Goal: Task Accomplishment & Management: Manage account settings

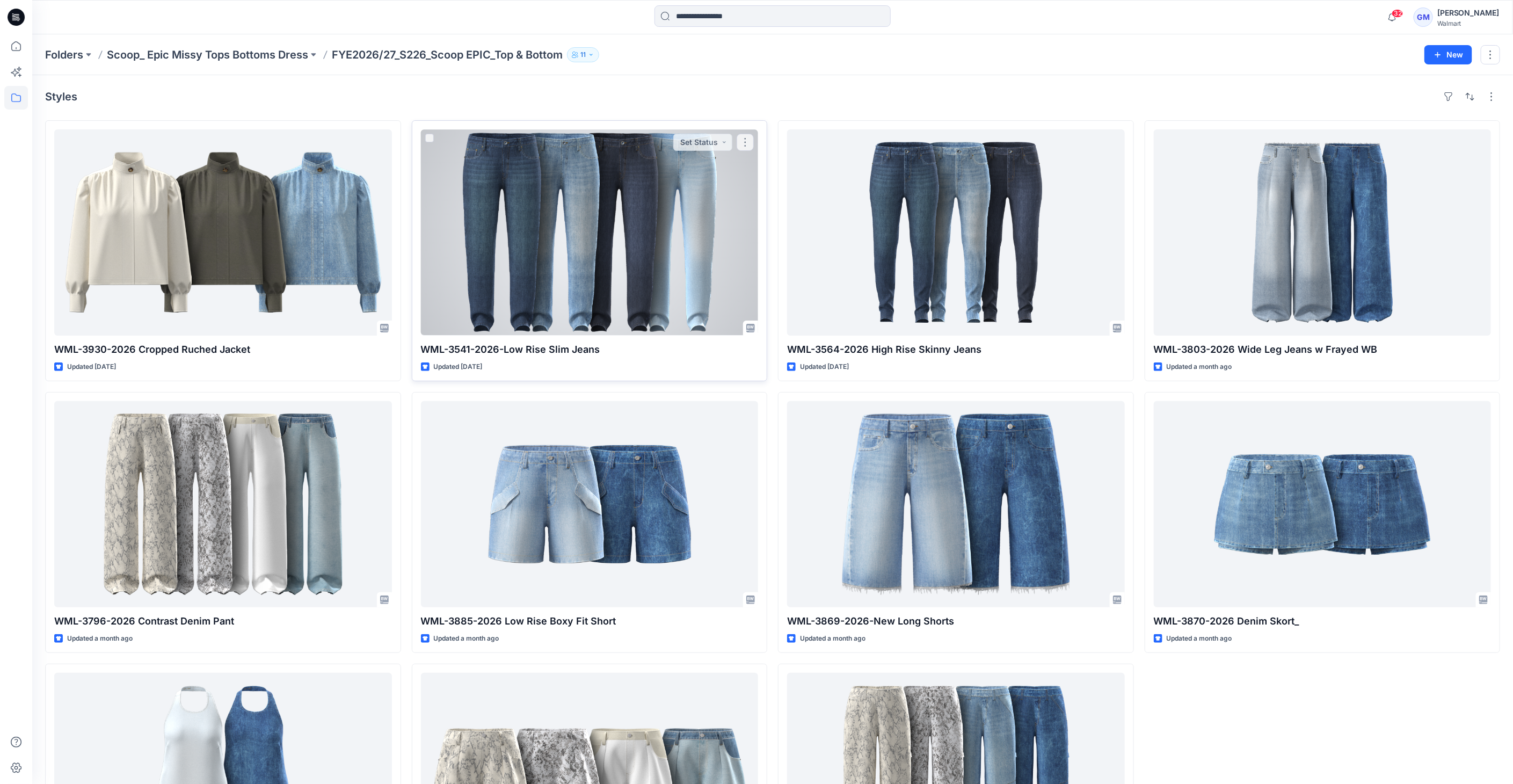
click at [651, 247] on div at bounding box center [589, 231] width 338 height 206
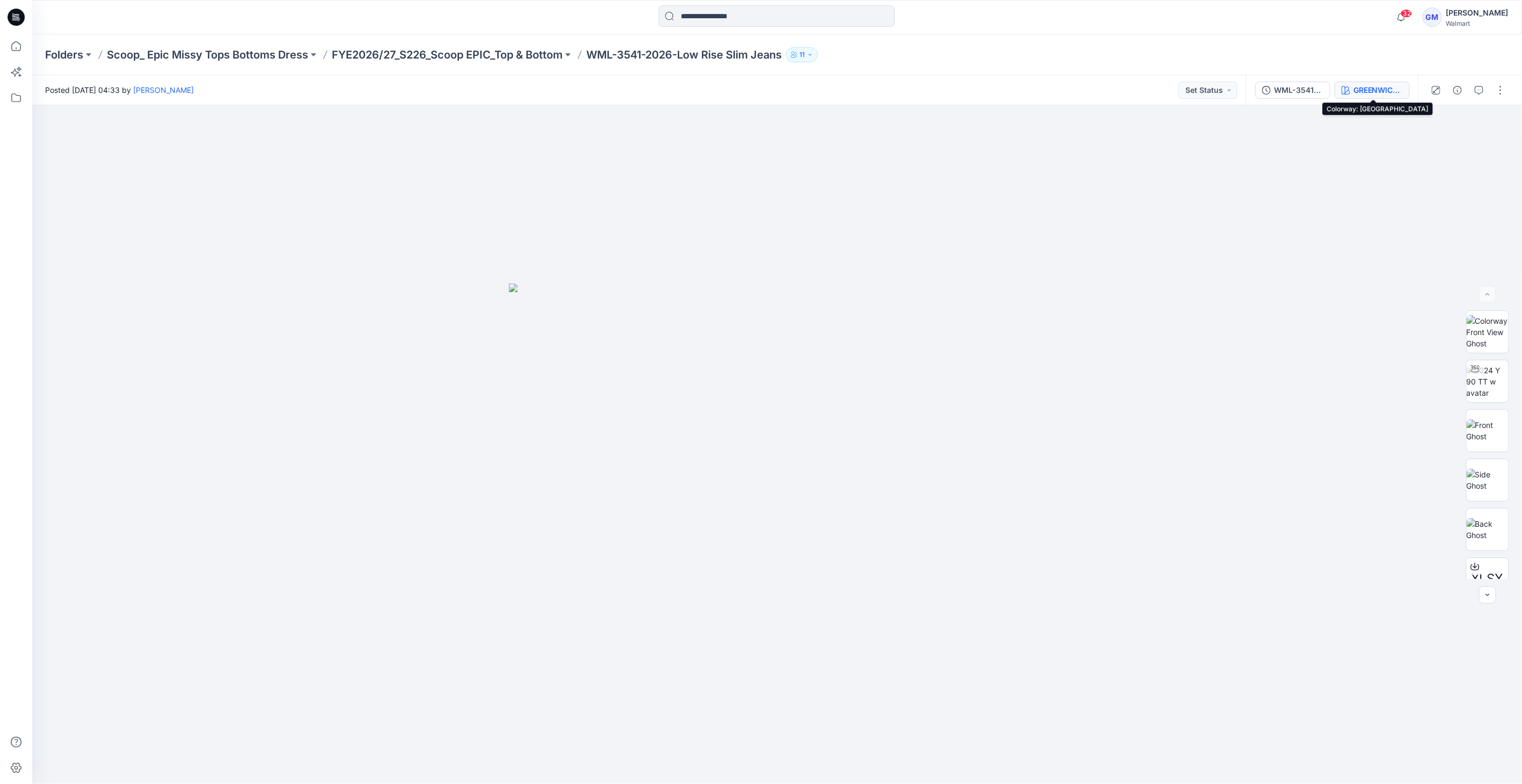
click at [1391, 92] on div "GREENWICH WASH" at bounding box center [1378, 91] width 49 height 12
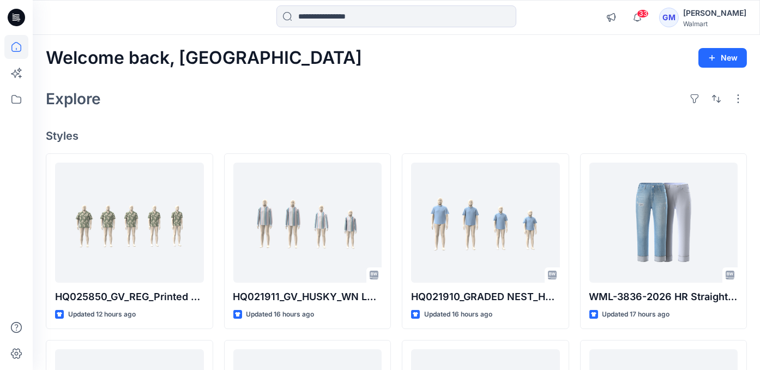
click at [20, 15] on icon at bounding box center [16, 17] width 17 height 17
click at [16, 21] on icon at bounding box center [16, 17] width 17 height 17
click at [12, 52] on icon at bounding box center [16, 47] width 24 height 24
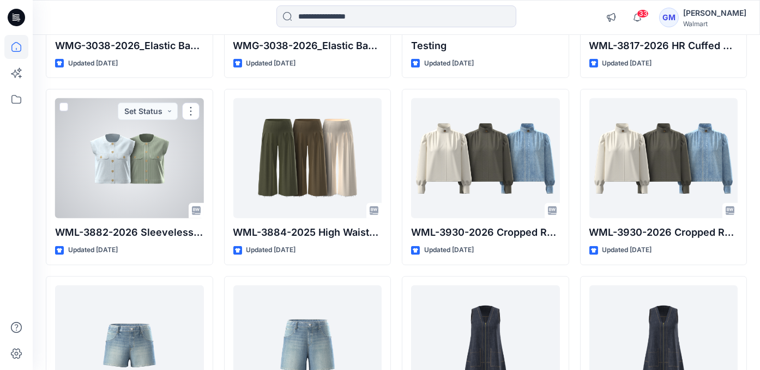
scroll to position [1151, 0]
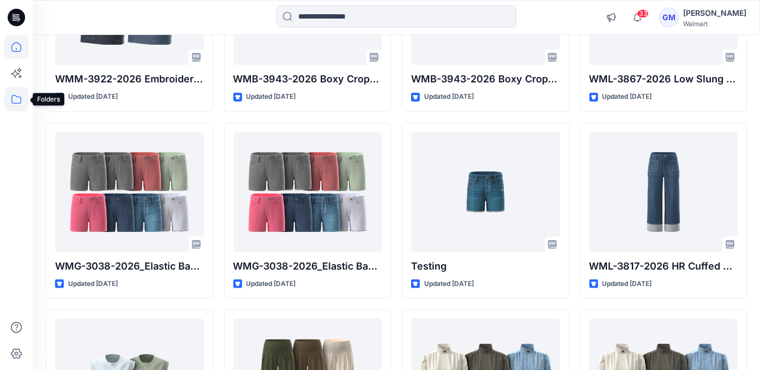
click at [21, 89] on icon at bounding box center [16, 99] width 24 height 24
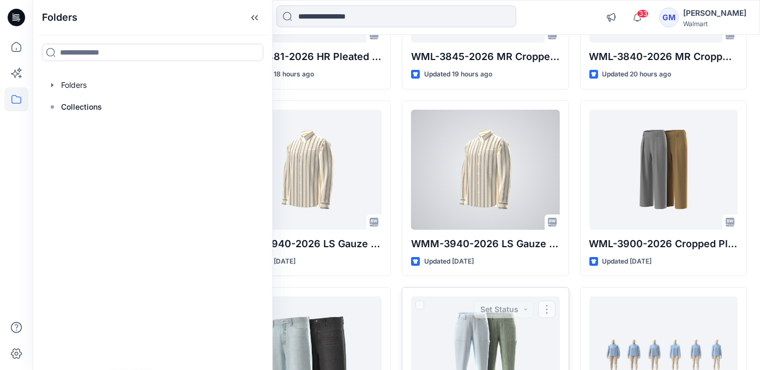
scroll to position [363, 0]
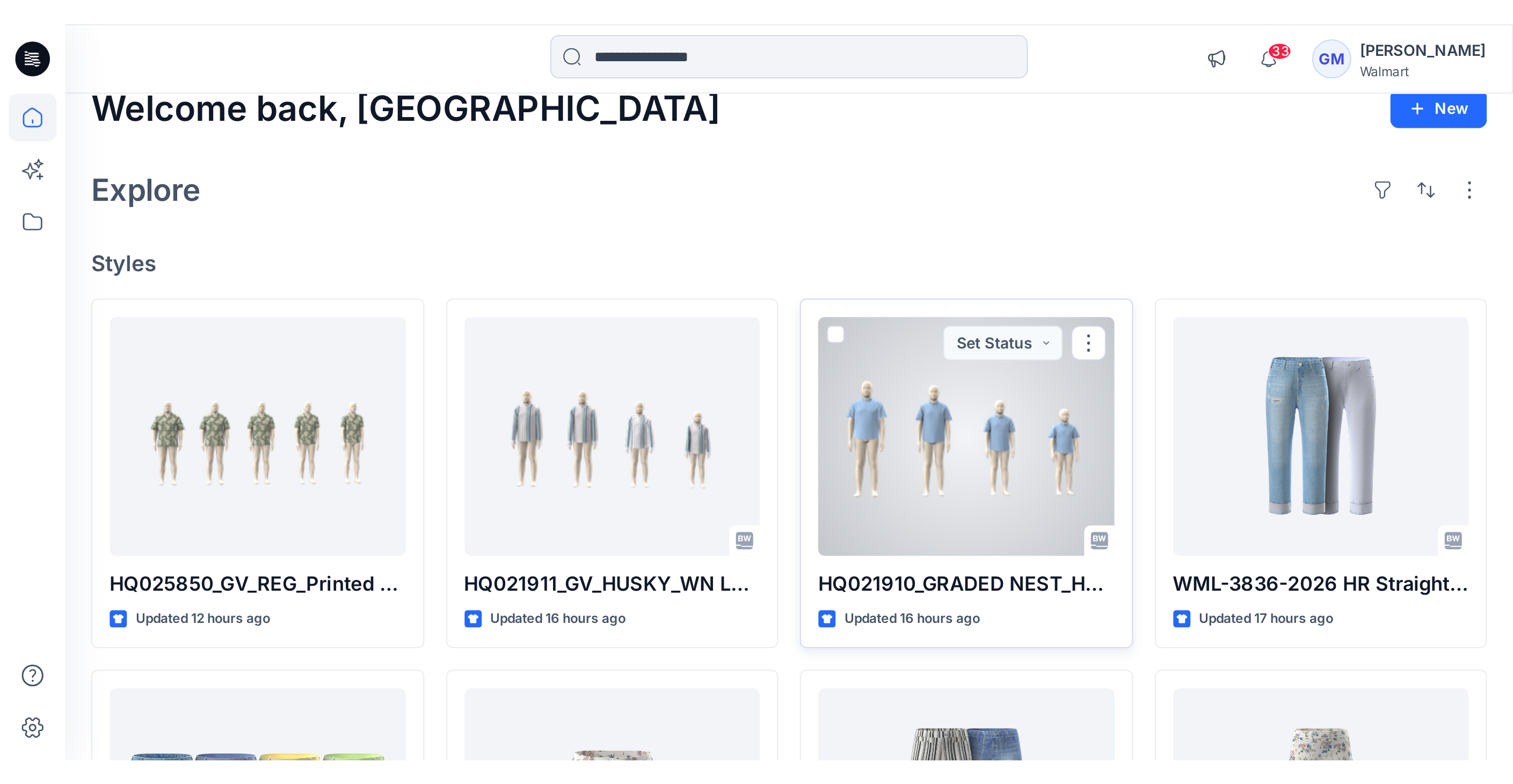
scroll to position [0, 0]
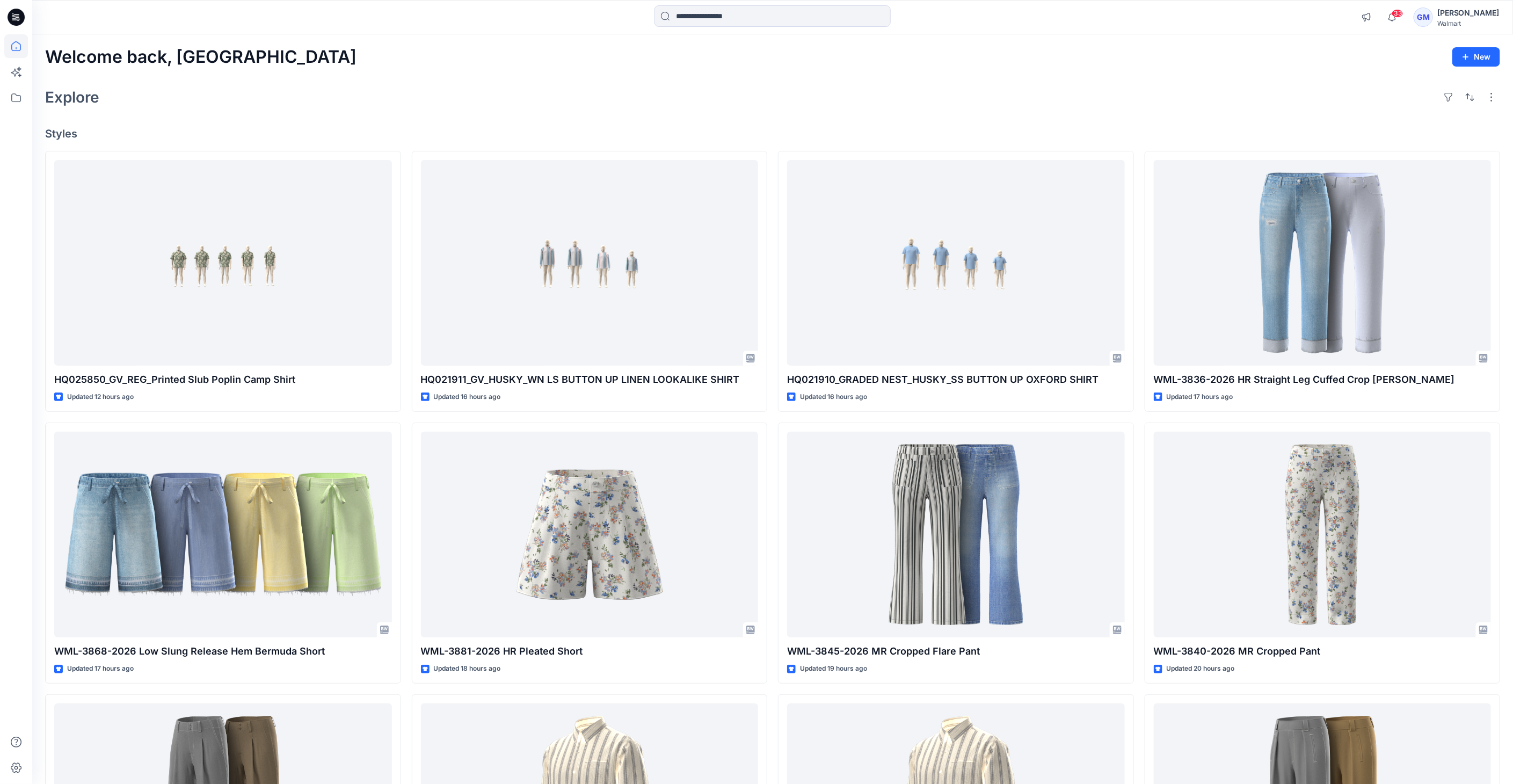
click at [13, 17] on icon at bounding box center [14, 17] width 3 height 1
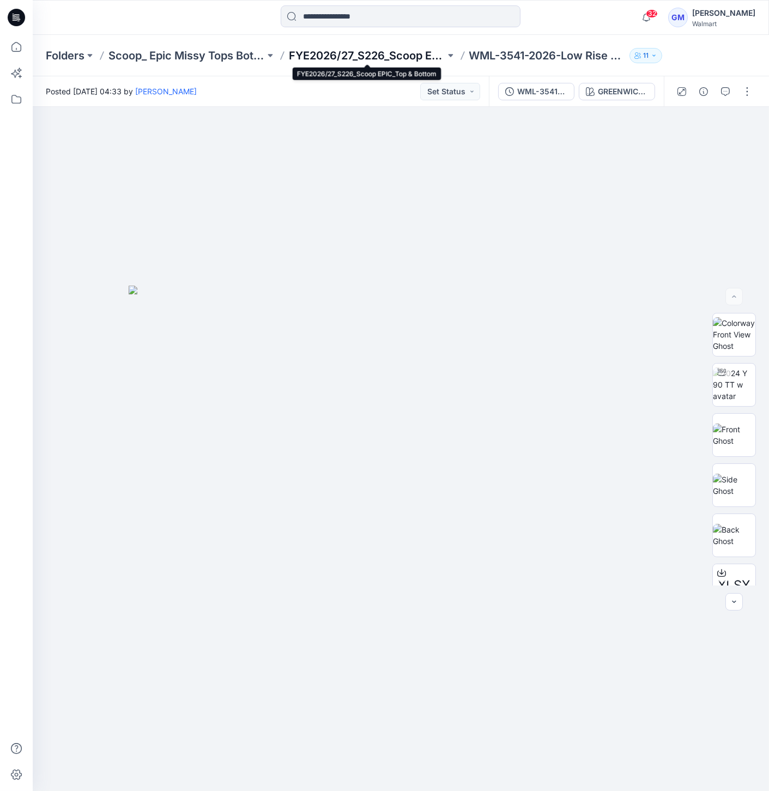
click at [373, 57] on p "FYE2026/27_S226_Scoop EPIC_Top & Bottom" at bounding box center [367, 55] width 156 height 15
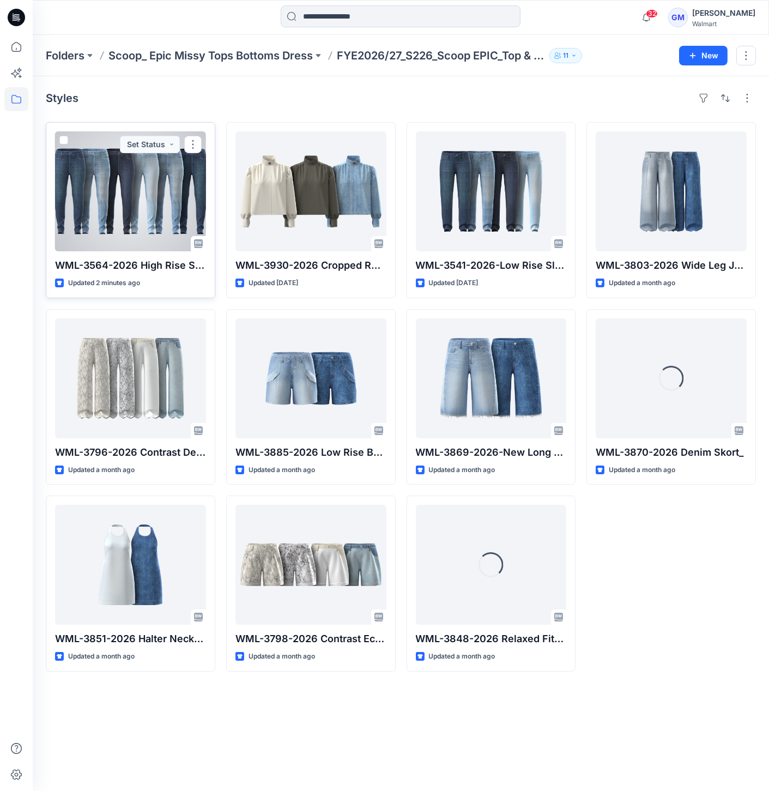
click at [191, 213] on div at bounding box center [130, 191] width 151 height 120
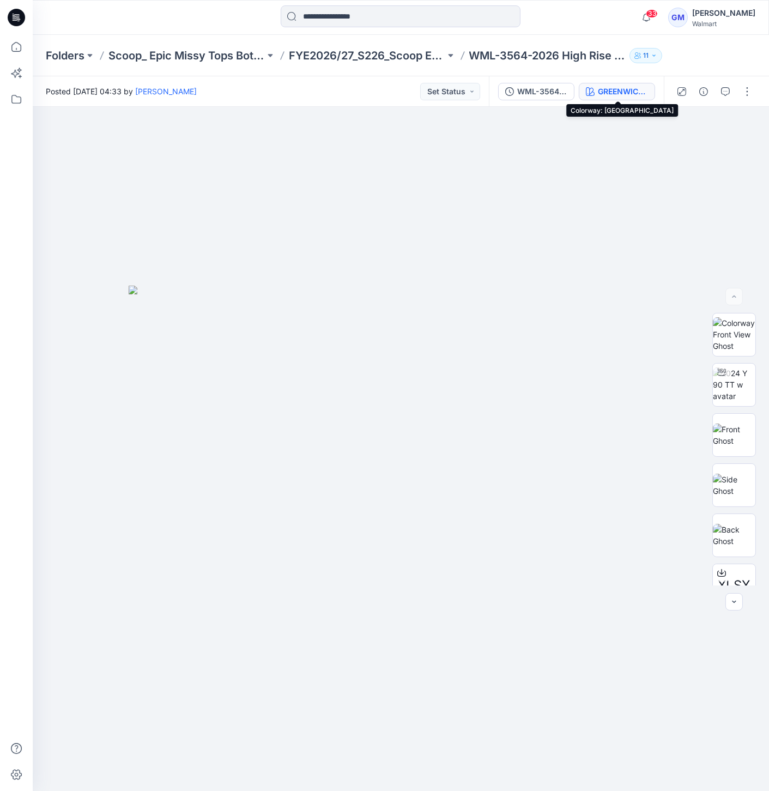
click at [616, 99] on button "GREENWICH WASH" at bounding box center [617, 91] width 76 height 17
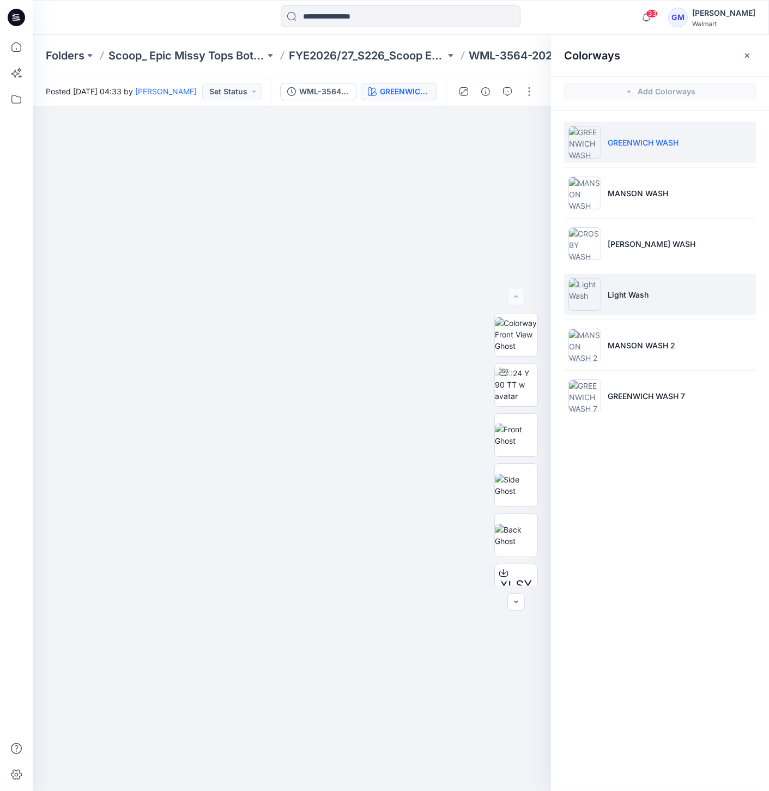
click at [585, 284] on img at bounding box center [584, 294] width 33 height 33
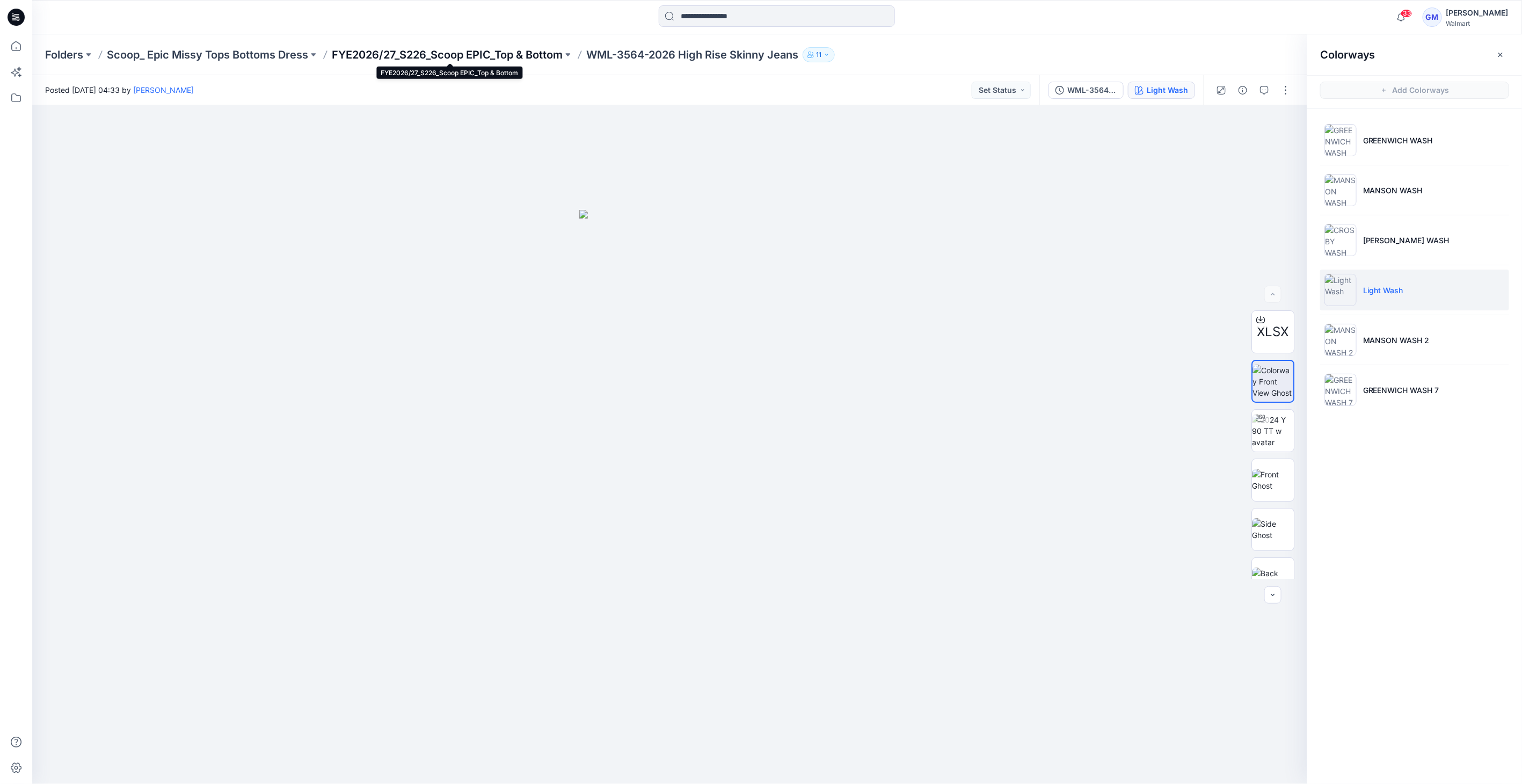
click at [493, 51] on p "FYE2026/27_S226_Scoop EPIC_Top & Bottom" at bounding box center [447, 54] width 231 height 15
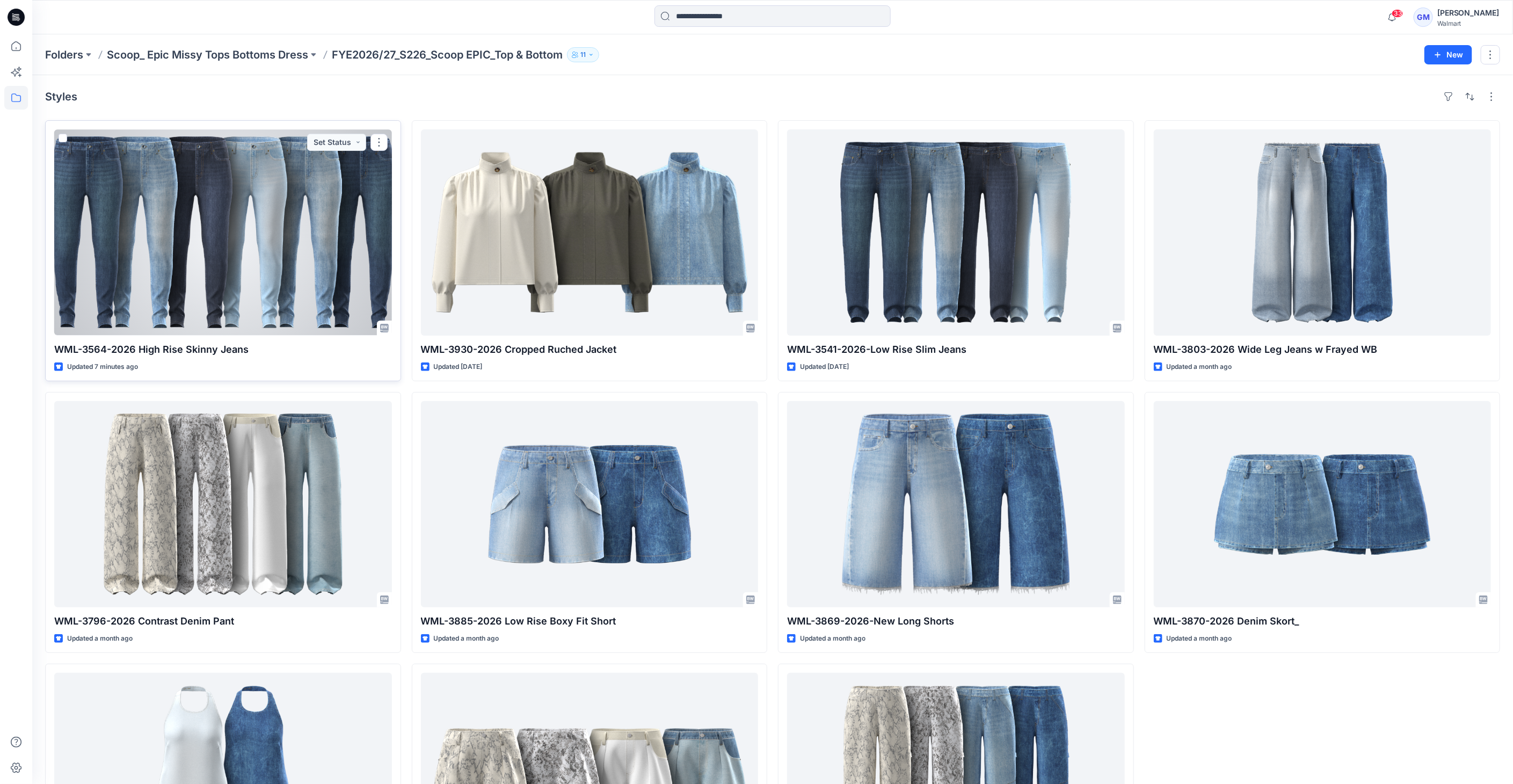
click at [284, 233] on div at bounding box center [223, 231] width 338 height 206
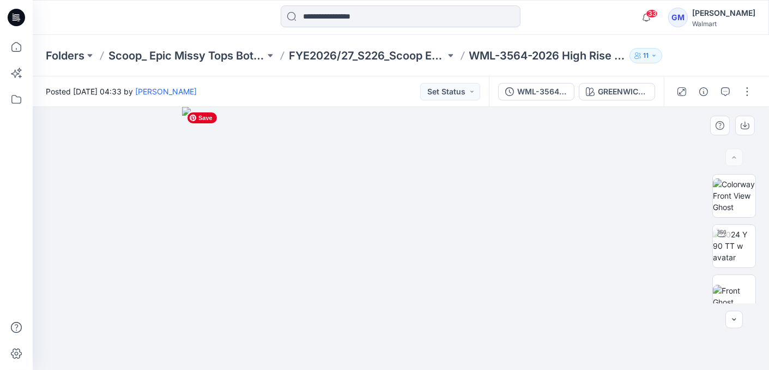
click at [548, 172] on img at bounding box center [401, 238] width 438 height 263
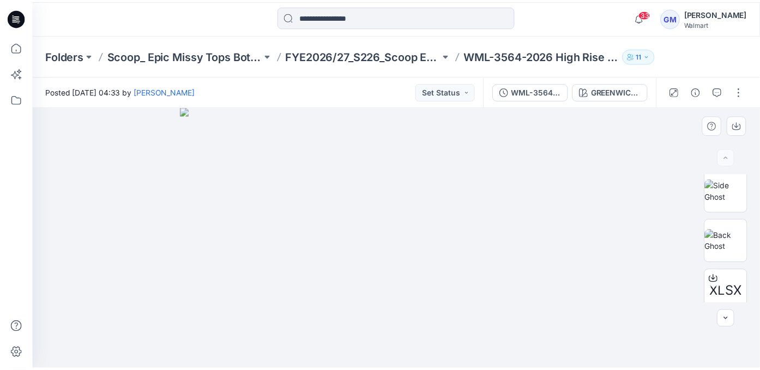
scroll to position [265, 0]
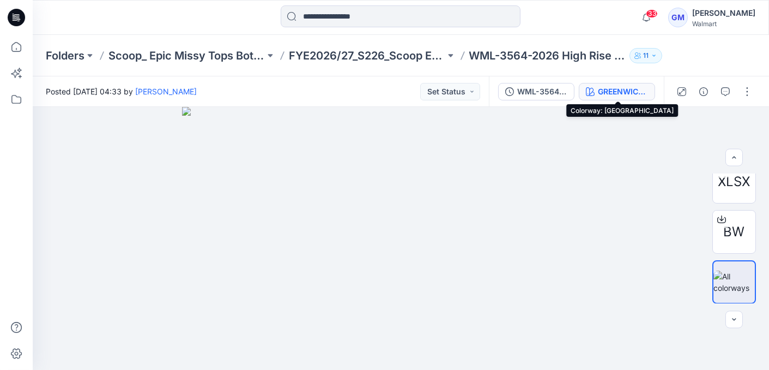
click at [627, 84] on button "GREENWICH WASH" at bounding box center [617, 91] width 76 height 17
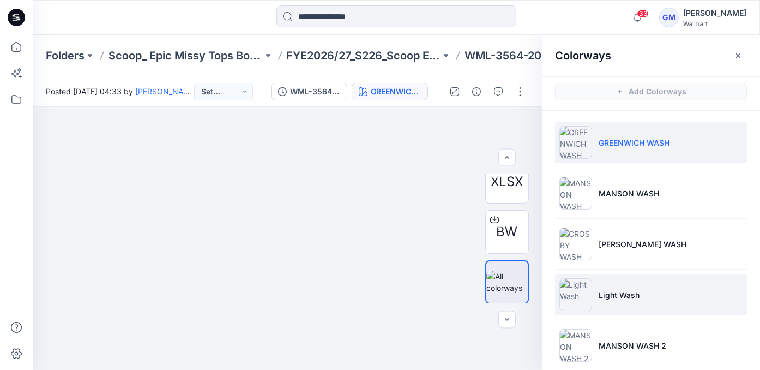
click at [570, 291] on img at bounding box center [575, 294] width 33 height 33
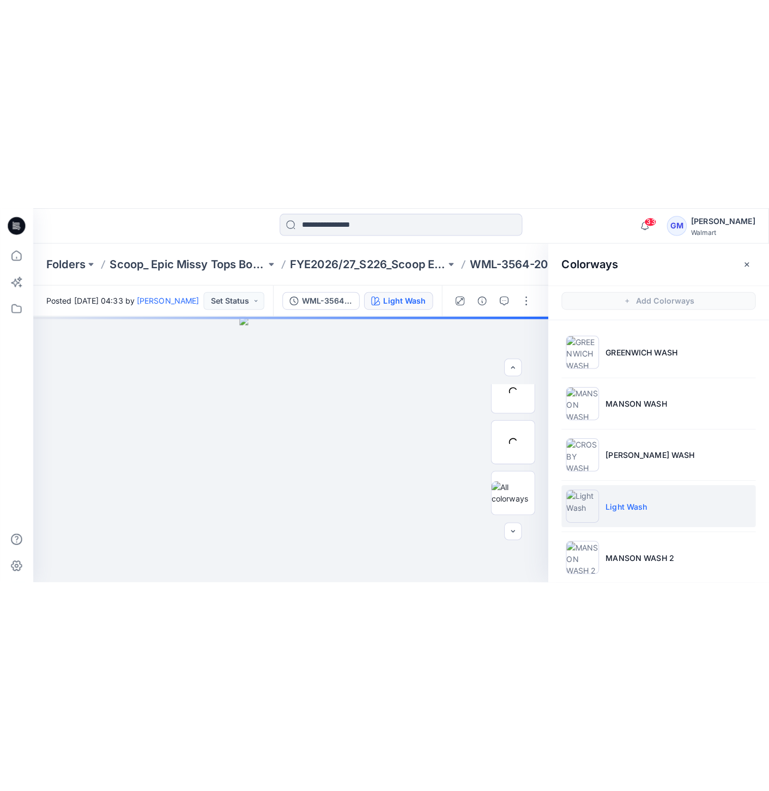
scroll to position [14, 0]
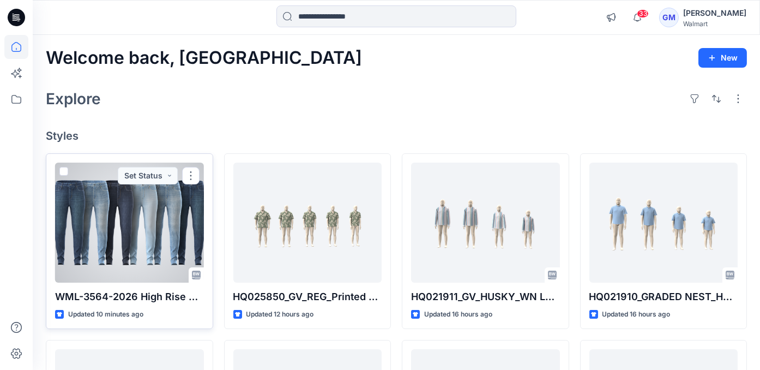
click at [149, 223] on div at bounding box center [129, 222] width 149 height 120
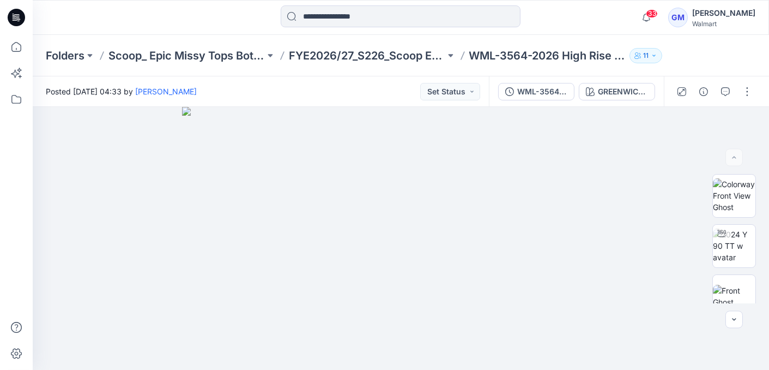
click at [638, 100] on button "GREENWICH WASH" at bounding box center [617, 91] width 76 height 17
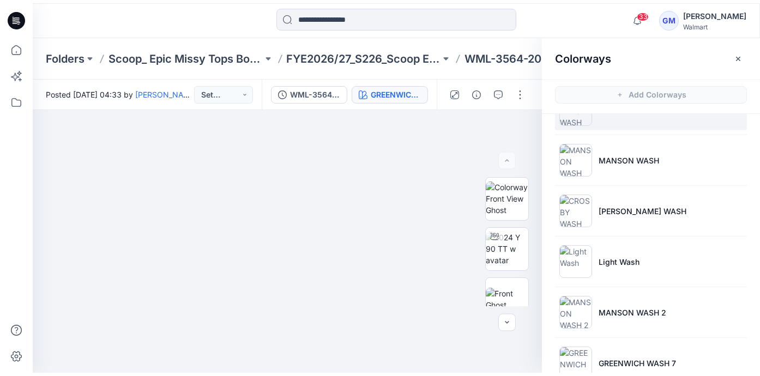
scroll to position [62, 0]
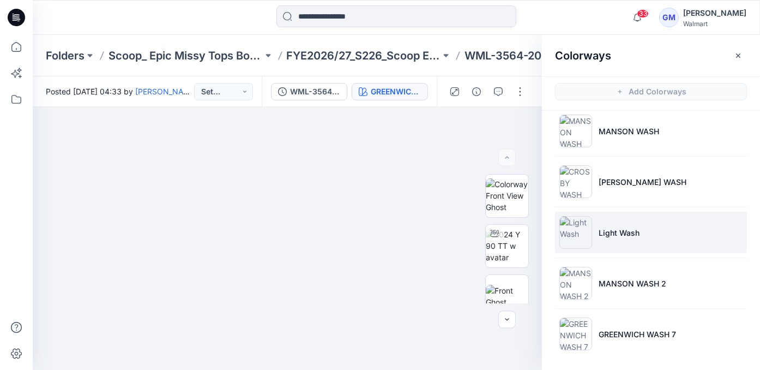
click at [574, 223] on img at bounding box center [575, 232] width 33 height 33
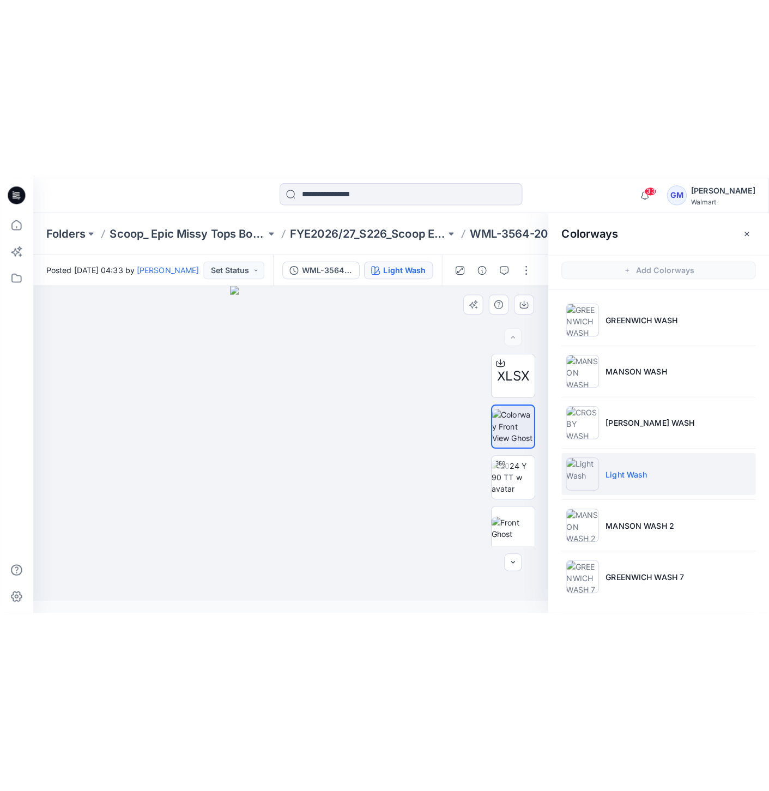
scroll to position [0, 0]
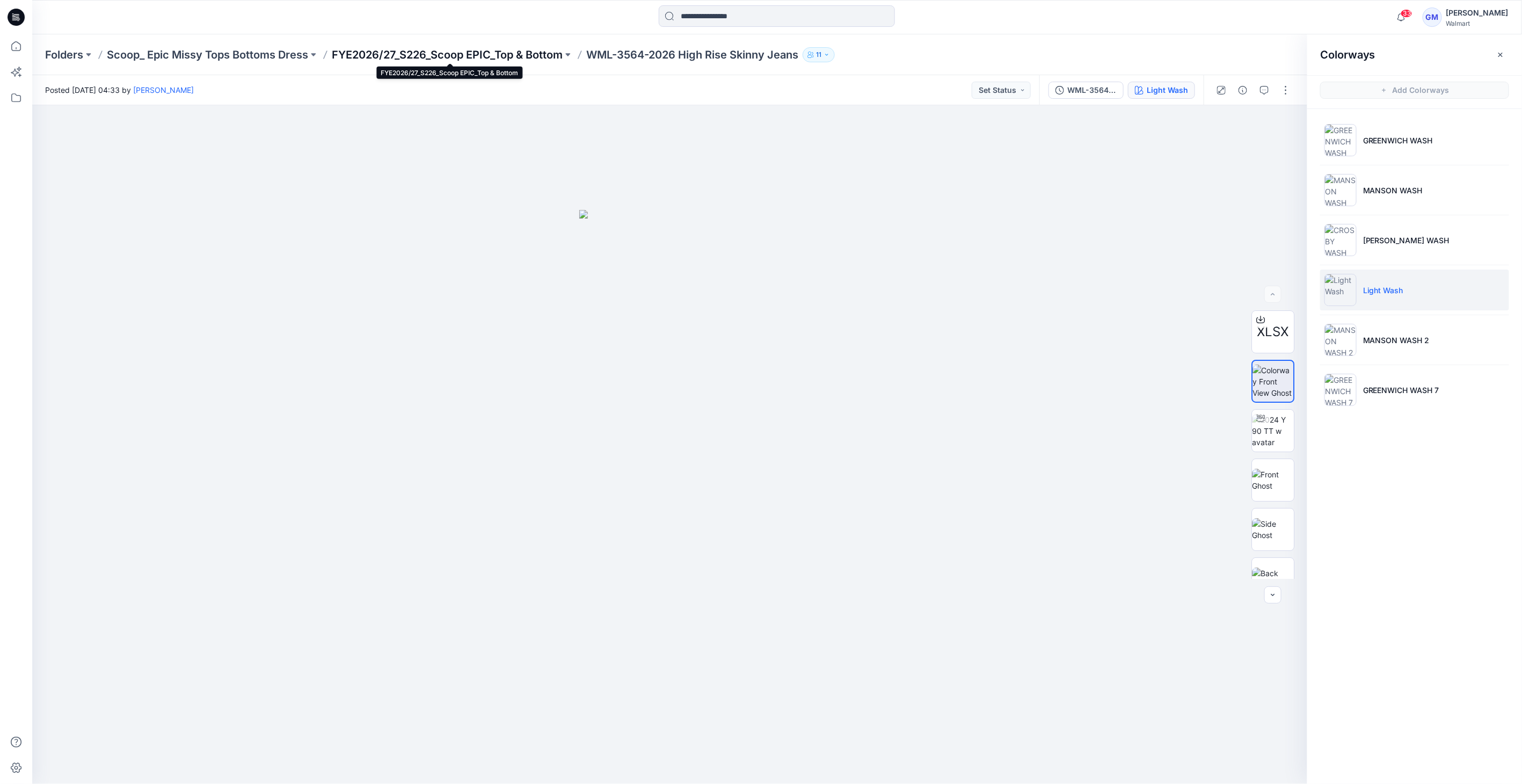
click at [562, 49] on p "FYE2026/27_S226_Scoop EPIC_Top & Bottom" at bounding box center [447, 54] width 231 height 15
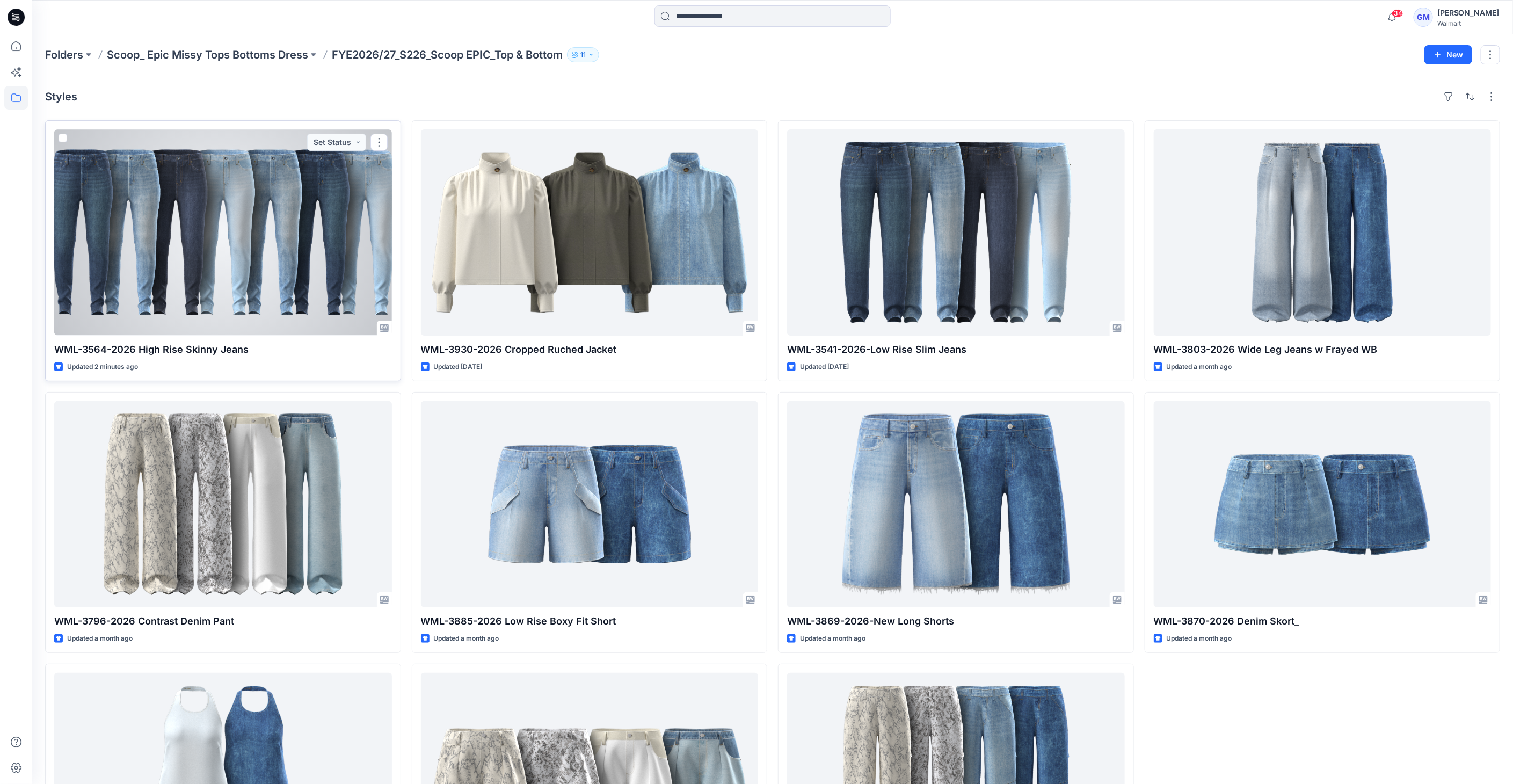
click at [299, 229] on div at bounding box center [223, 231] width 338 height 206
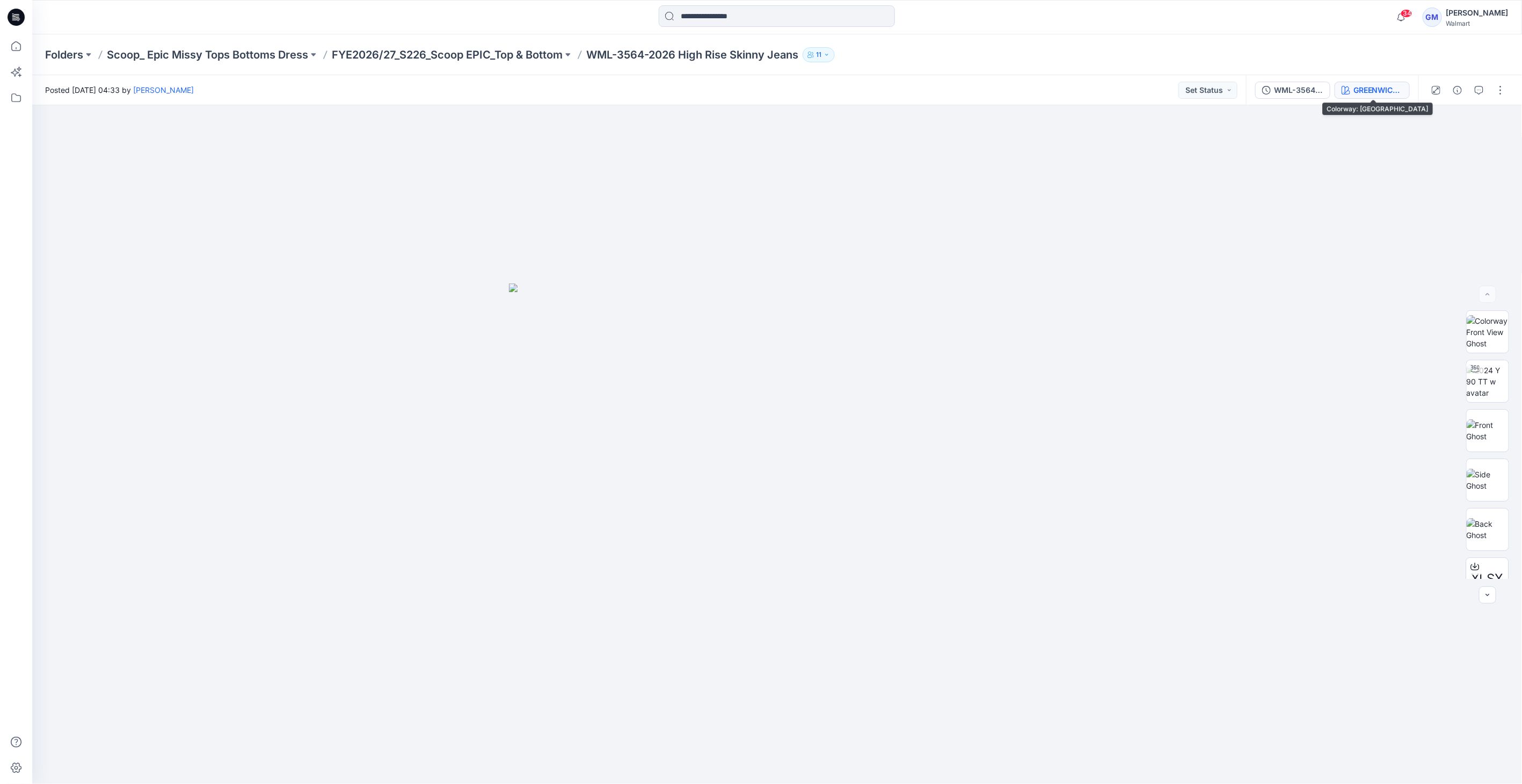
click at [1361, 94] on div "GREENWICH WASH" at bounding box center [1378, 91] width 49 height 12
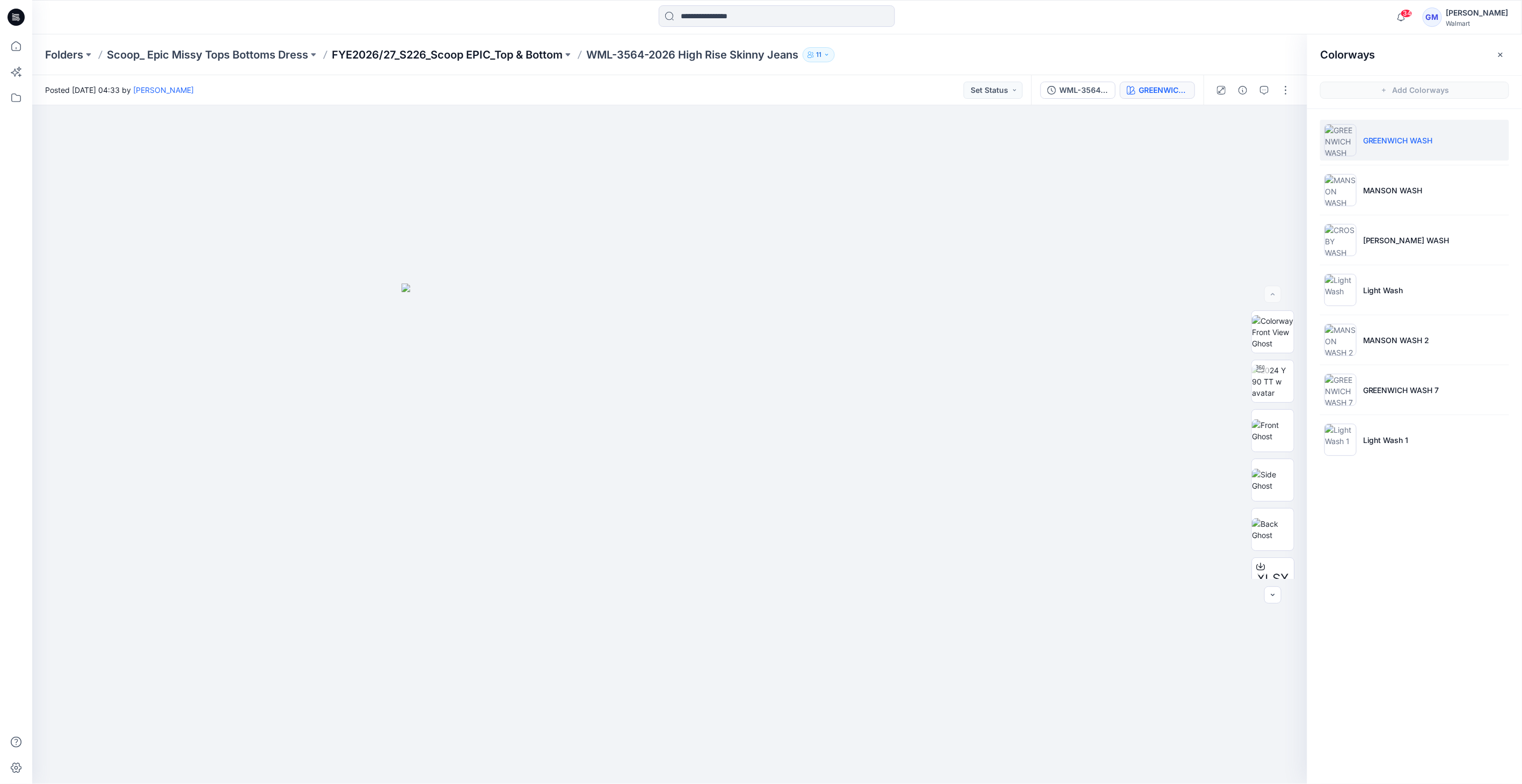
click at [532, 59] on p "FYE2026/27_S226_Scoop EPIC_Top & Bottom" at bounding box center [447, 54] width 231 height 15
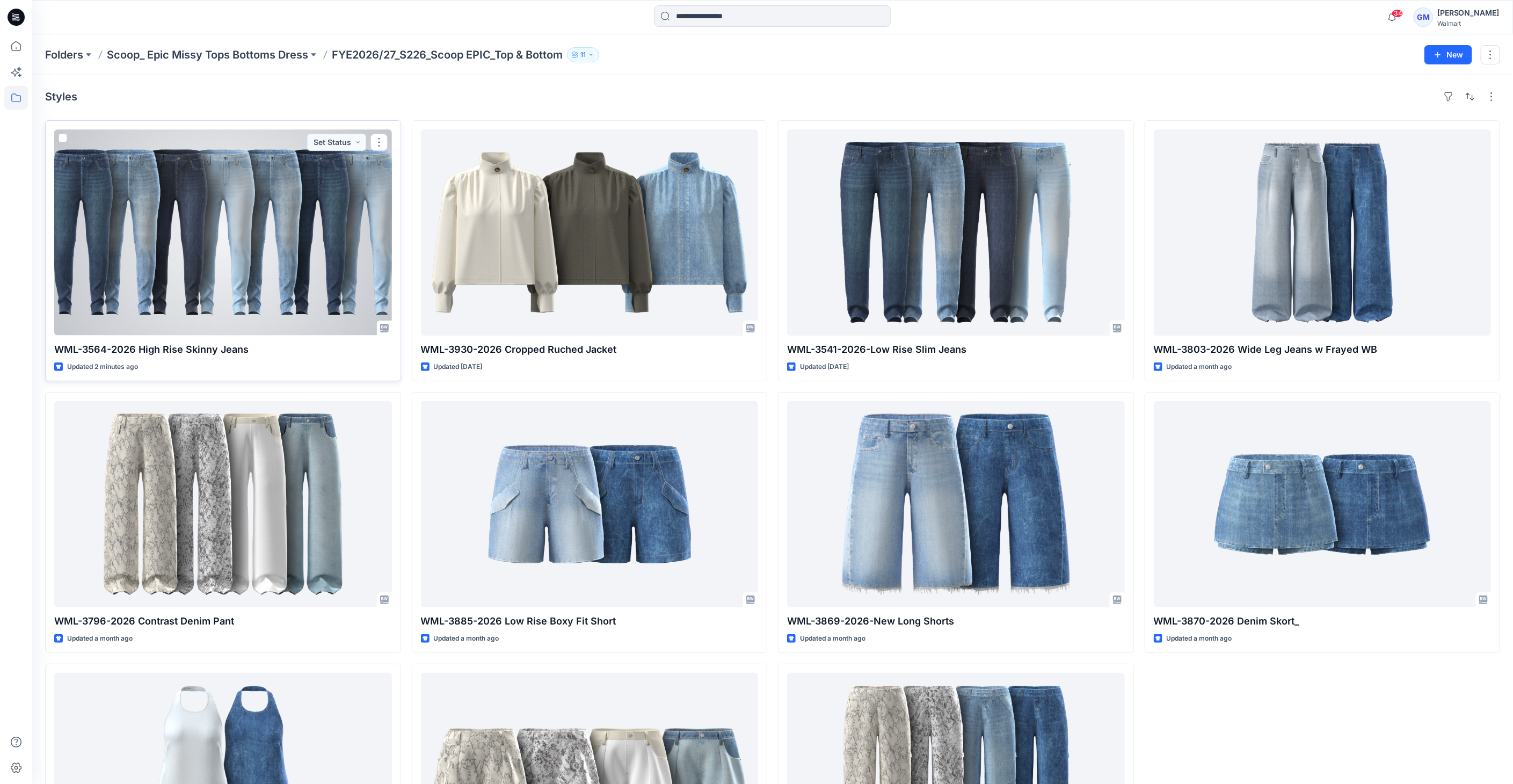
click at [284, 238] on div at bounding box center [223, 231] width 338 height 206
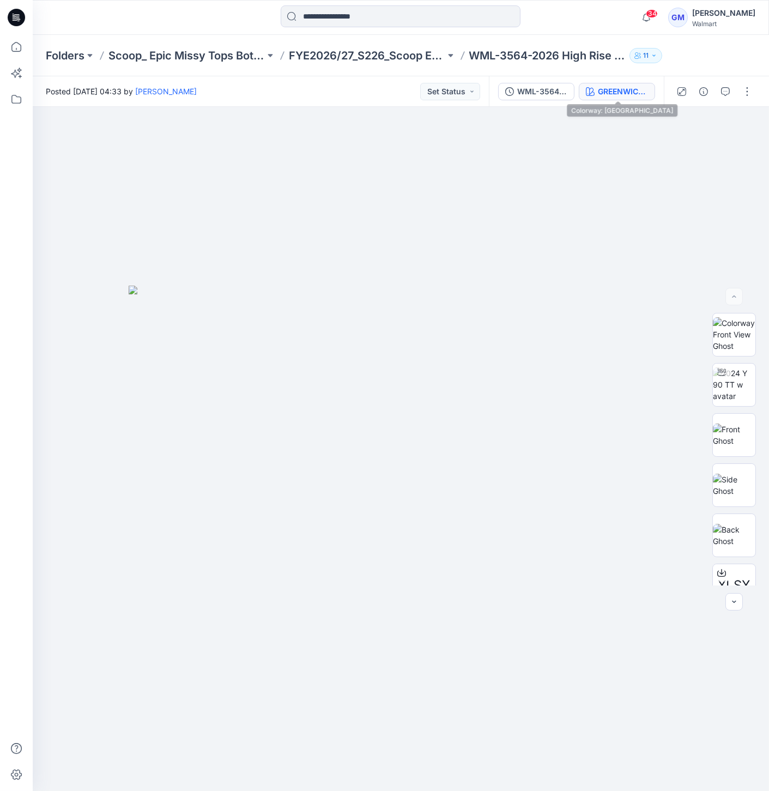
click at [613, 88] on div "GREENWICH WASH" at bounding box center [623, 92] width 50 height 12
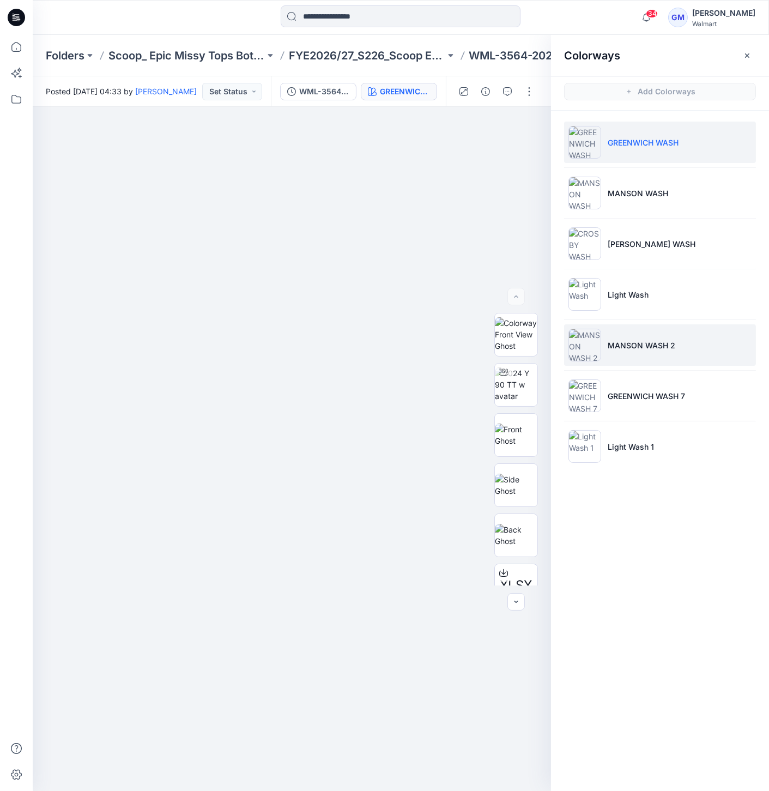
click at [583, 347] on img at bounding box center [584, 345] width 33 height 33
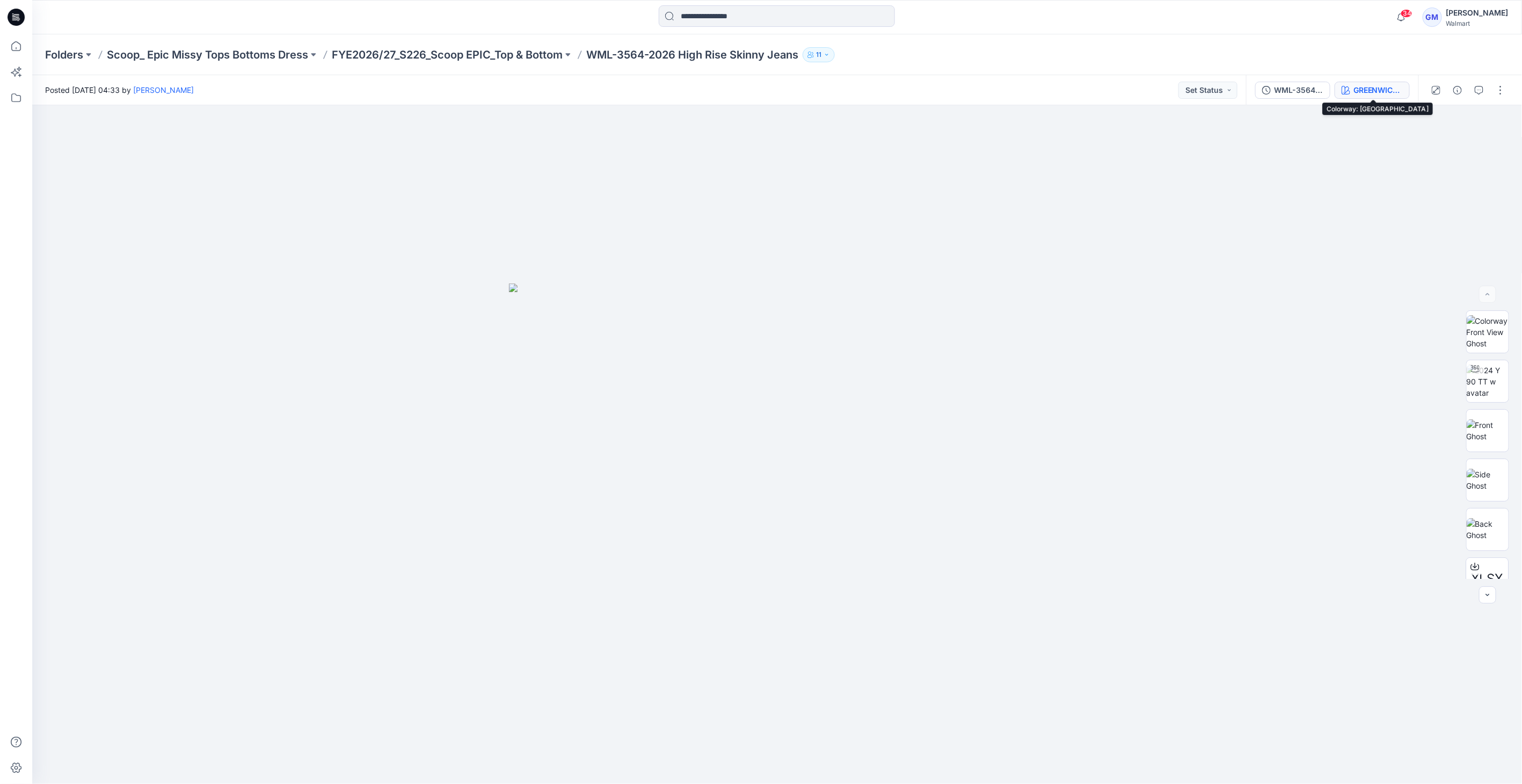
click at [757, 92] on div "GREENWICH WASH" at bounding box center [1378, 91] width 49 height 12
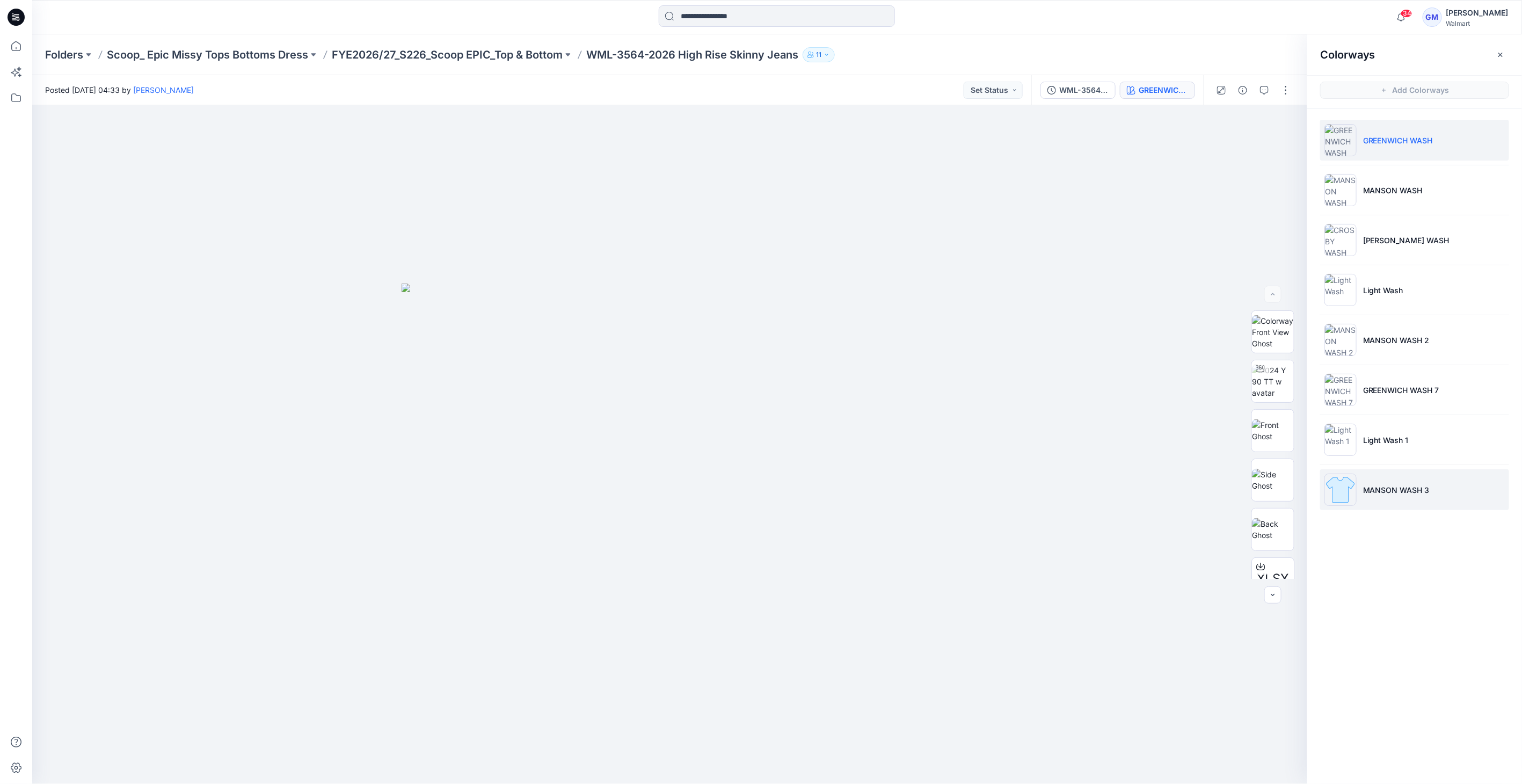
click at [757, 492] on img at bounding box center [1341, 490] width 33 height 33
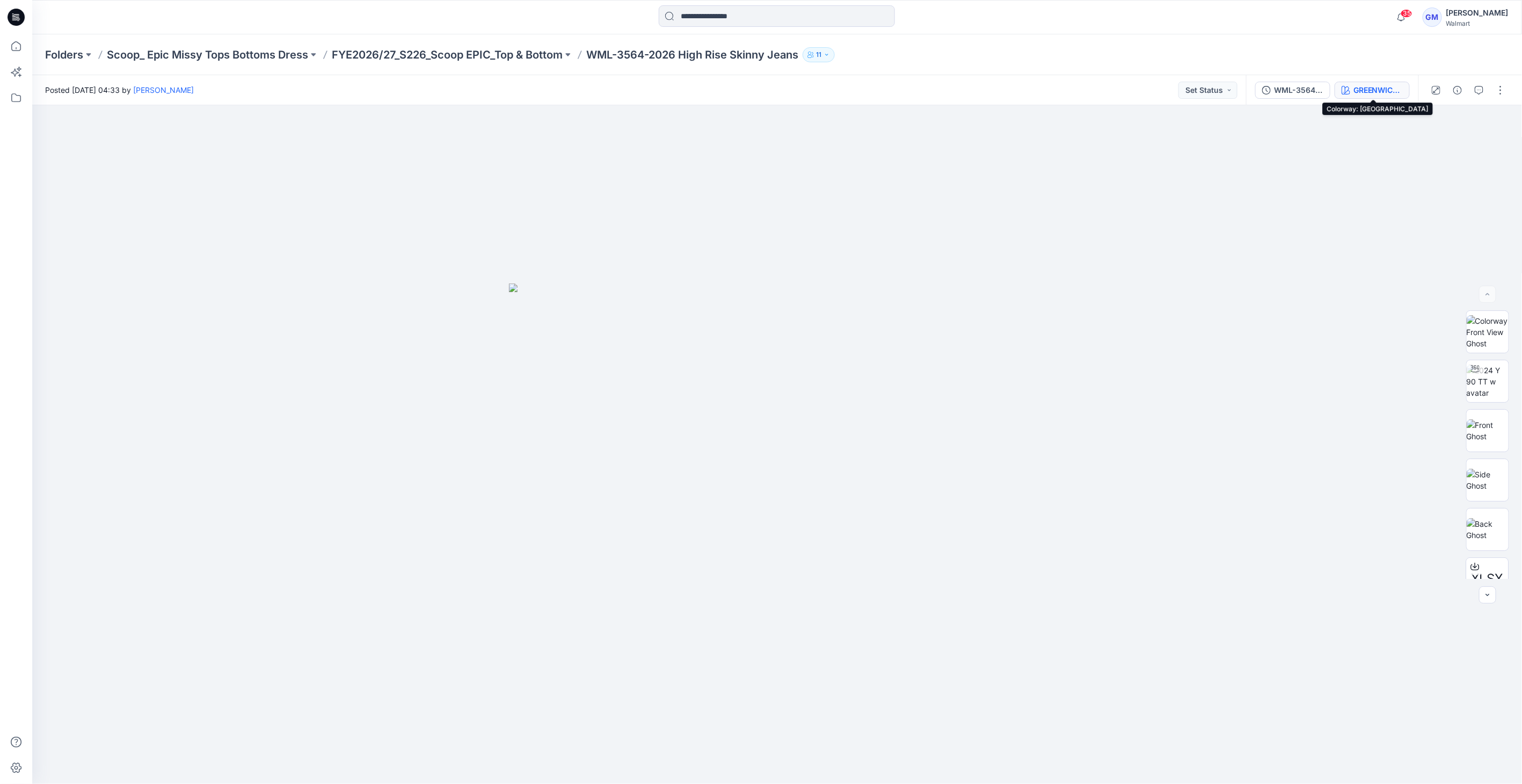
click at [1391, 86] on div "GREENWICH WASH" at bounding box center [1378, 91] width 49 height 12
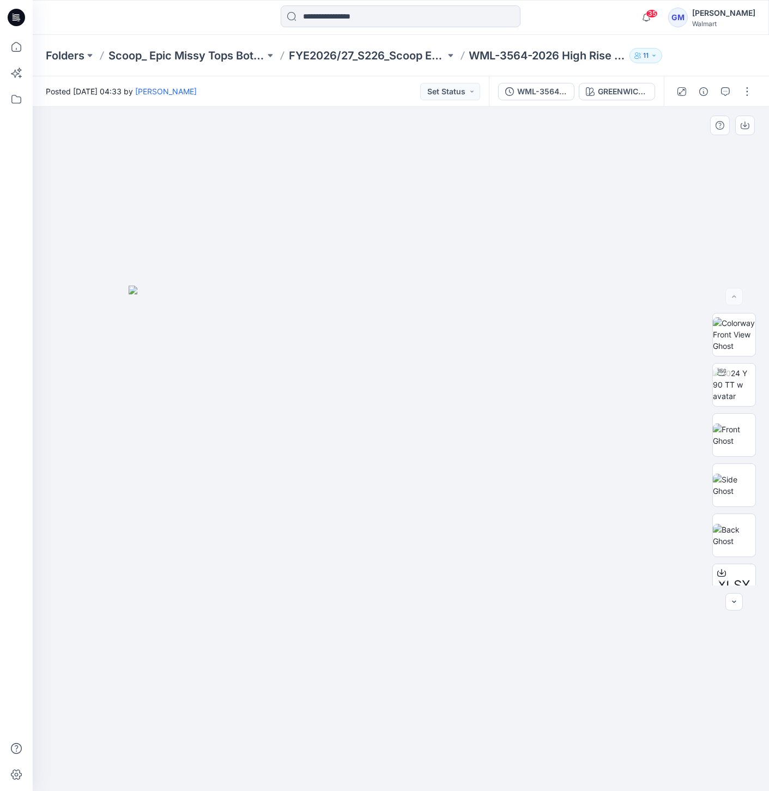
click at [561, 268] on div at bounding box center [401, 449] width 736 height 684
click at [620, 95] on div "GREENWICH WASH" at bounding box center [623, 92] width 50 height 12
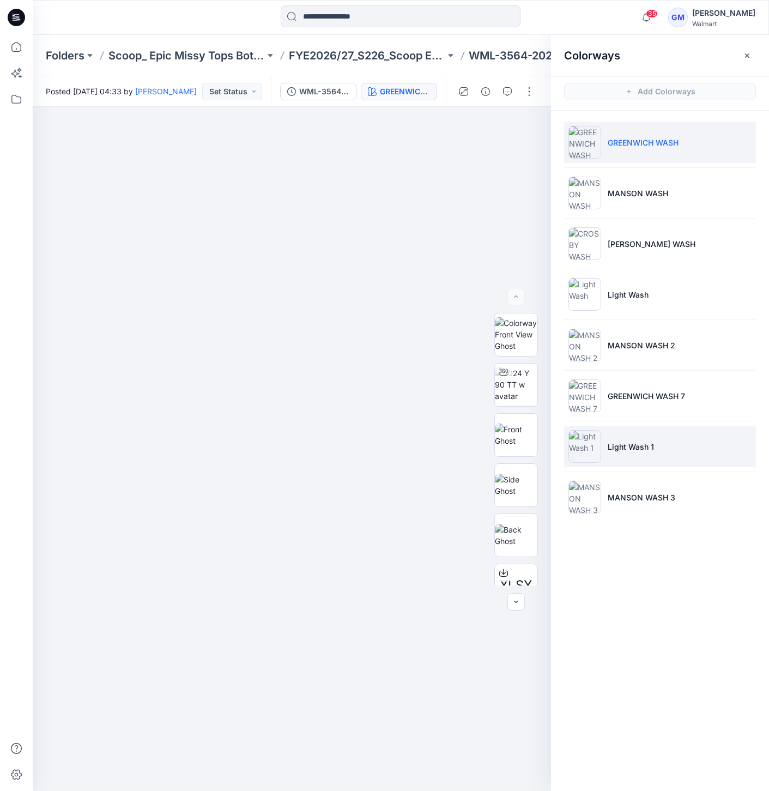
click at [579, 446] on img at bounding box center [584, 446] width 33 height 33
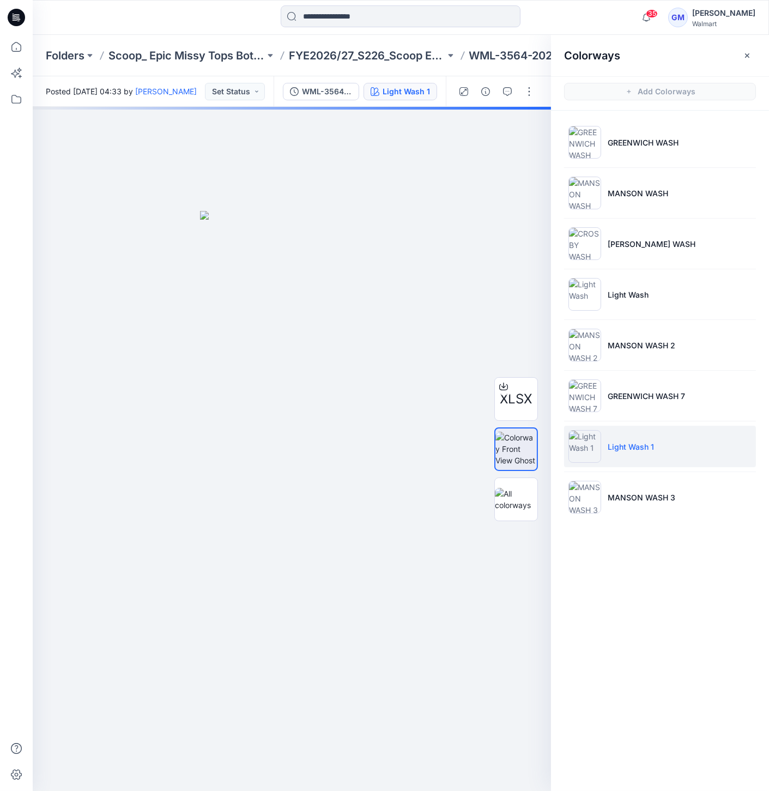
click at [579, 445] on img at bounding box center [584, 446] width 33 height 33
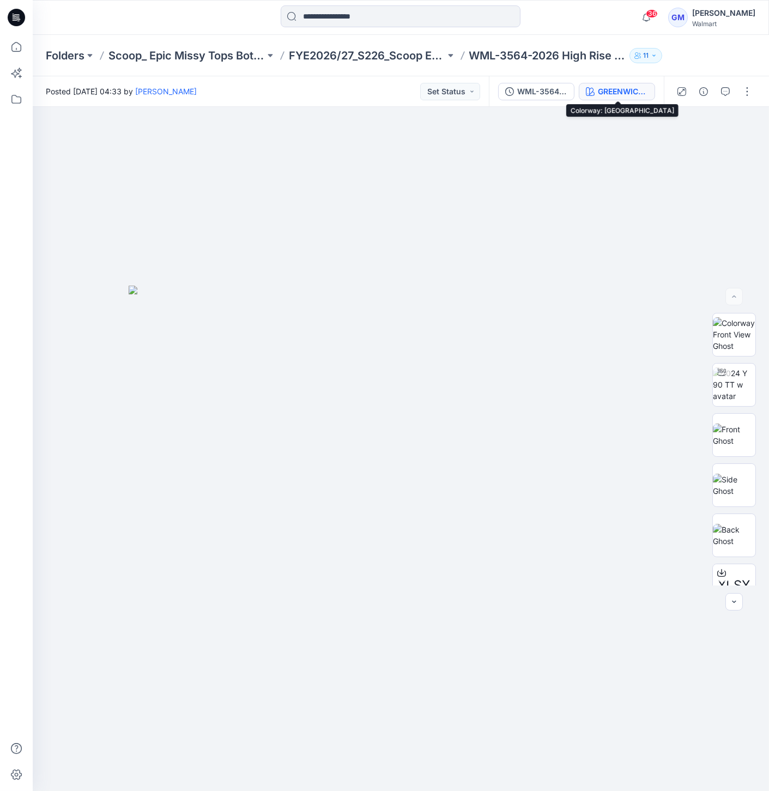
click at [635, 92] on div "GREENWICH WASH" at bounding box center [623, 92] width 50 height 12
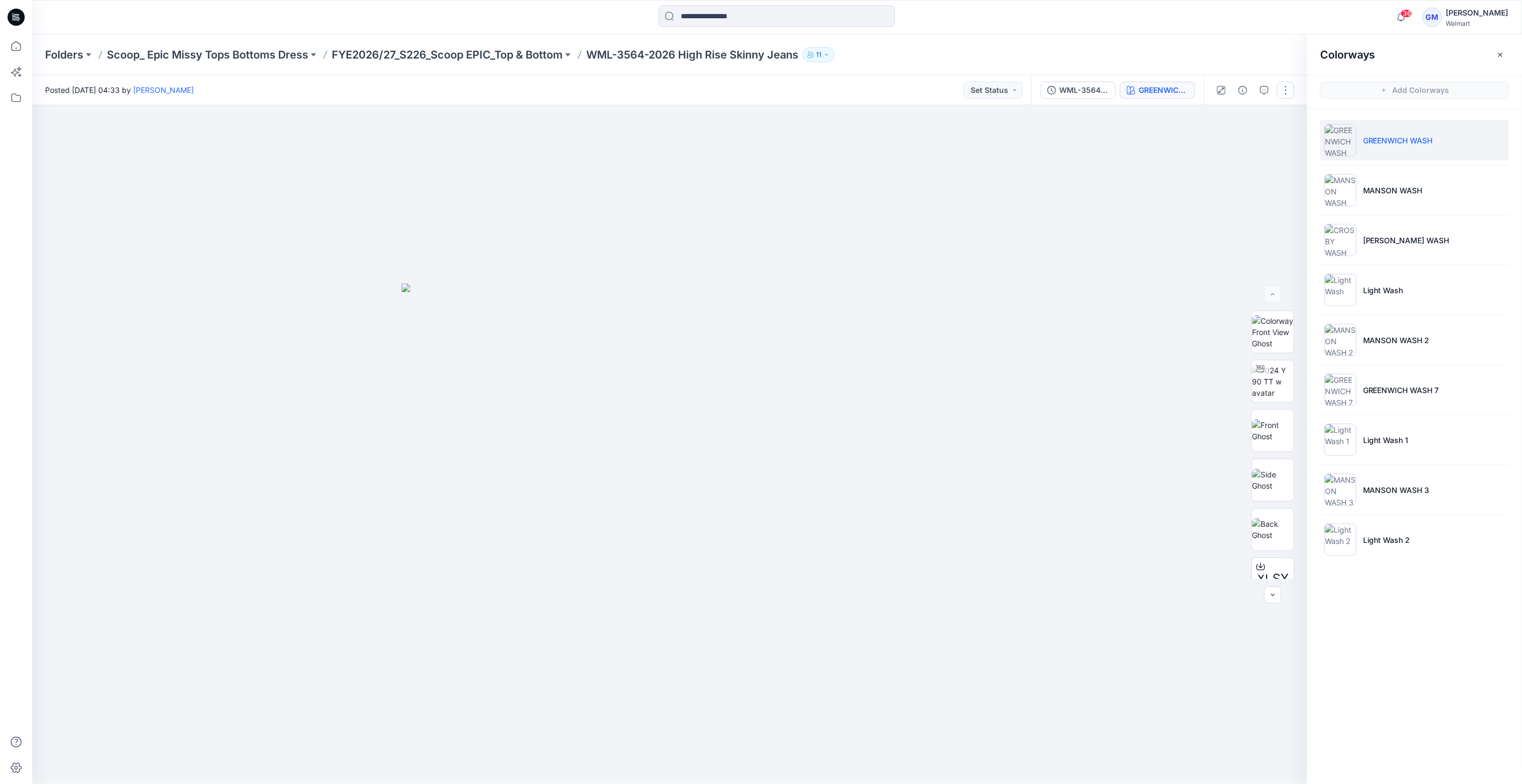
click at [757, 91] on button "button" at bounding box center [1286, 90] width 17 height 17
click at [757, 141] on button "Edit" at bounding box center [1240, 145] width 99 height 20
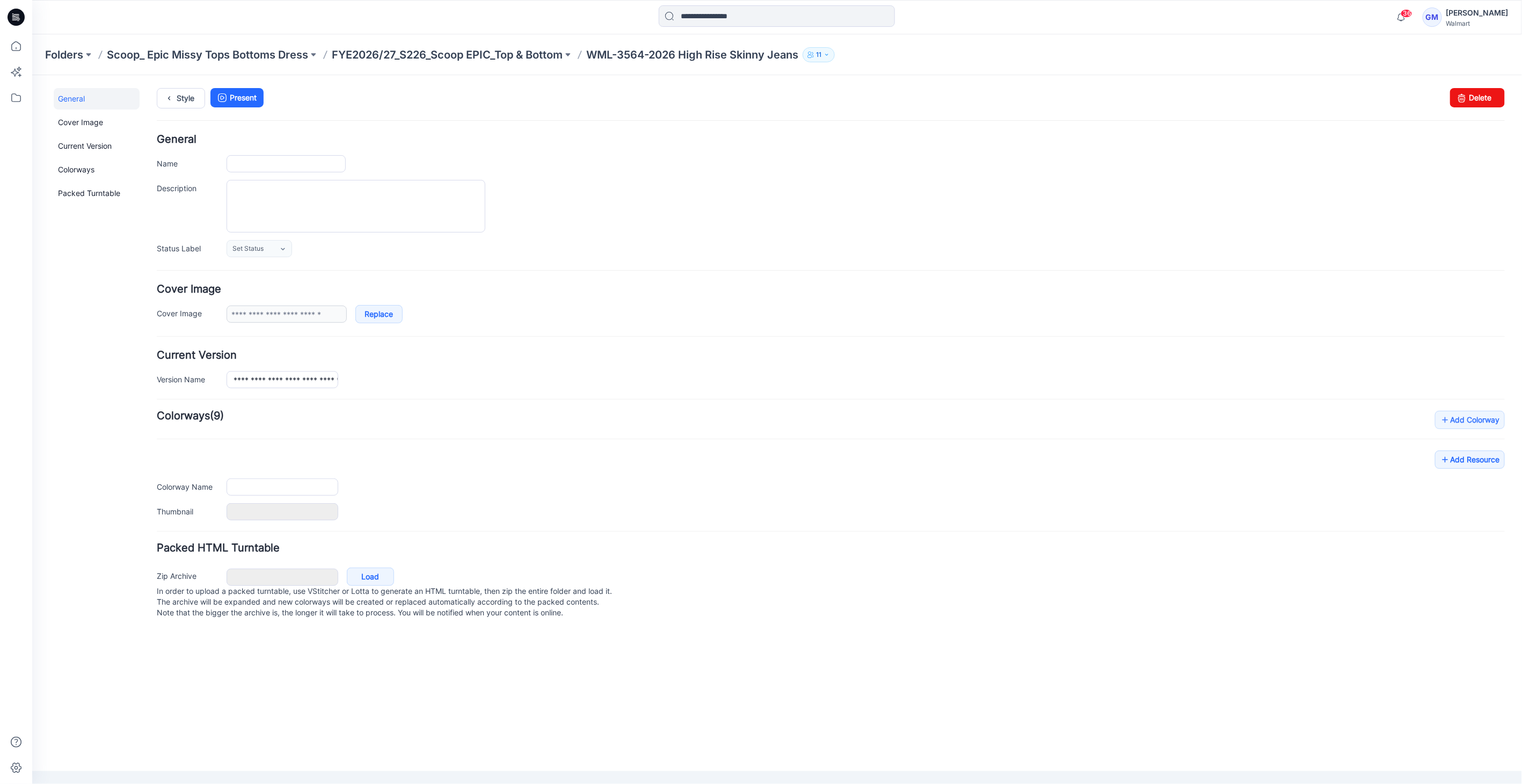
type input "**********"
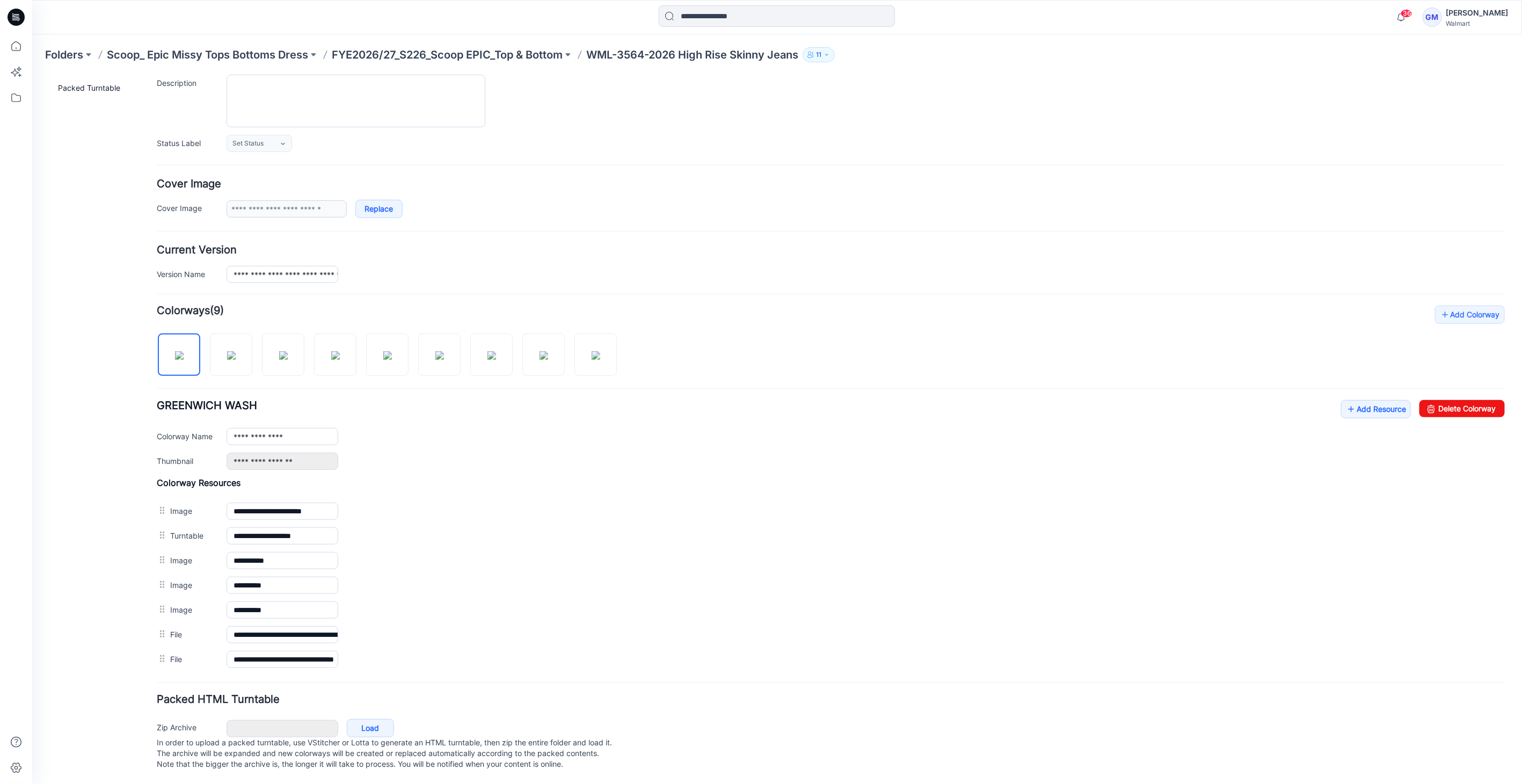
scroll to position [111, 0]
click at [591, 351] on img at bounding box center [595, 355] width 9 height 9
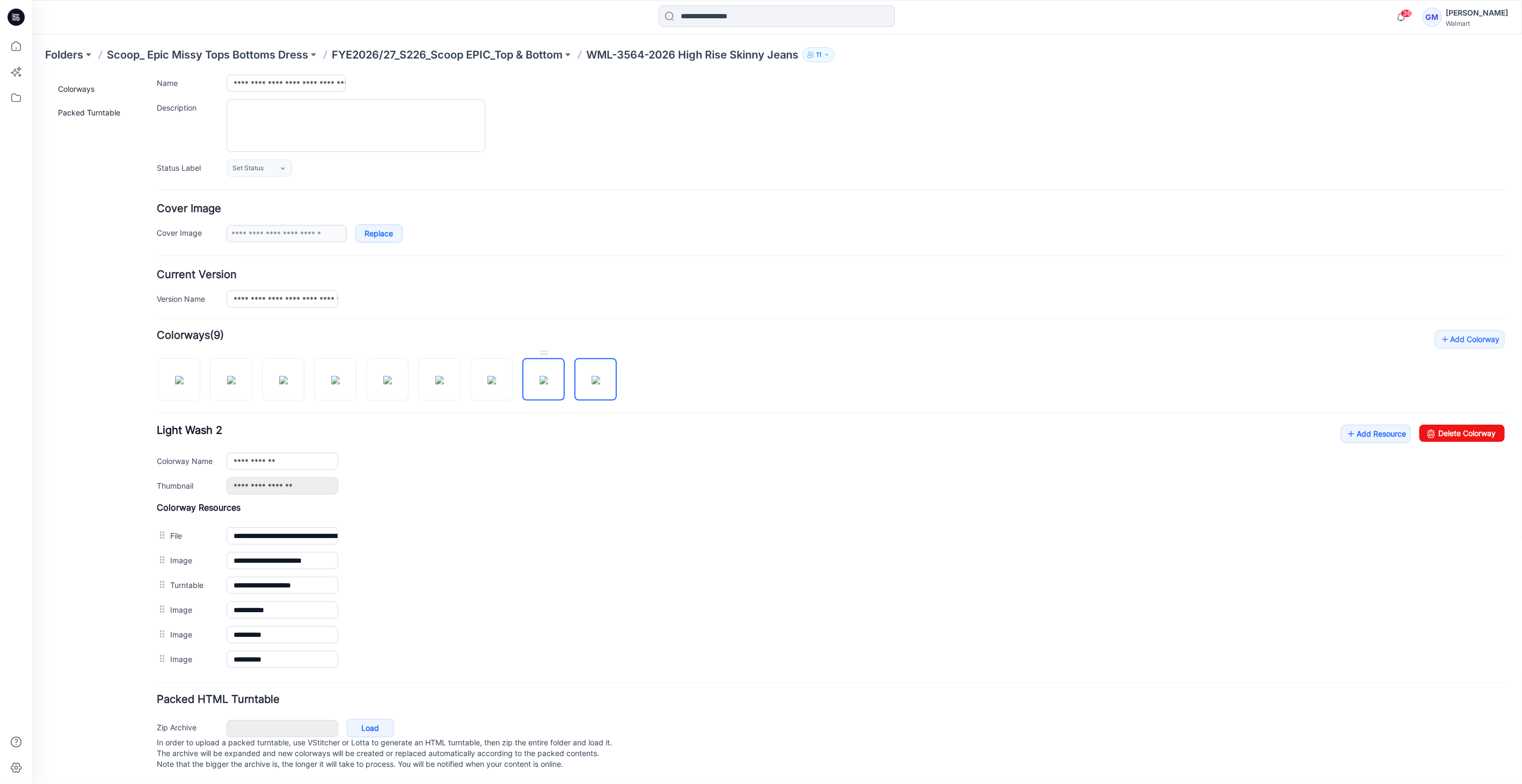
click at [539, 384] on img at bounding box center [543, 379] width 9 height 9
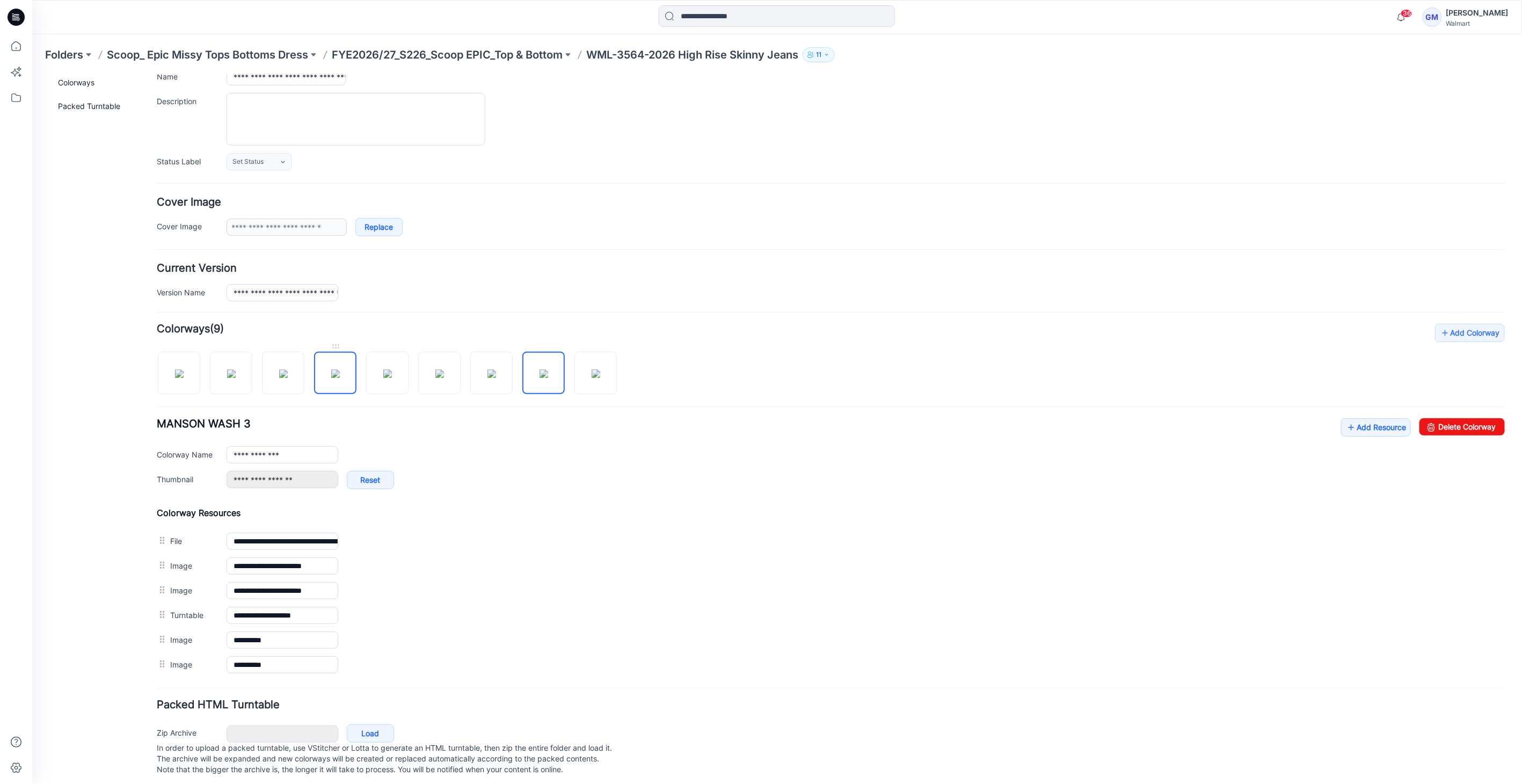
click at [339, 377] on img at bounding box center [335, 372] width 9 height 9
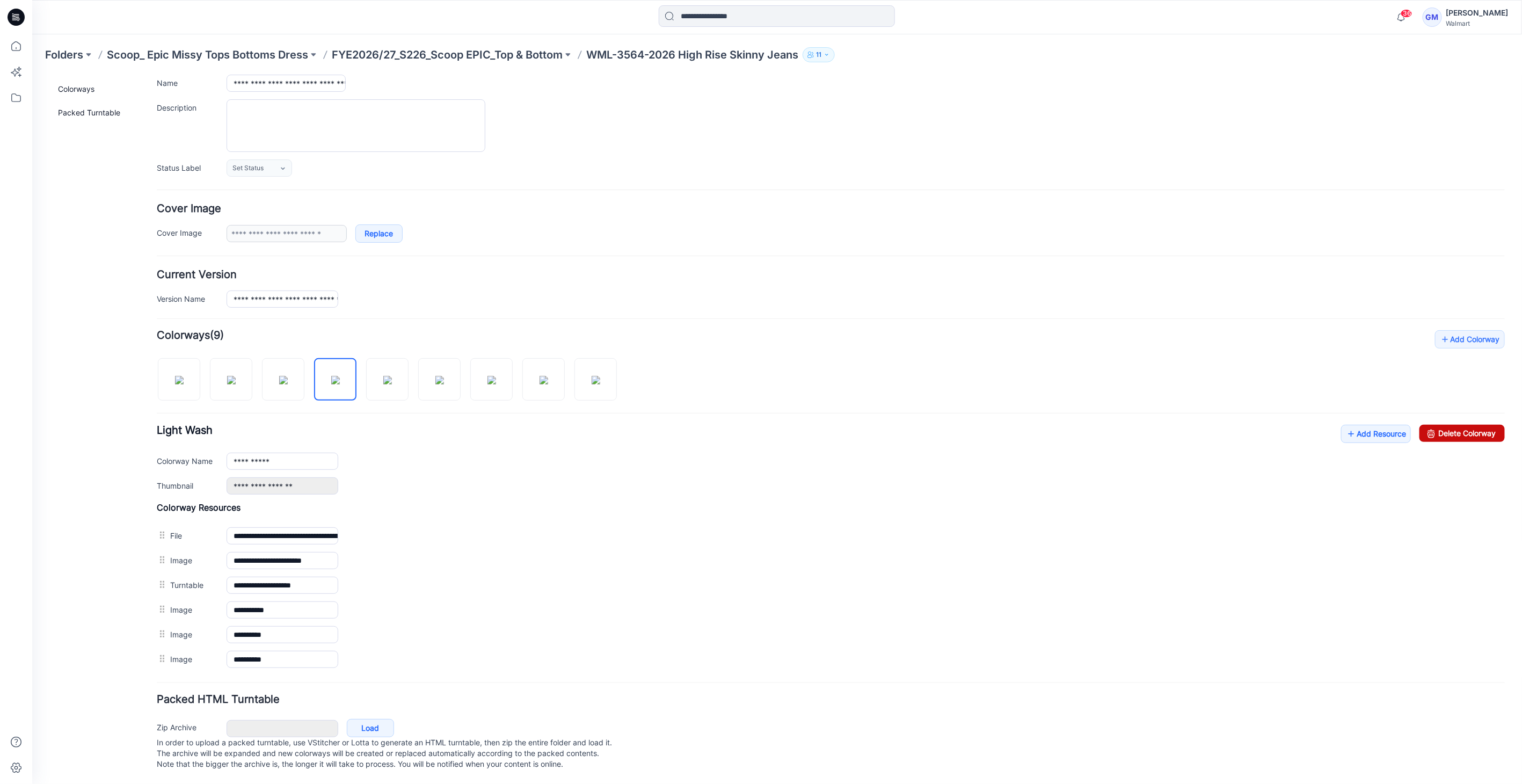
click at [1427, 425] on icon at bounding box center [1430, 432] width 15 height 17
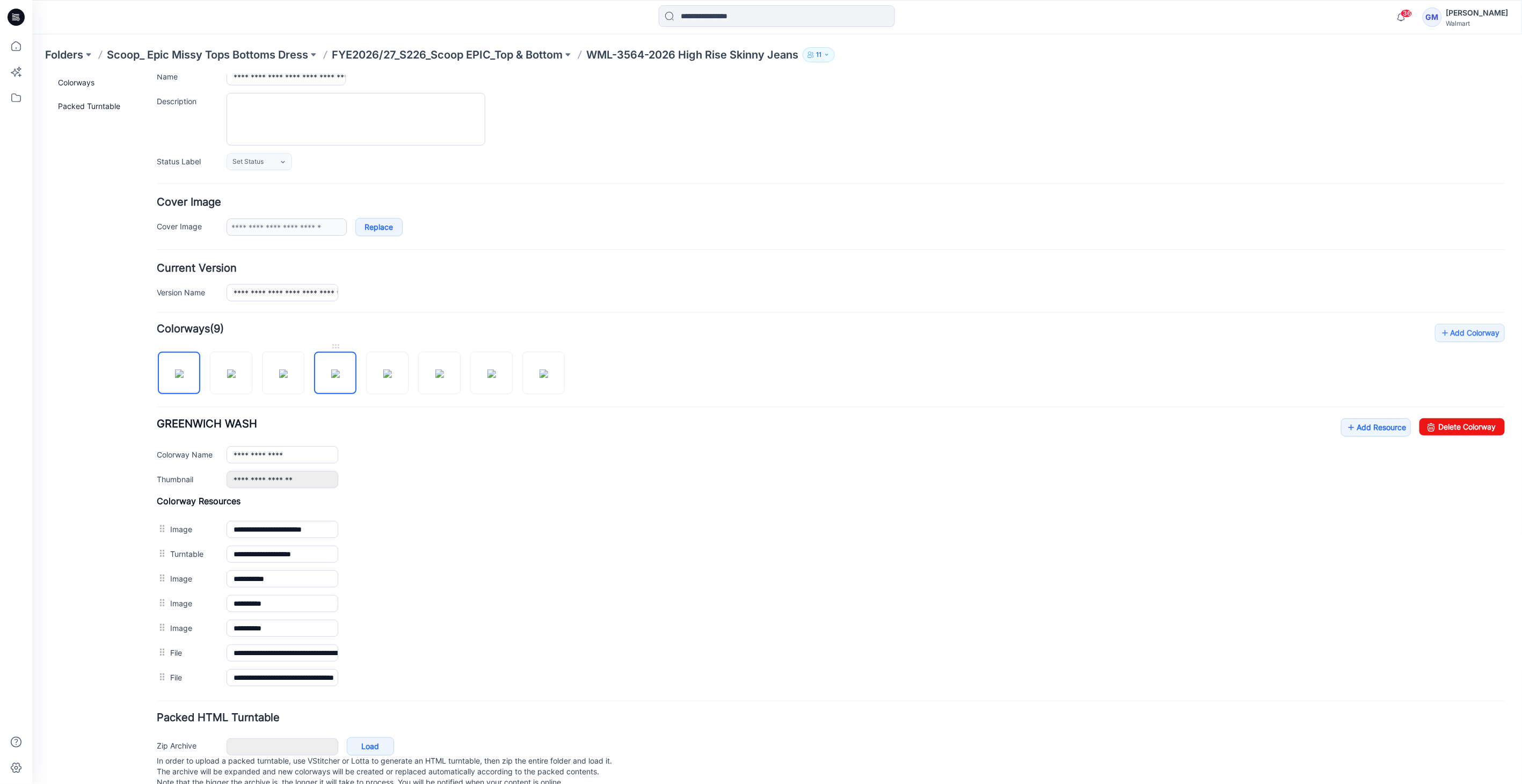
click at [333, 377] on img at bounding box center [335, 372] width 9 height 9
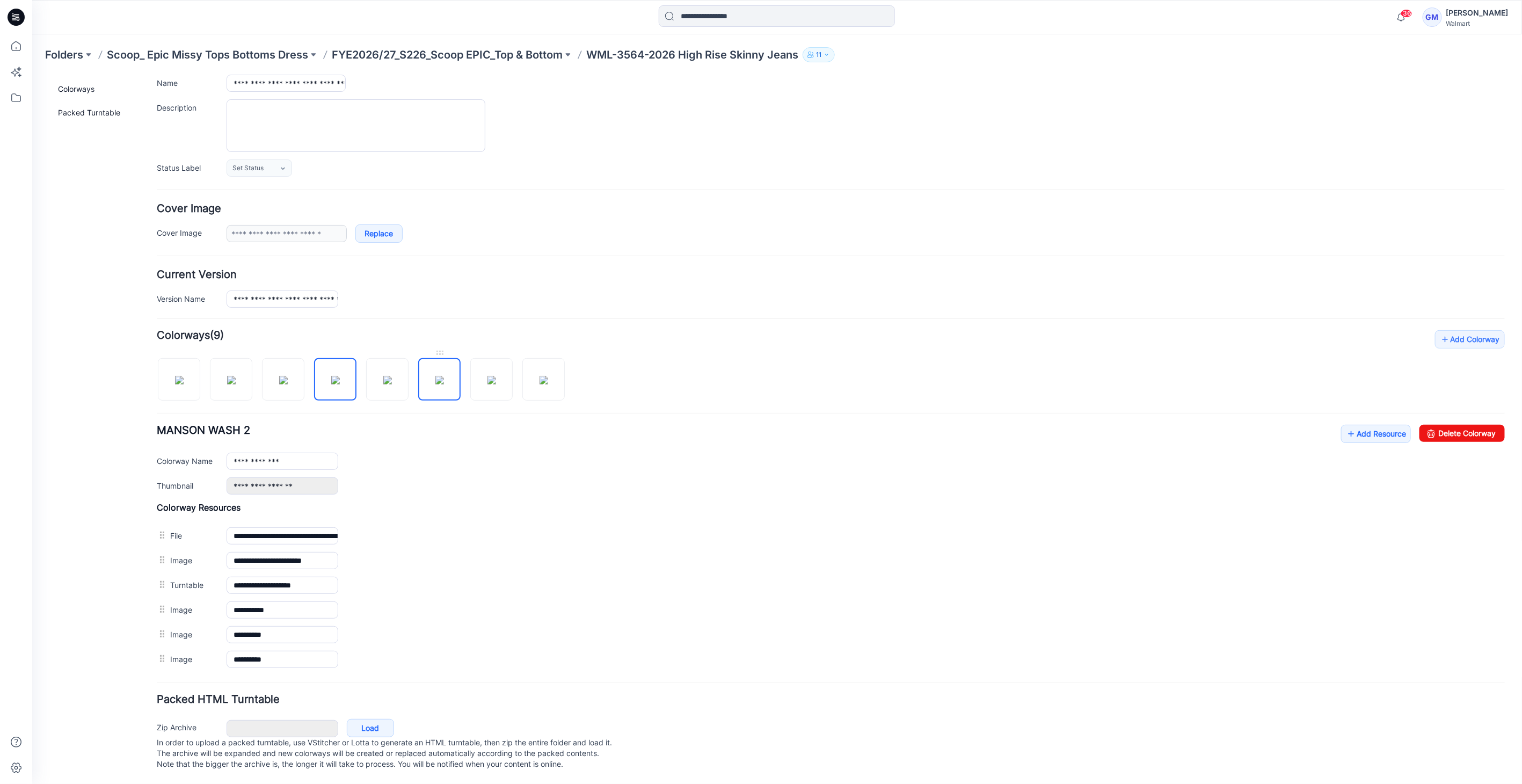
click at [443, 384] on img at bounding box center [438, 379] width 9 height 9
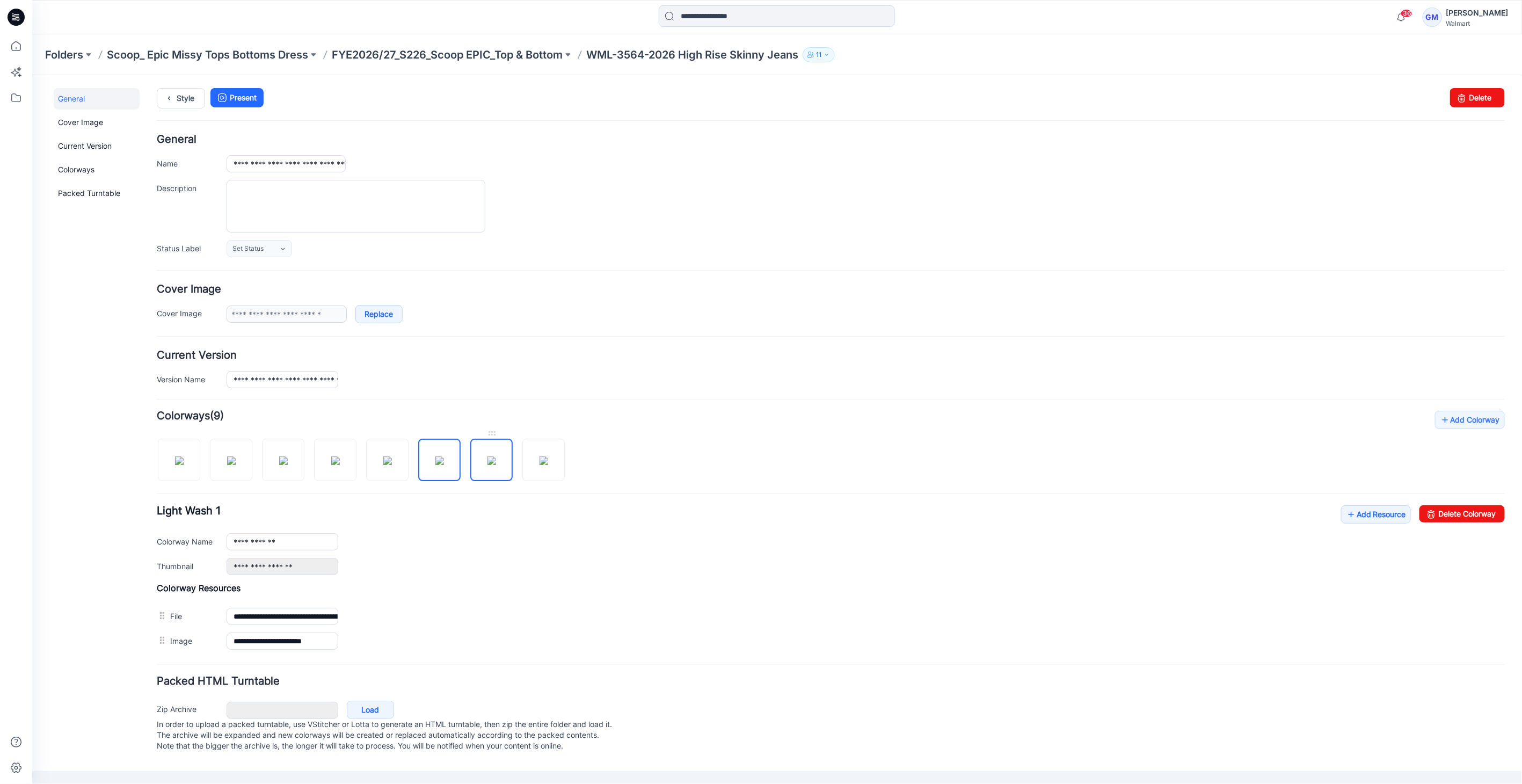
click at [496, 464] on img at bounding box center [491, 460] width 9 height 9
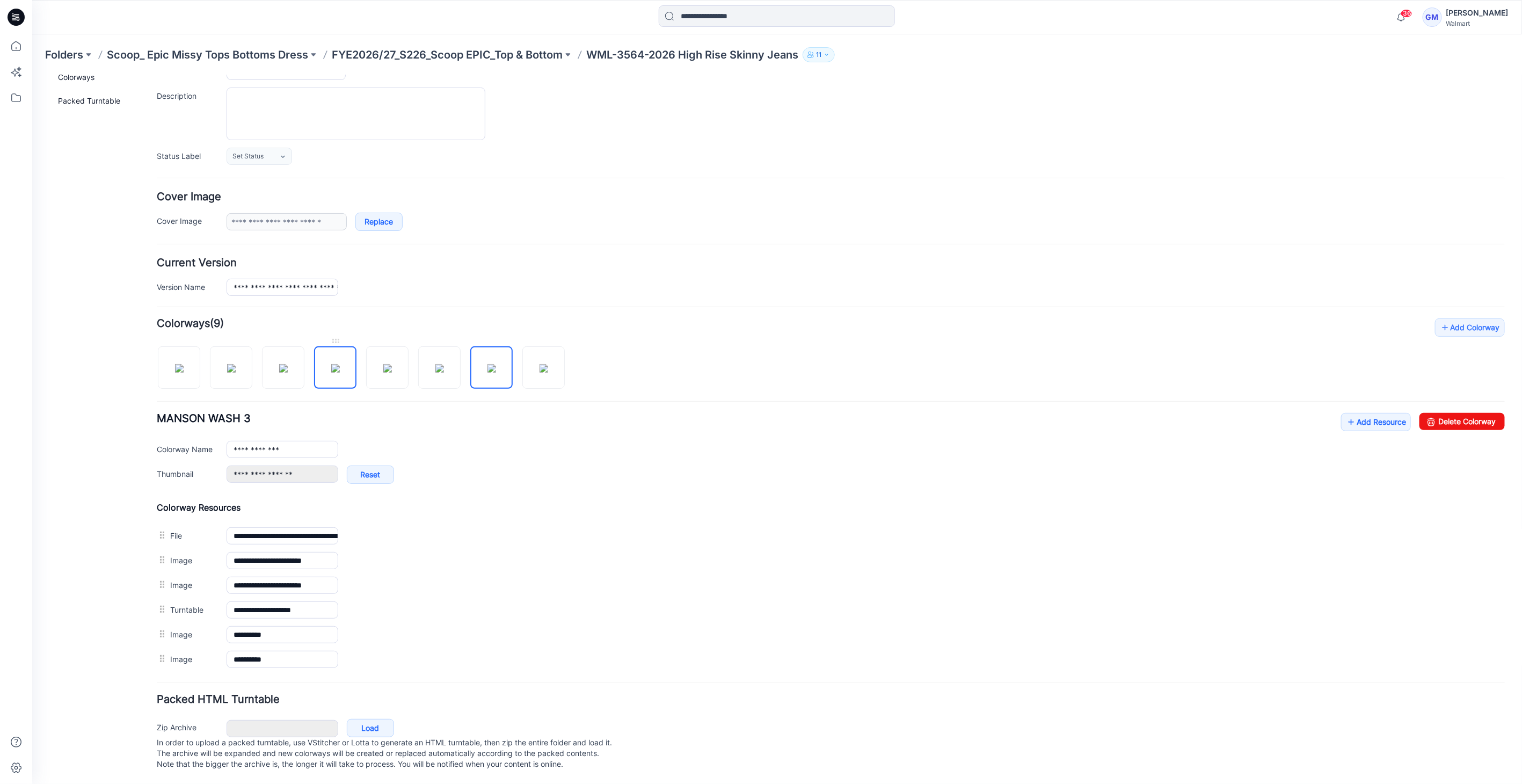
click at [339, 368] on img at bounding box center [335, 367] width 9 height 9
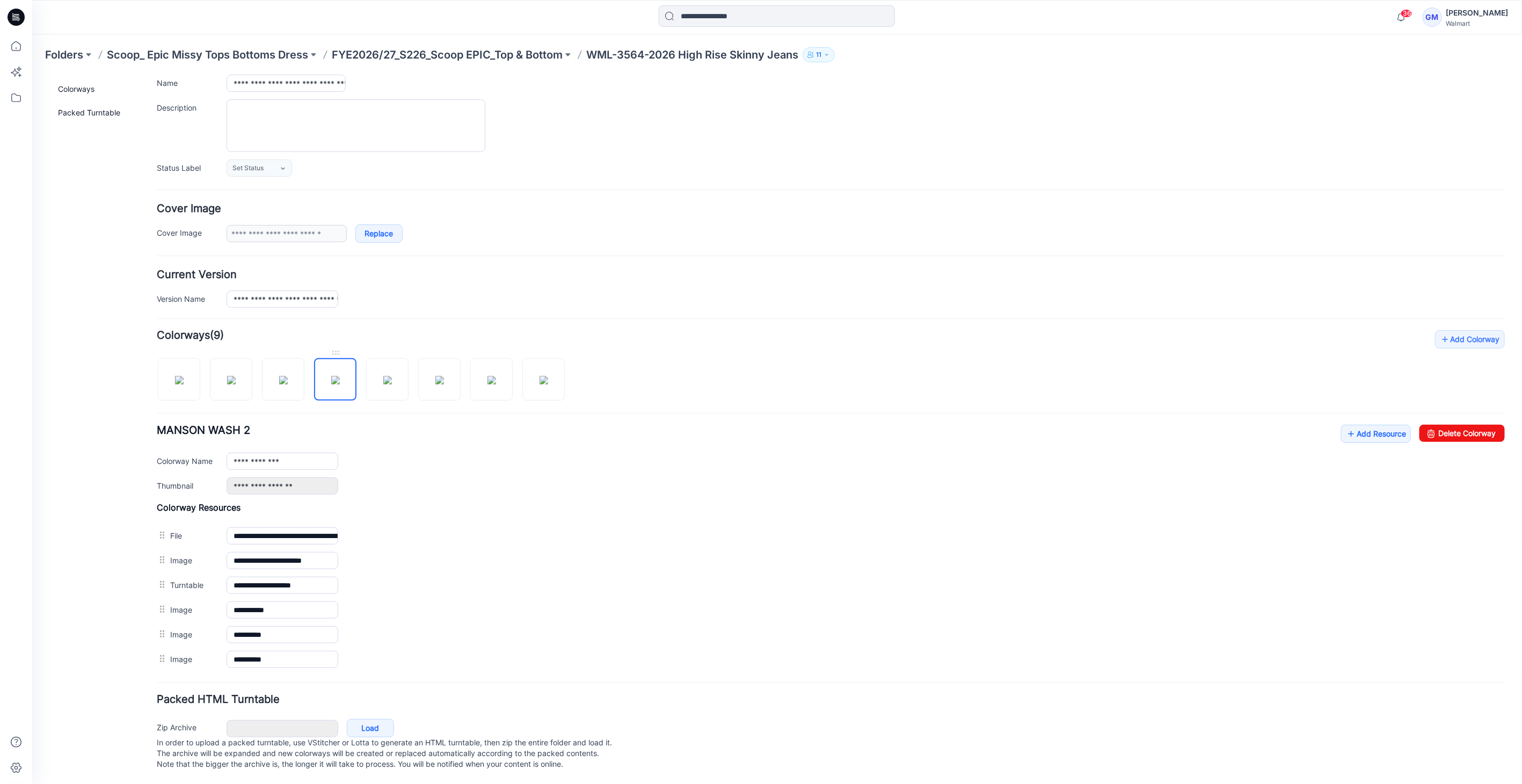
scroll to position [87, 0]
click at [1469, 425] on link "Delete Colorway" at bounding box center [1461, 432] width 86 height 17
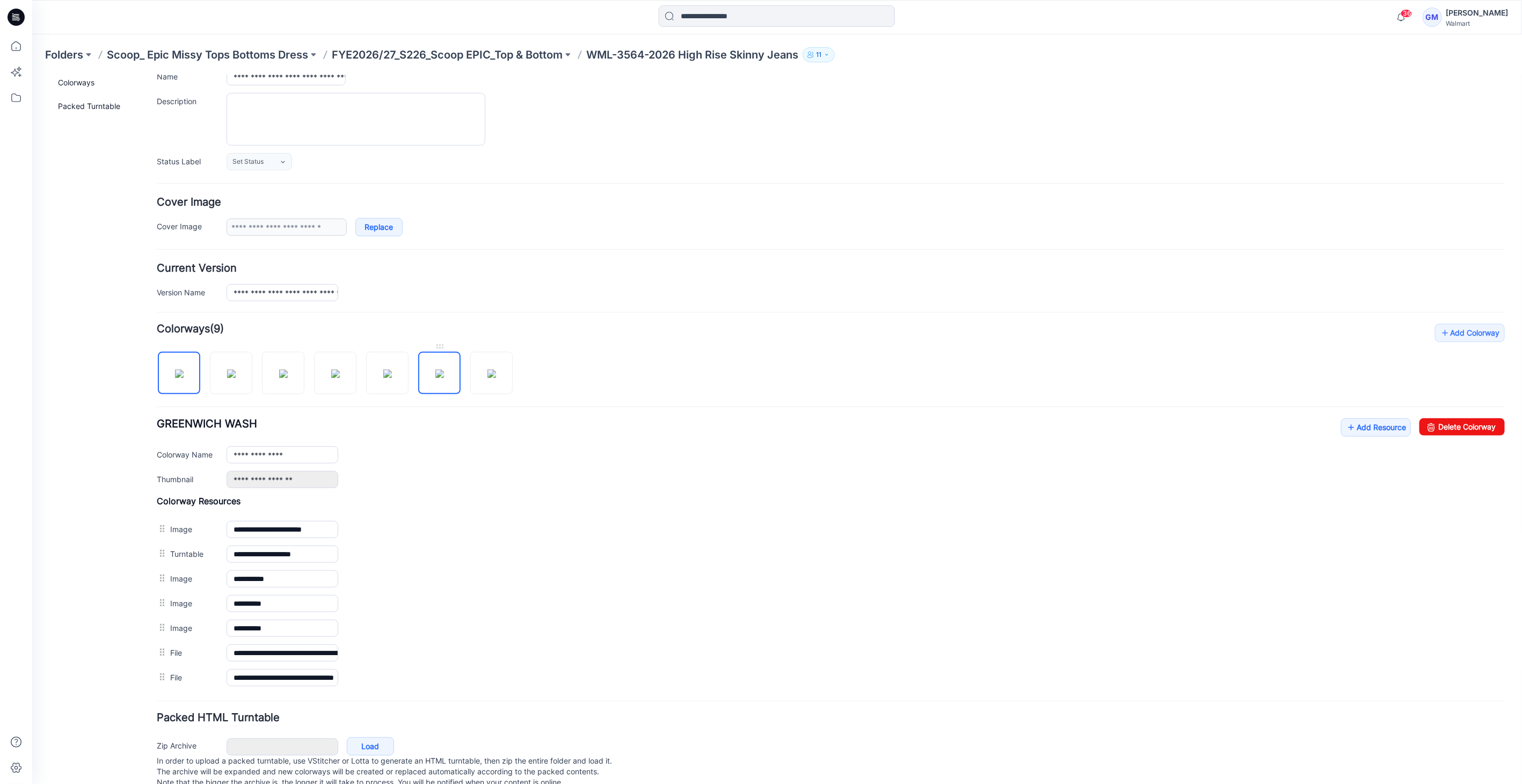
click at [434, 377] on img at bounding box center [438, 372] width 9 height 9
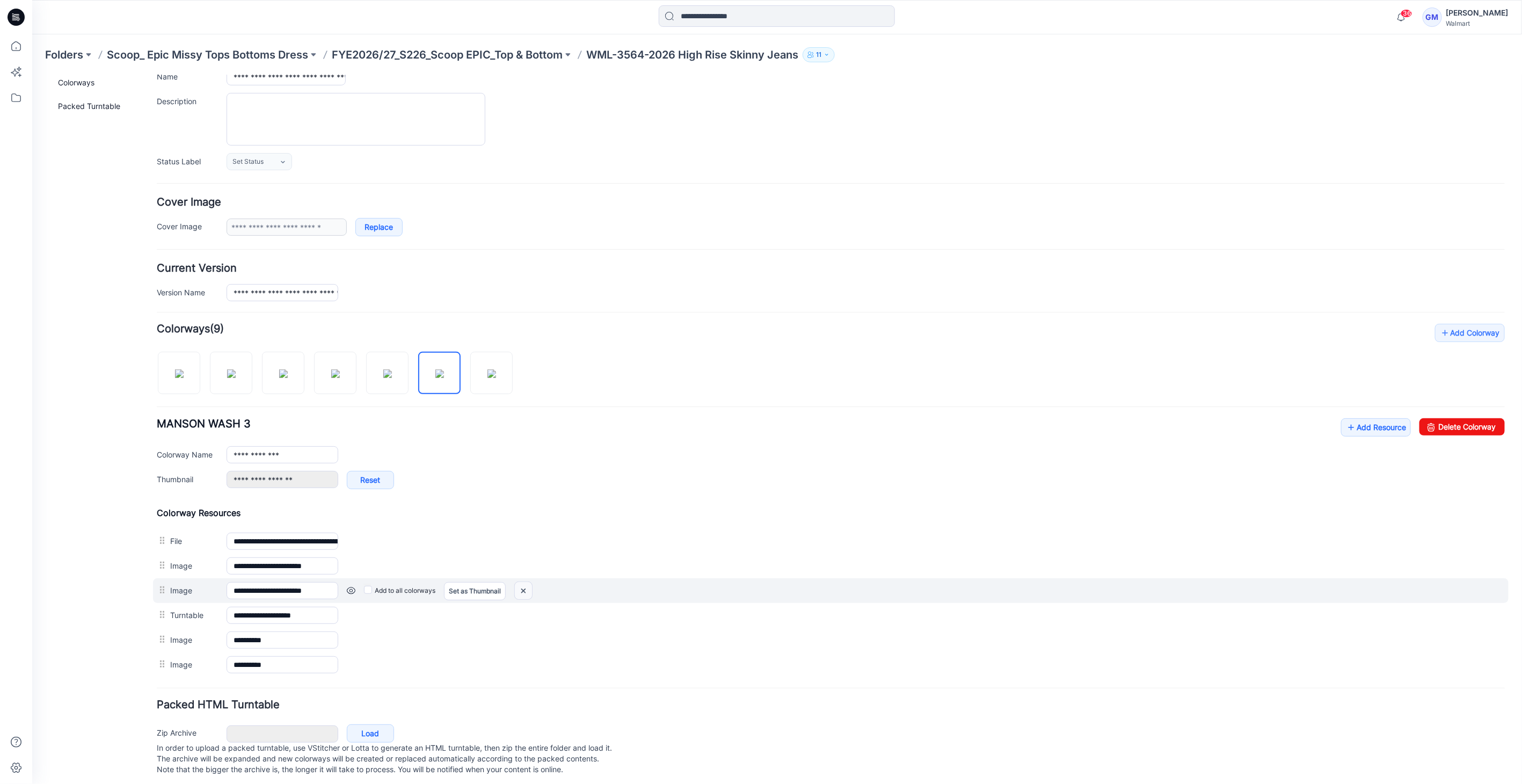
click at [32, 75] on img at bounding box center [32, 75] width 0 height 0
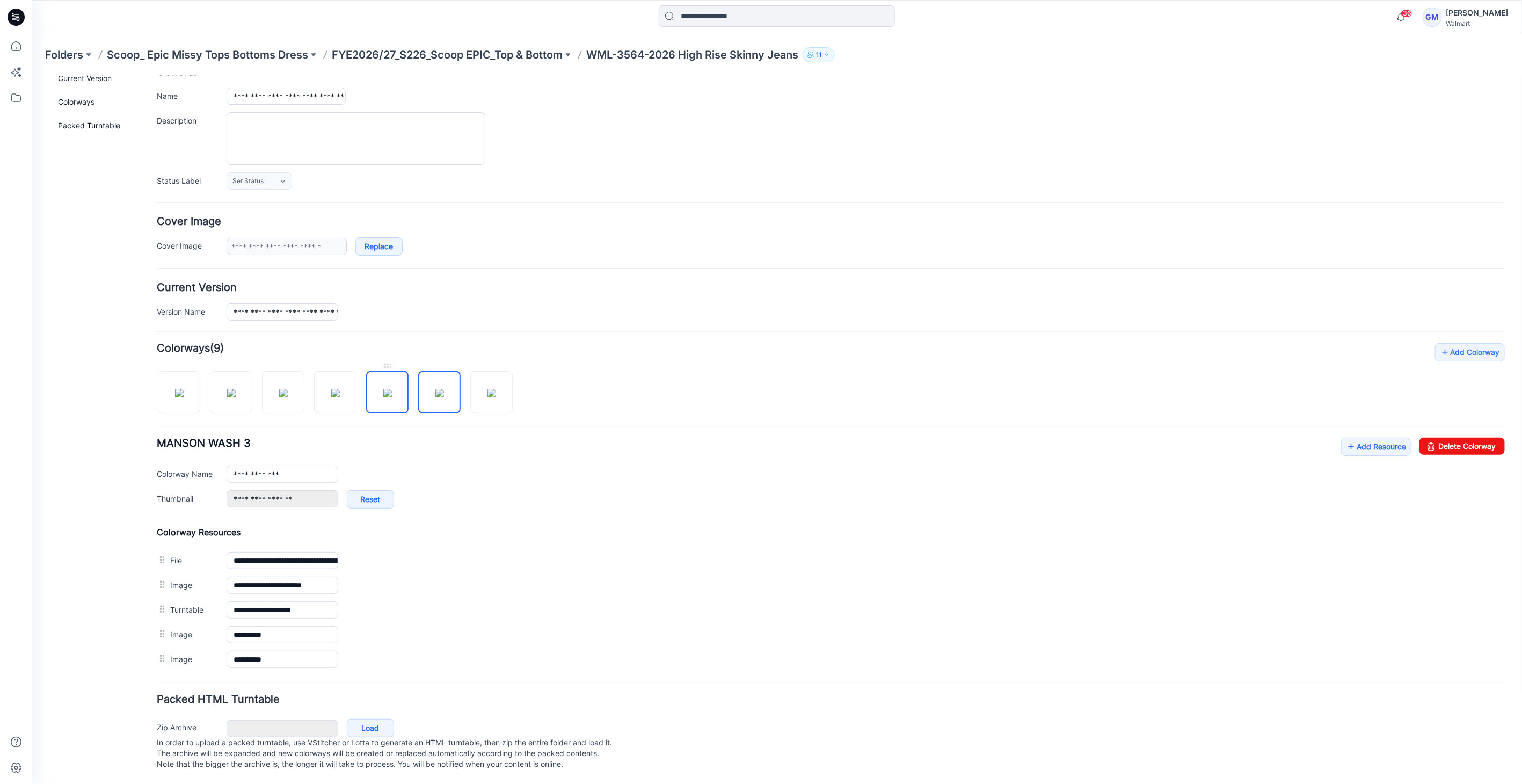
scroll to position [62, 0]
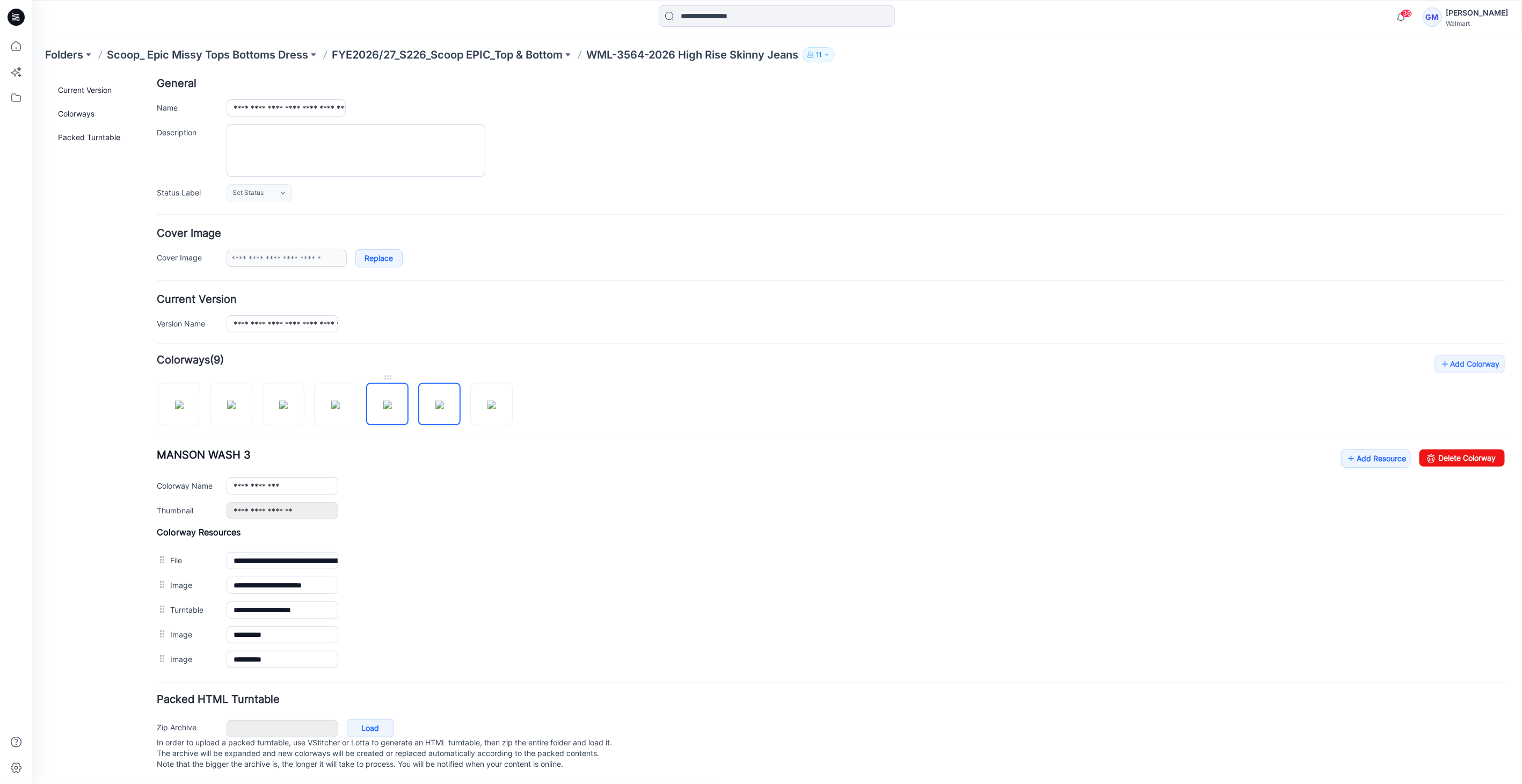
click at [383, 400] on img at bounding box center [387, 404] width 9 height 9
type input "**********"
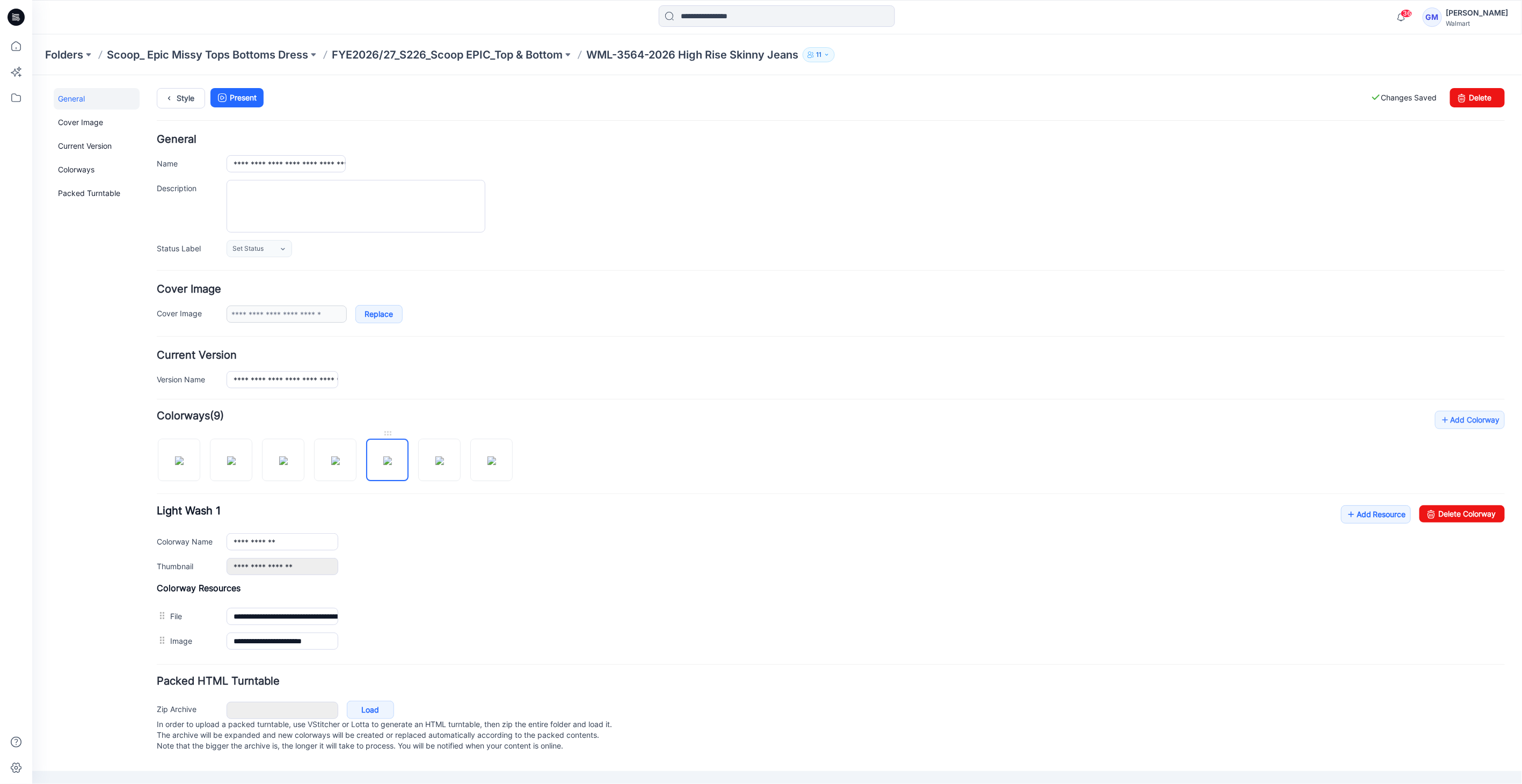
scroll to position [0, 0]
click at [181, 97] on link "Style" at bounding box center [180, 98] width 48 height 21
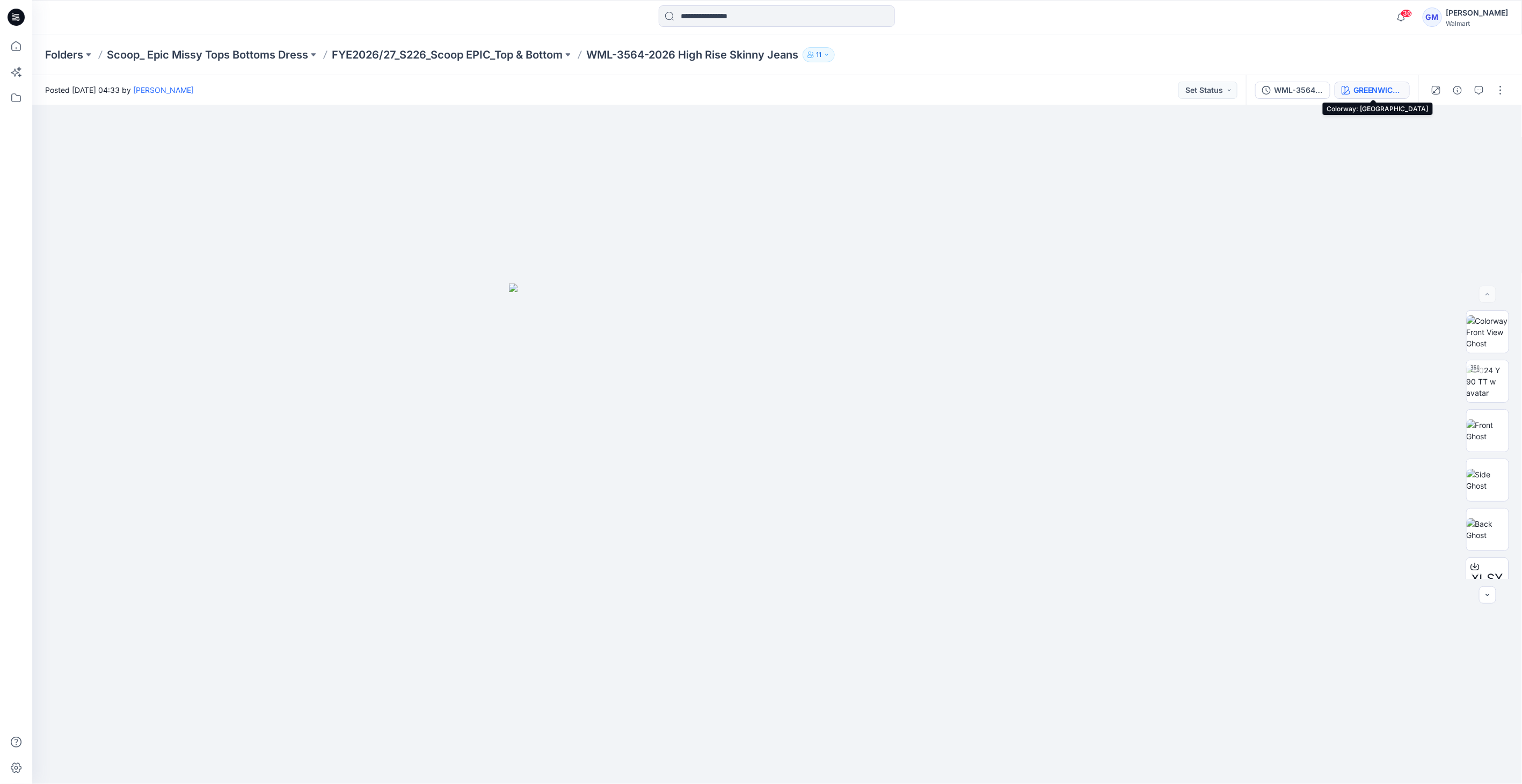
click at [1358, 83] on button "GREENWICH WASH" at bounding box center [1372, 90] width 75 height 17
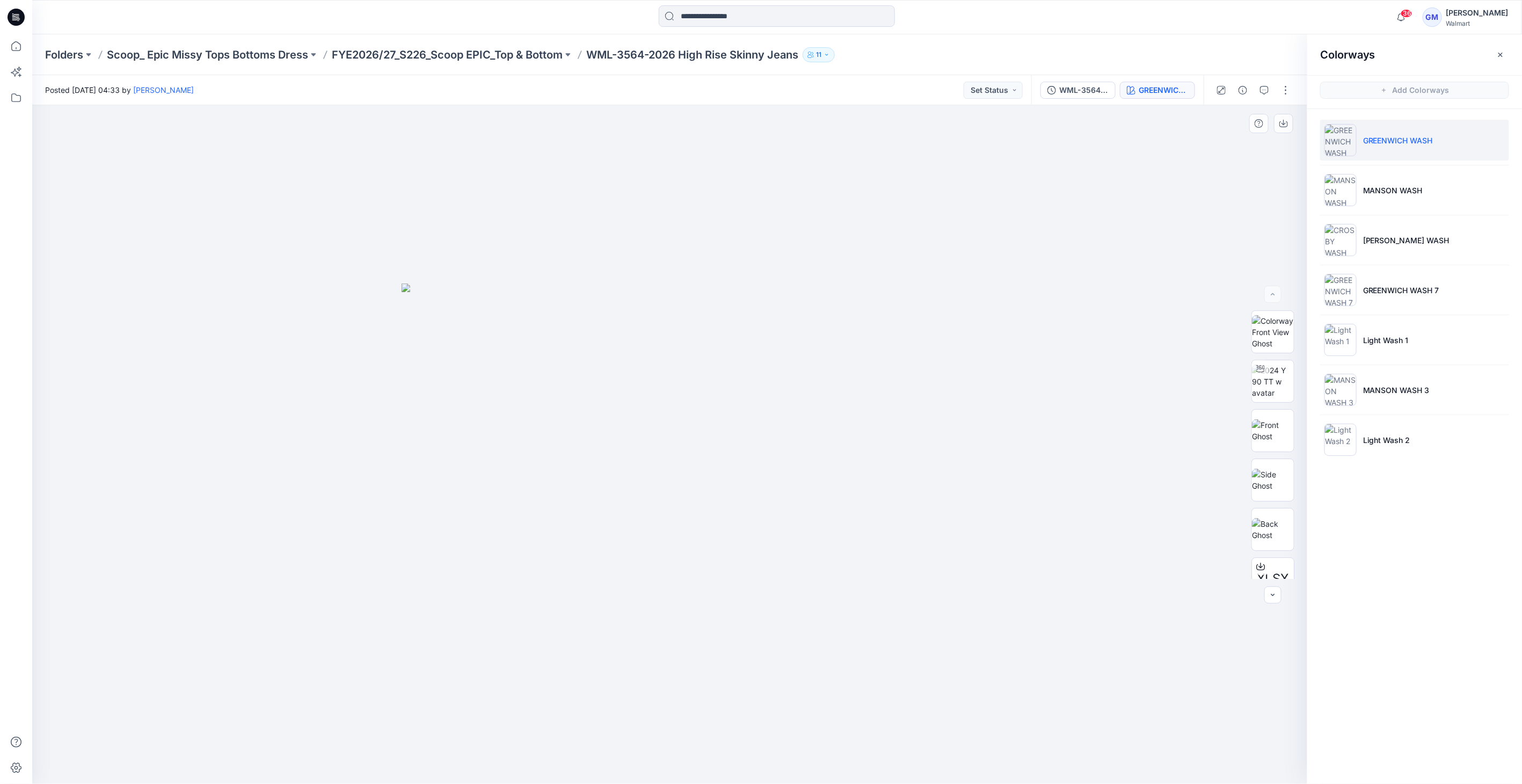
drag, startPoint x: 434, startPoint y: 216, endPoint x: 446, endPoint y: 221, distance: 13.0
click at [434, 216] on div at bounding box center [670, 444] width 1276 height 679
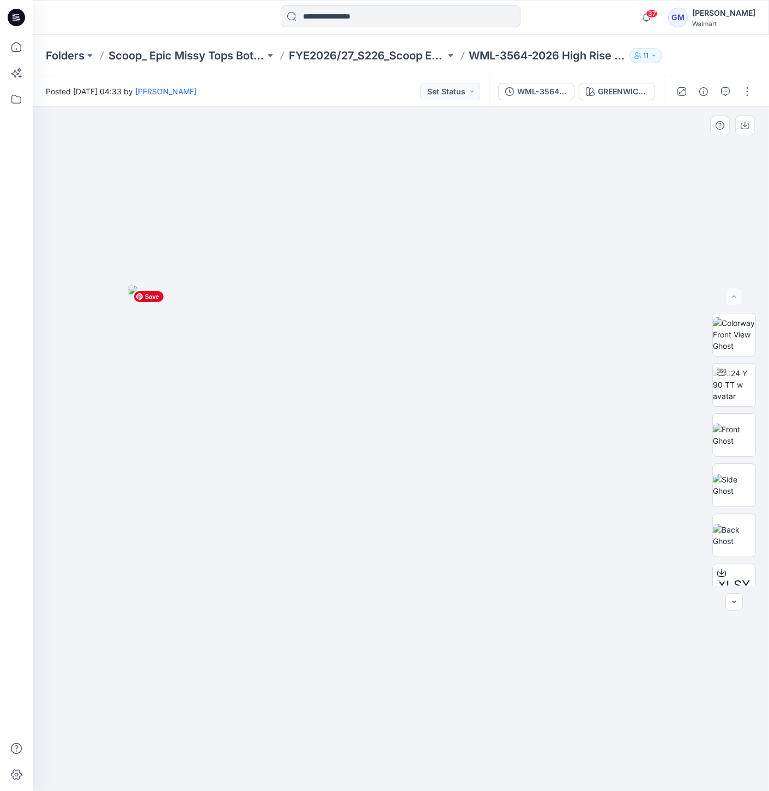
click at [548, 322] on img at bounding box center [401, 539] width 545 height 506
click at [620, 86] on button "GREENWICH WASH" at bounding box center [617, 91] width 76 height 17
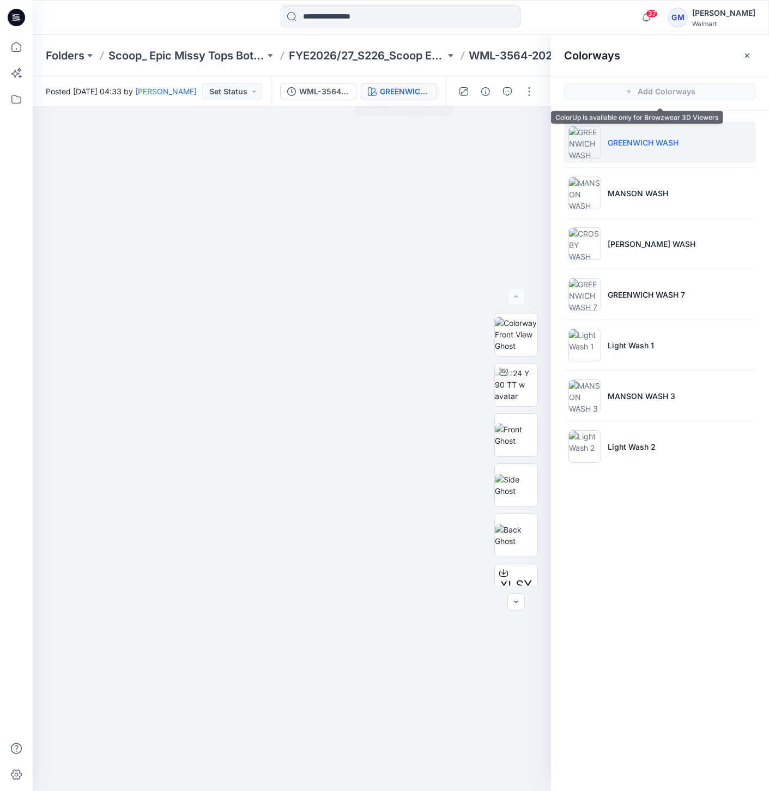
click at [621, 89] on span "Add Colorways" at bounding box center [660, 91] width 218 height 31
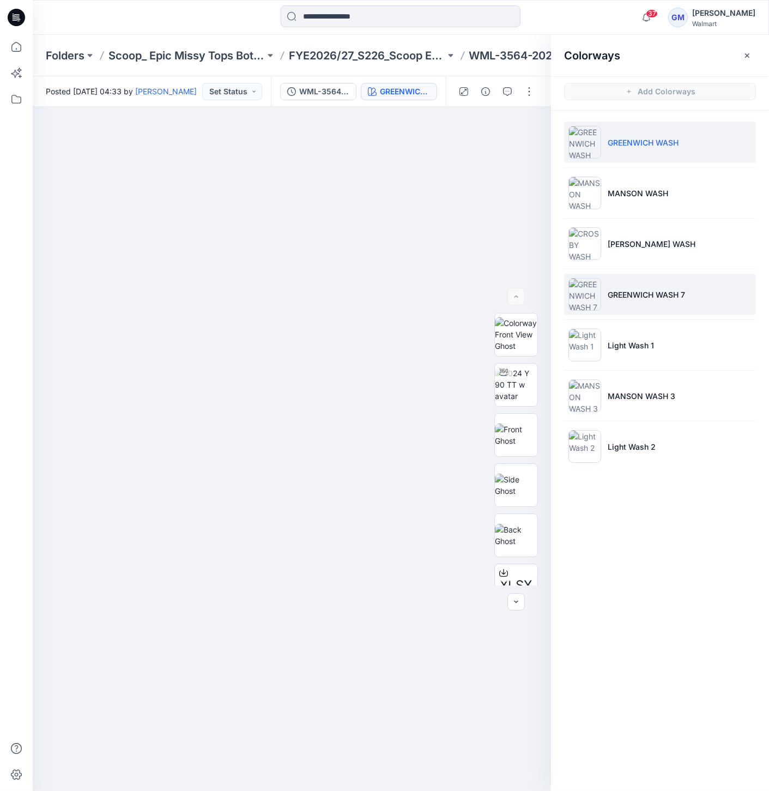
click at [575, 293] on img at bounding box center [584, 294] width 33 height 33
click at [580, 141] on img at bounding box center [584, 142] width 33 height 33
click at [589, 298] on img at bounding box center [584, 294] width 33 height 33
click at [575, 132] on img at bounding box center [584, 142] width 33 height 33
click at [591, 288] on img at bounding box center [584, 294] width 33 height 33
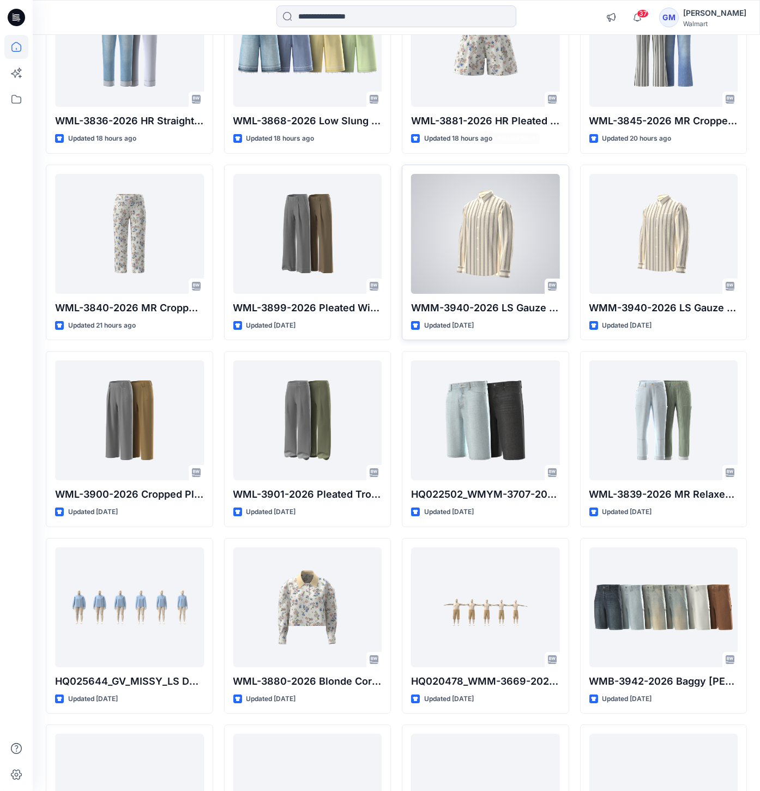
scroll to position [363, 0]
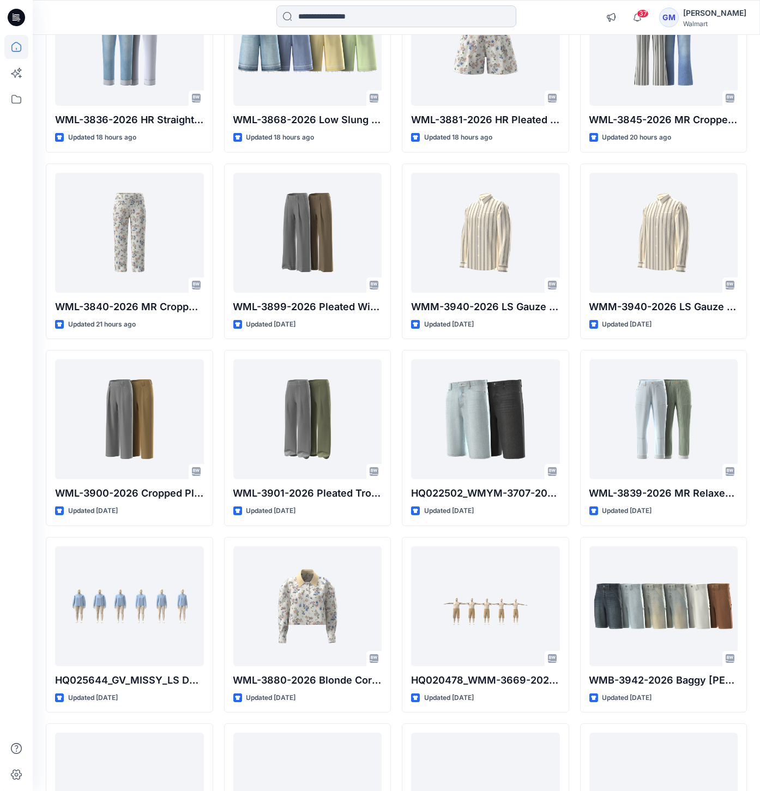
click at [392, 7] on input at bounding box center [396, 16] width 240 height 22
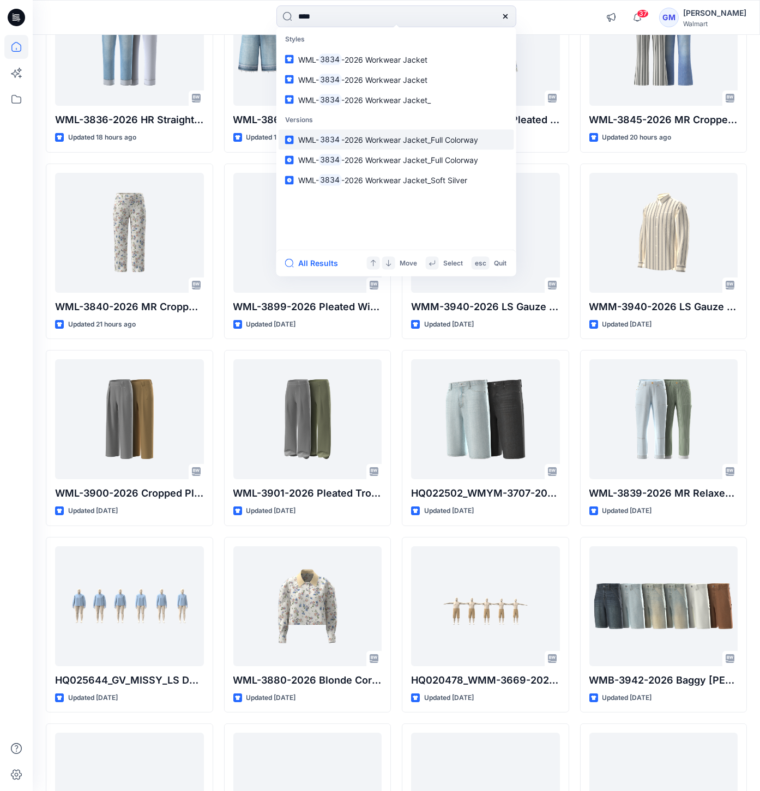
type input "****"
click at [407, 138] on span "-2026 Workwear Jacket_Full Colorway" at bounding box center [409, 139] width 137 height 9
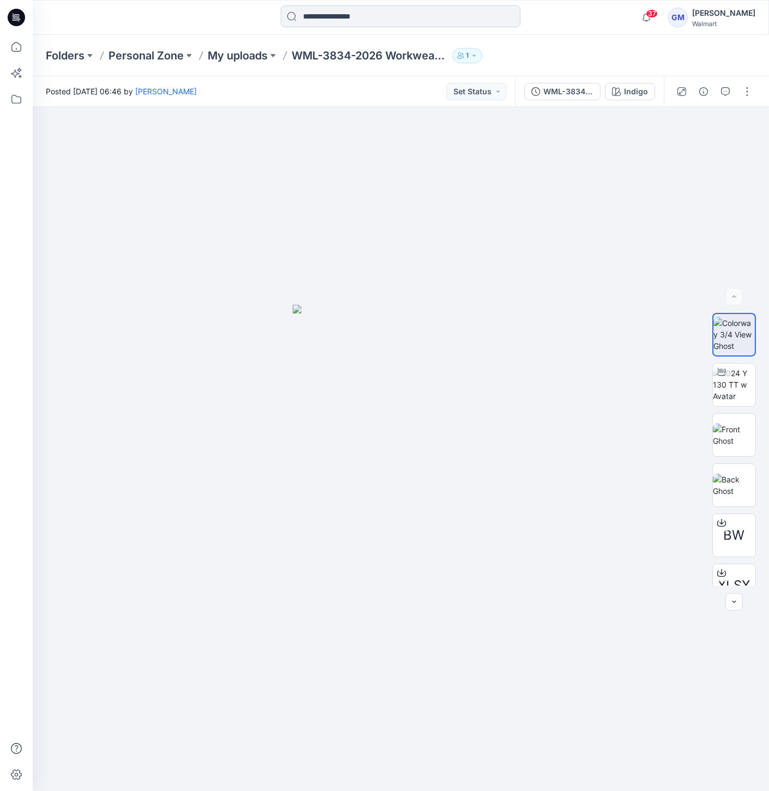
click at [338, 16] on input at bounding box center [401, 16] width 240 height 22
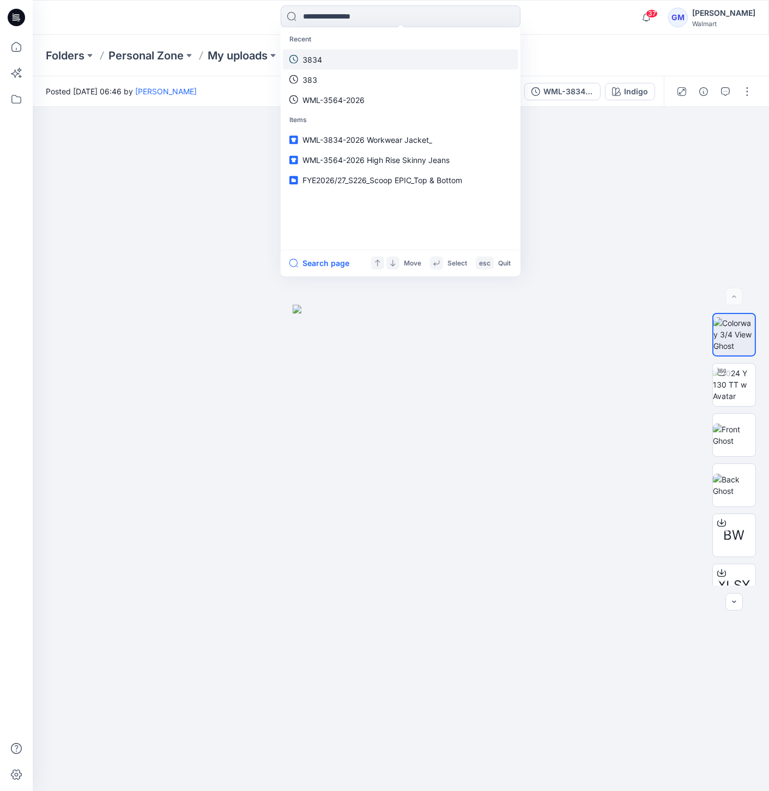
click at [399, 63] on link "3834" at bounding box center [400, 59] width 235 height 20
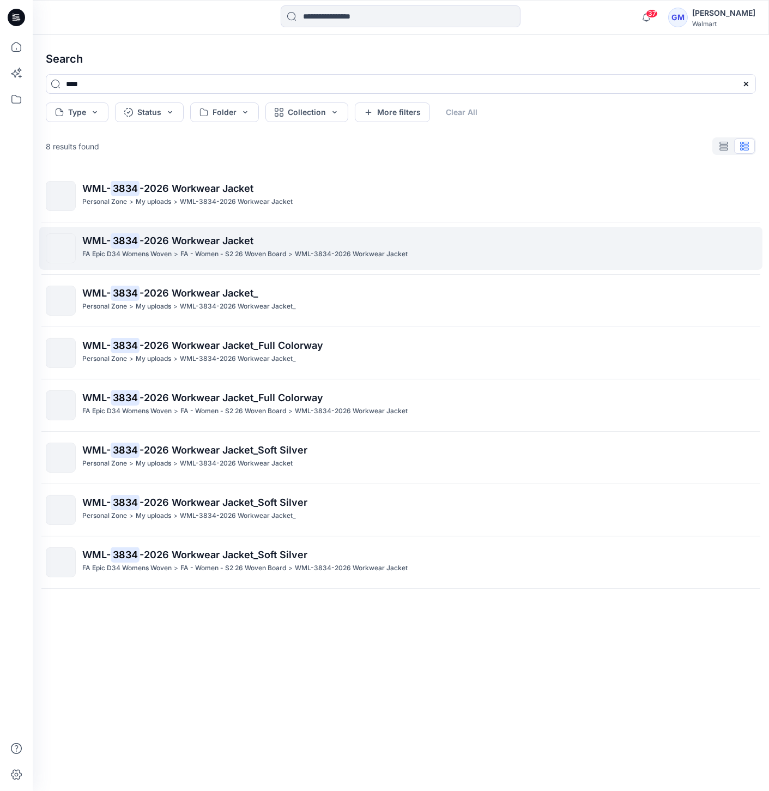
click at [423, 253] on div "FA Epic D34 Womens Woven > FA - Women - S2 26 Woven Board > WML-3834-2026 Workw…" at bounding box center [418, 254] width 673 height 11
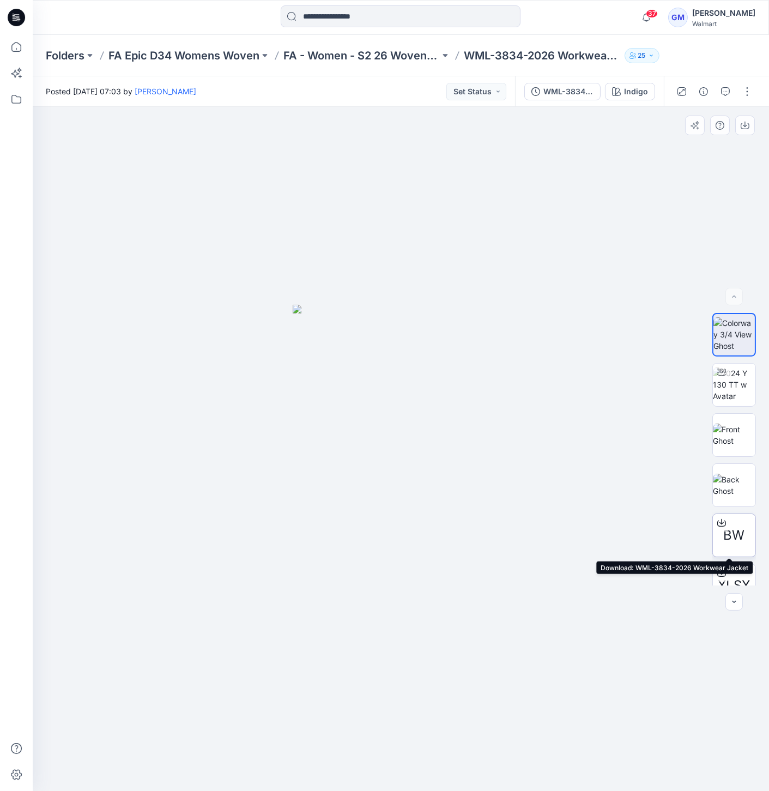
click at [735, 546] on div "BW" at bounding box center [734, 535] width 44 height 44
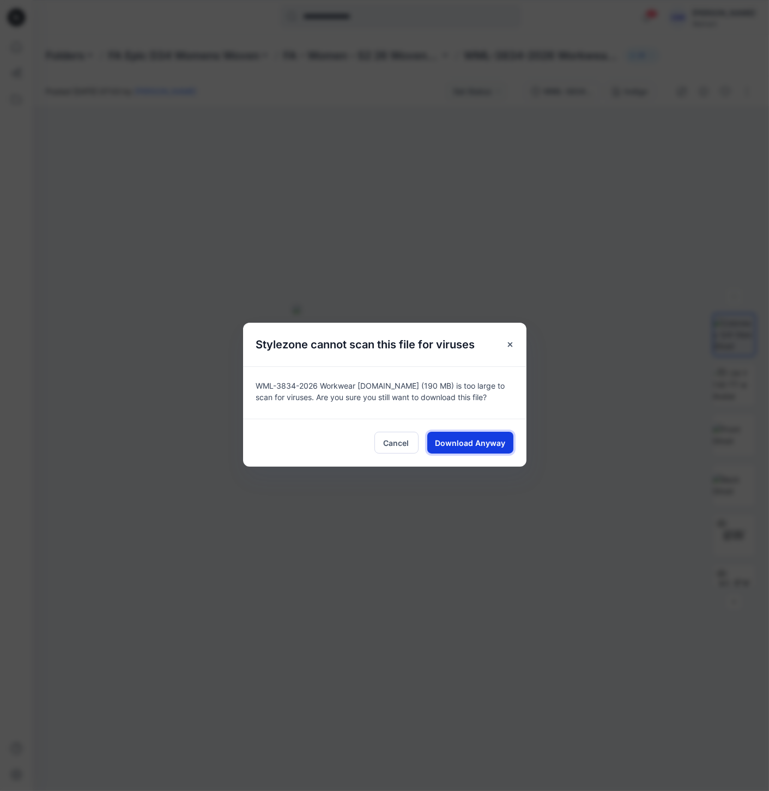
click at [471, 443] on span "Download Anyway" at bounding box center [470, 442] width 70 height 11
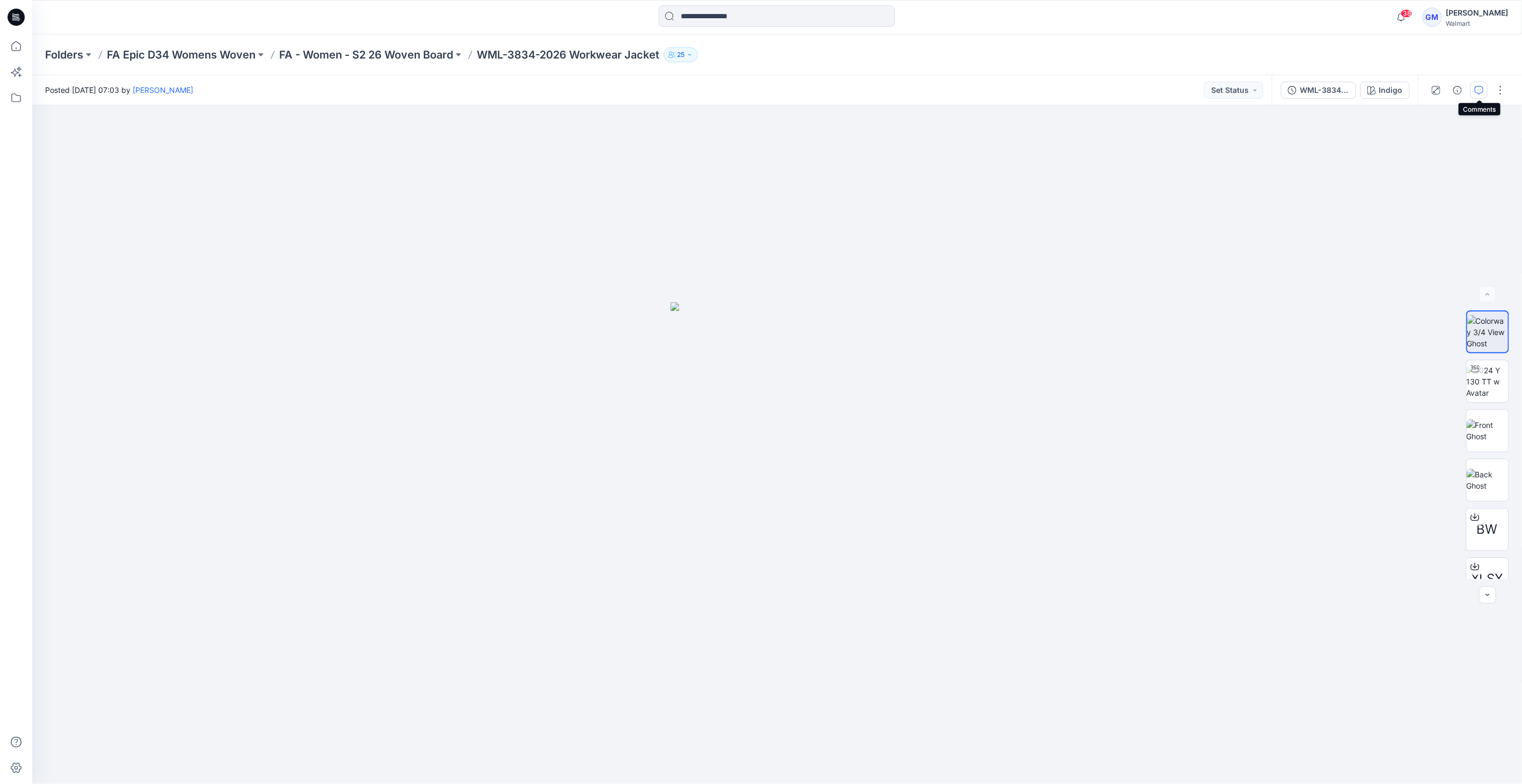
click at [757, 91] on icon "button" at bounding box center [1479, 90] width 9 height 9
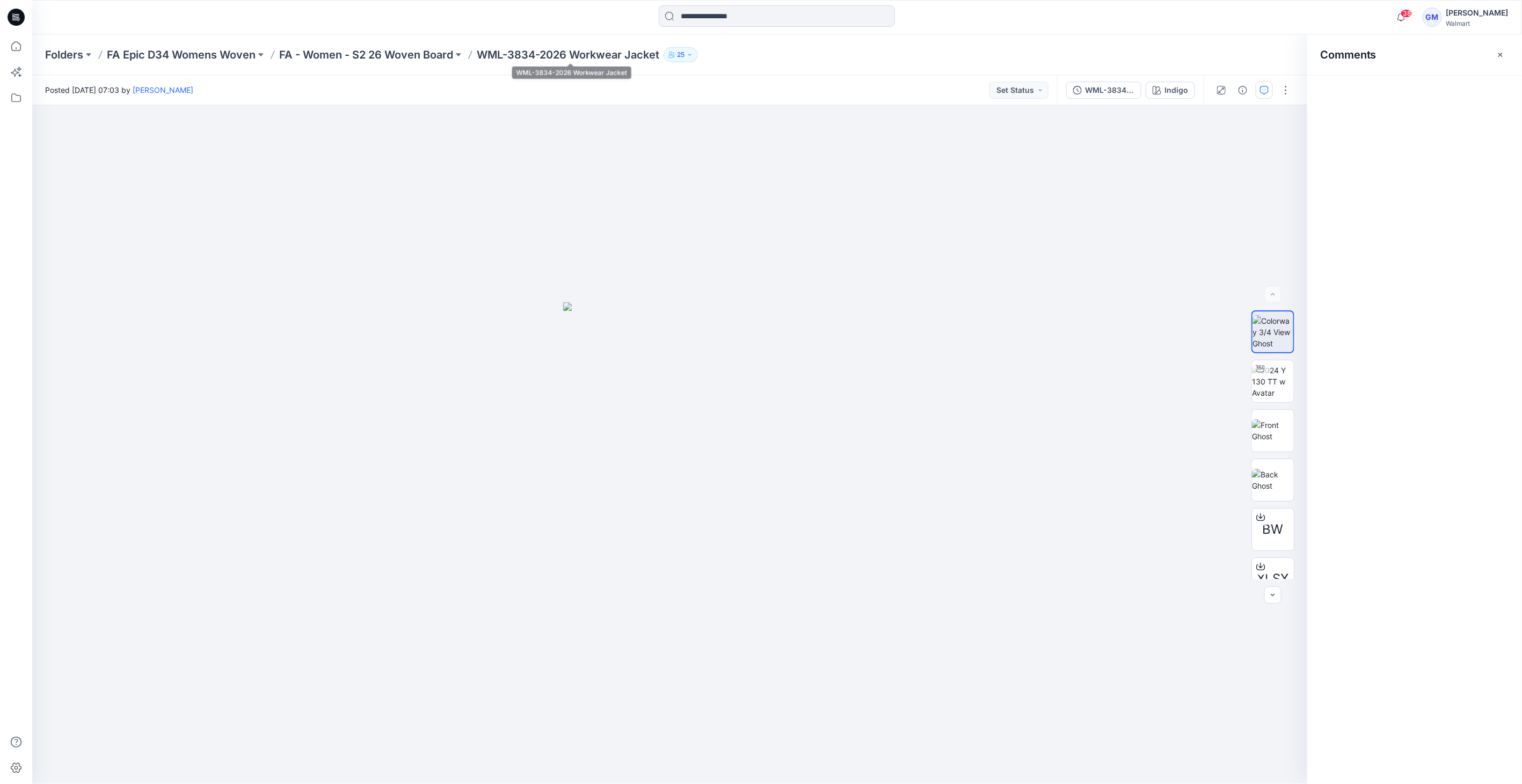
click at [639, 49] on p "WML-3834-2026 Workwear Jacket" at bounding box center [567, 54] width 182 height 15
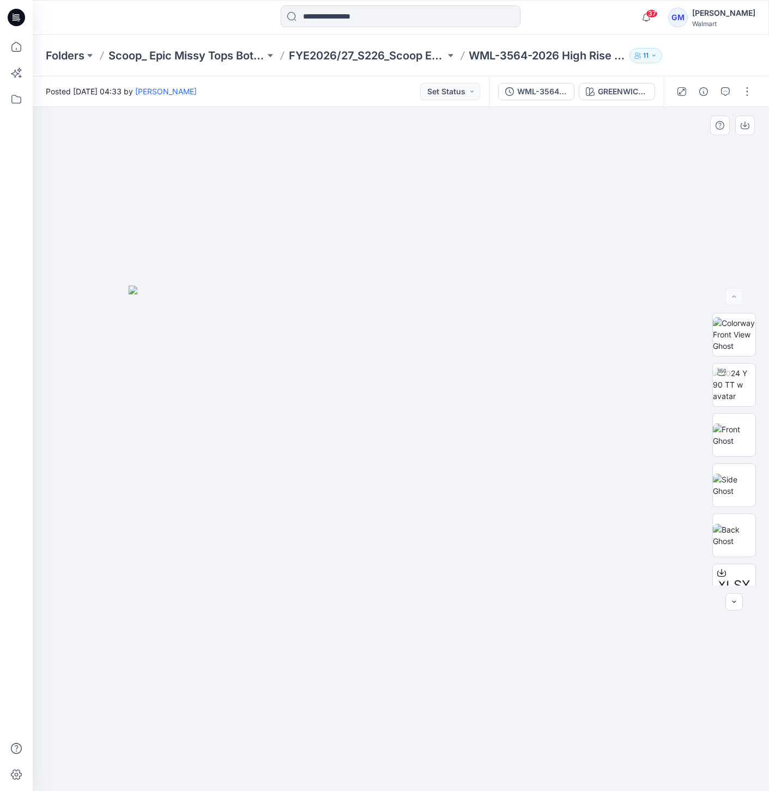
click at [643, 237] on div at bounding box center [401, 449] width 736 height 684
click at [746, 91] on button "button" at bounding box center [746, 91] width 17 height 17
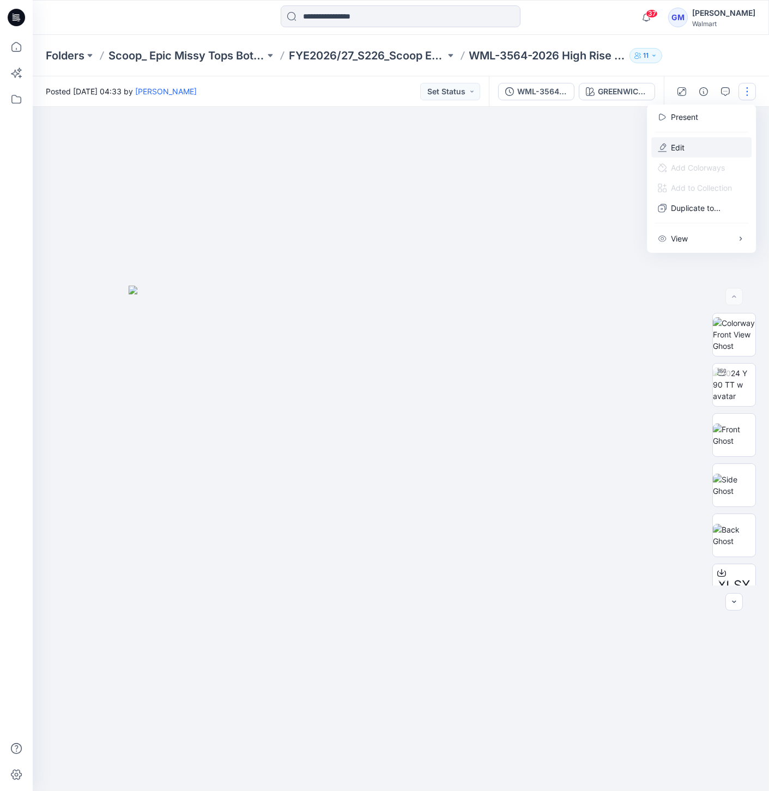
click at [702, 147] on button "Edit" at bounding box center [701, 147] width 100 height 20
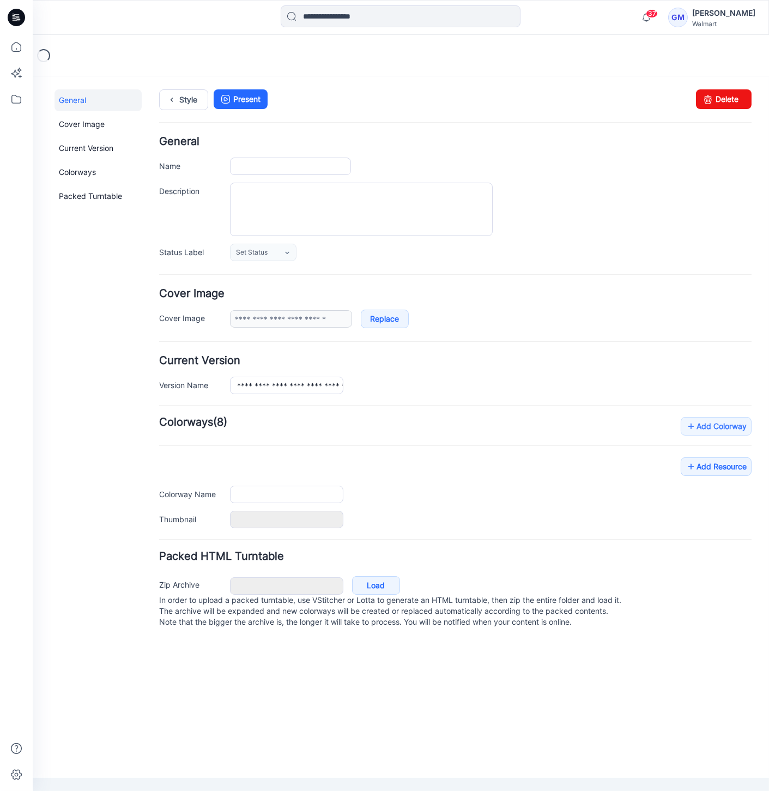
type input "**********"
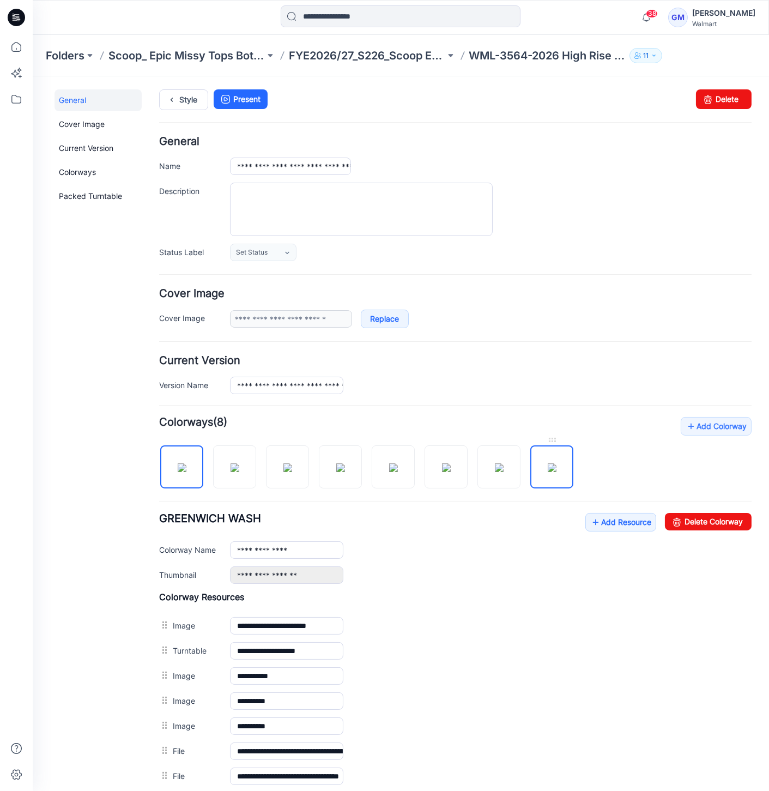
click at [556, 465] on img at bounding box center [552, 467] width 9 height 9
click at [186, 464] on img at bounding box center [182, 467] width 9 height 9
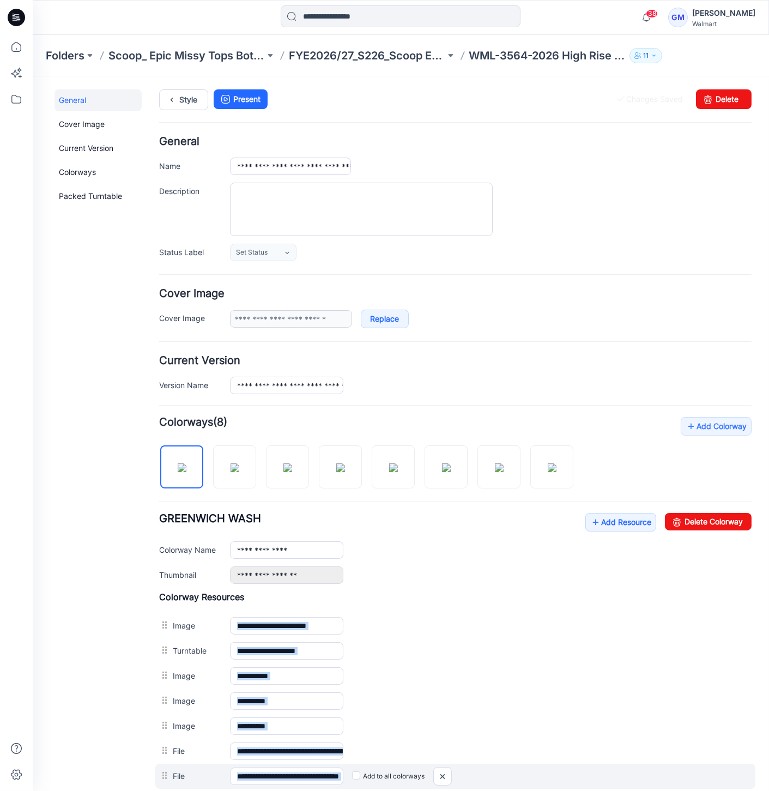
drag, startPoint x: 313, startPoint y: 771, endPoint x: 721, endPoint y: 771, distance: 407.7
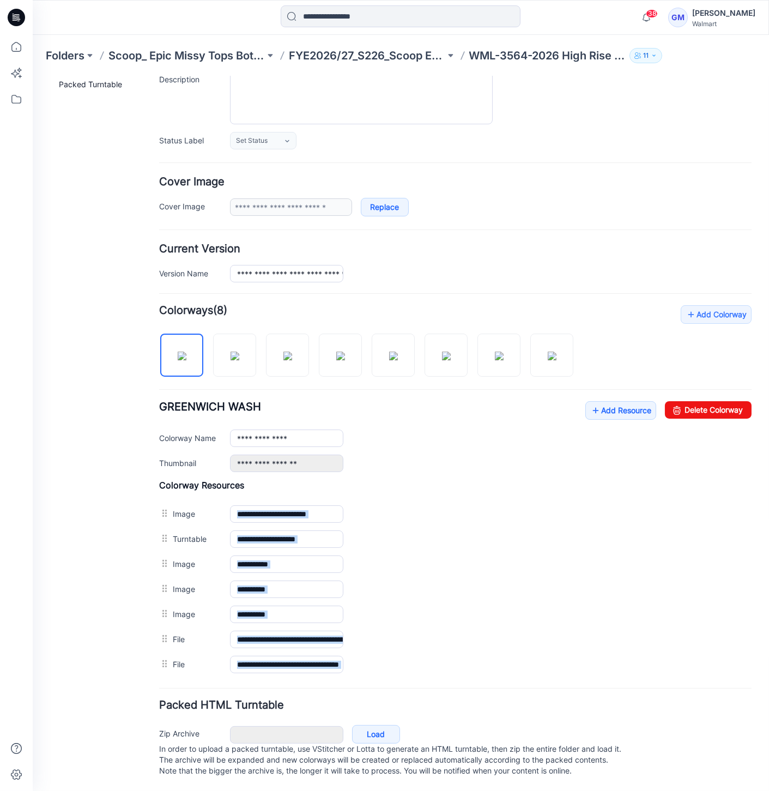
scroll to position [118, 0]
drag, startPoint x: 681, startPoint y: 405, endPoint x: 473, endPoint y: 133, distance: 342.9
click at [681, 405] on link "Delete Colorway" at bounding box center [708, 409] width 87 height 17
click at [710, 401] on link "Delete Colorway" at bounding box center [708, 409] width 87 height 17
click at [231, 351] on img at bounding box center [235, 355] width 9 height 9
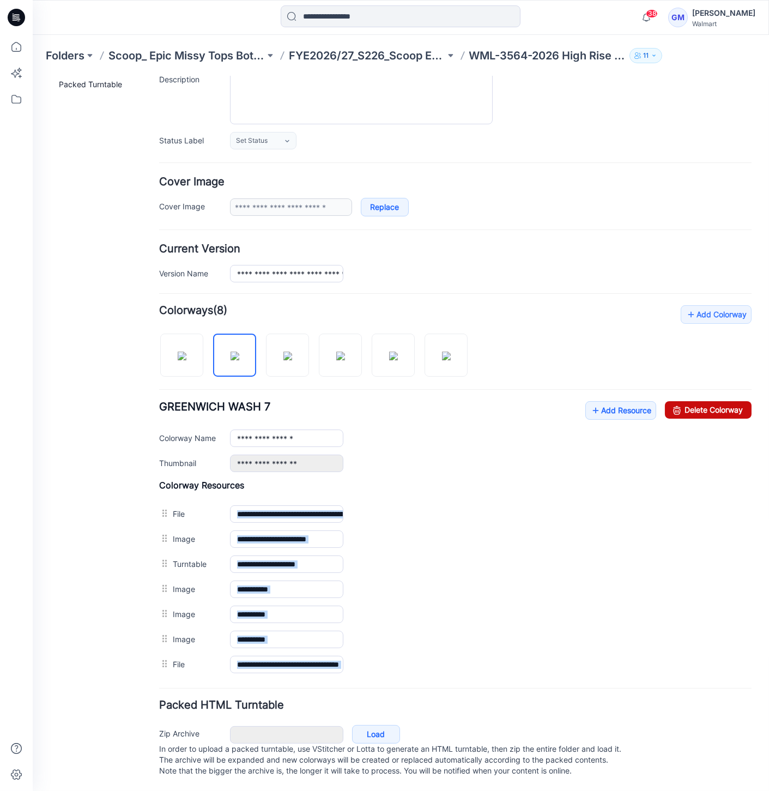
click at [682, 406] on link "Delete Colorway" at bounding box center [708, 409] width 87 height 17
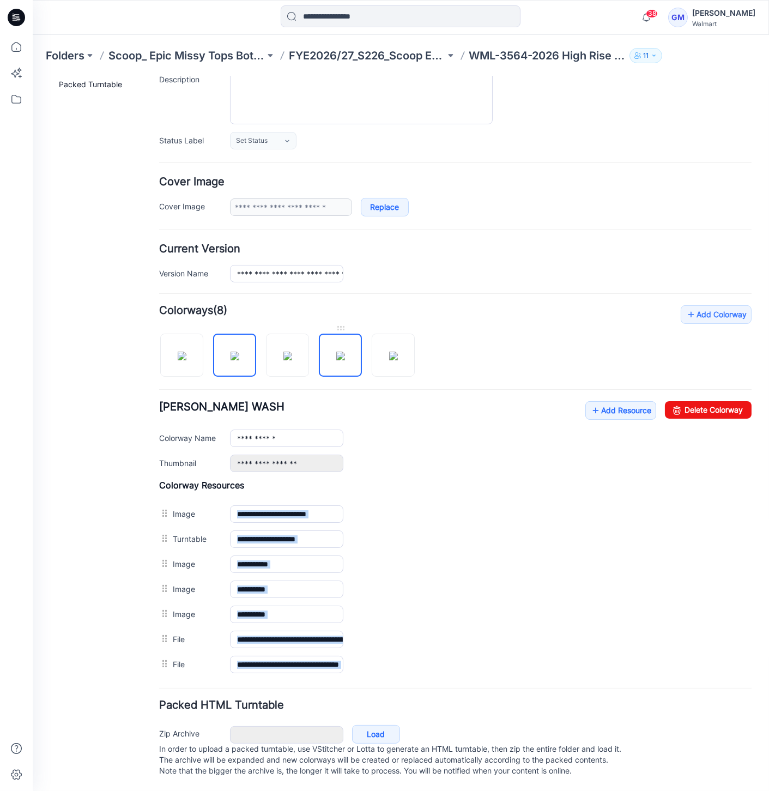
click at [336, 351] on img at bounding box center [340, 355] width 9 height 9
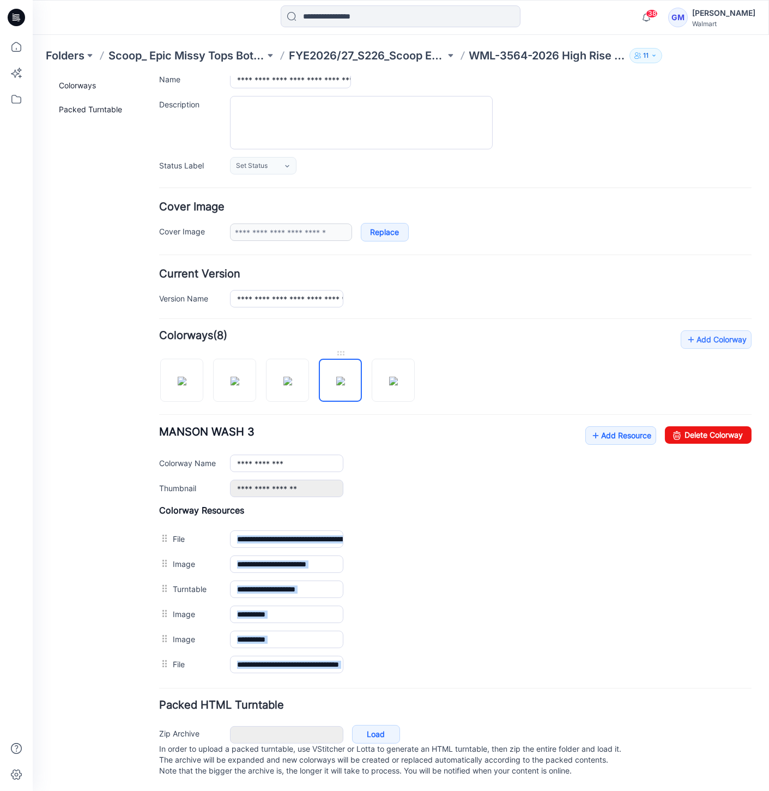
scroll to position [93, 0]
click at [398, 376] on img at bounding box center [393, 380] width 9 height 9
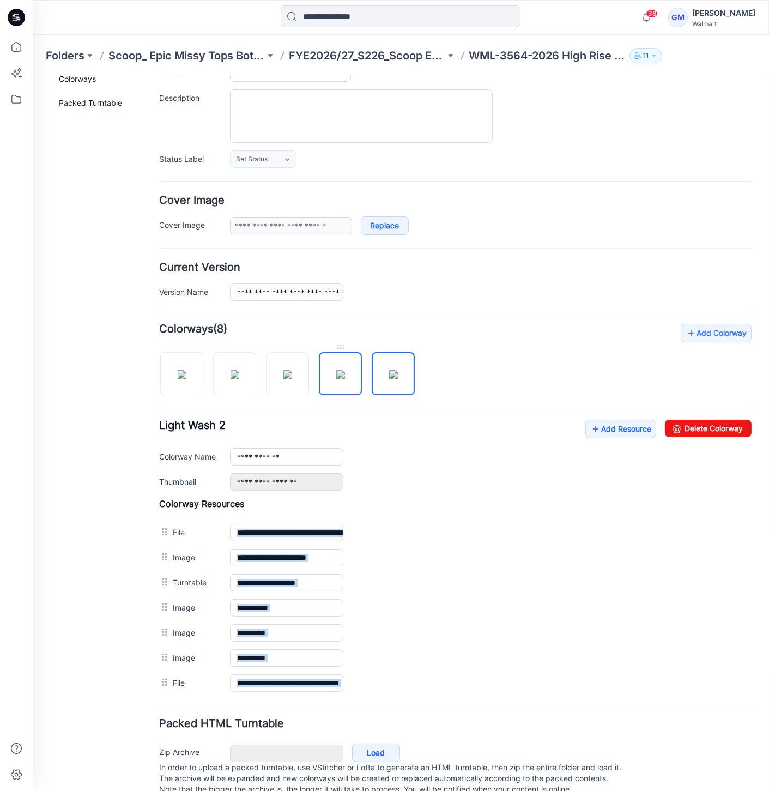
click at [345, 374] on img at bounding box center [340, 374] width 9 height 9
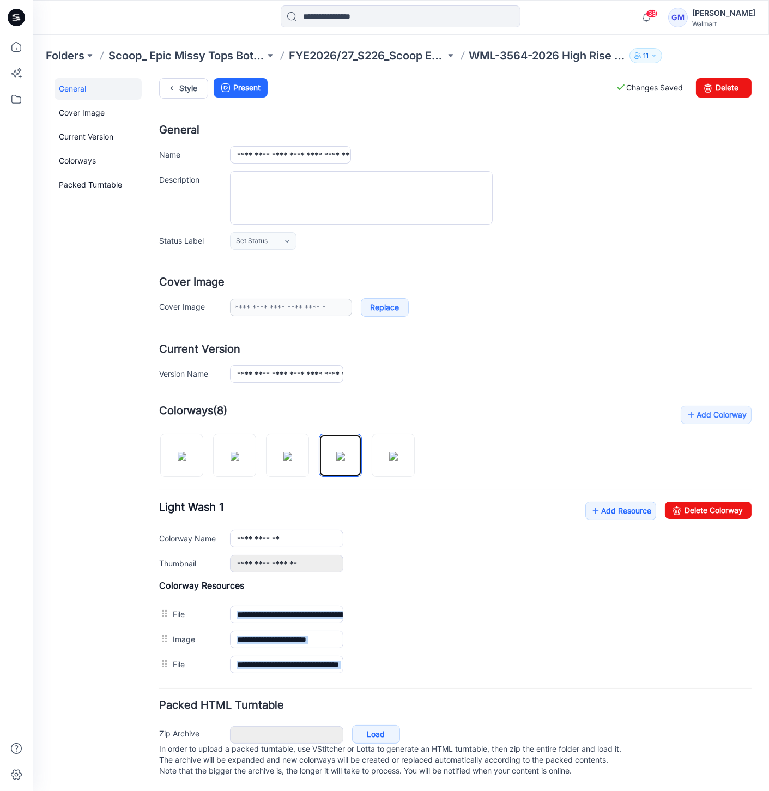
scroll to position [19, 0]
click at [719, 501] on link "Delete Colorway" at bounding box center [708, 509] width 87 height 17
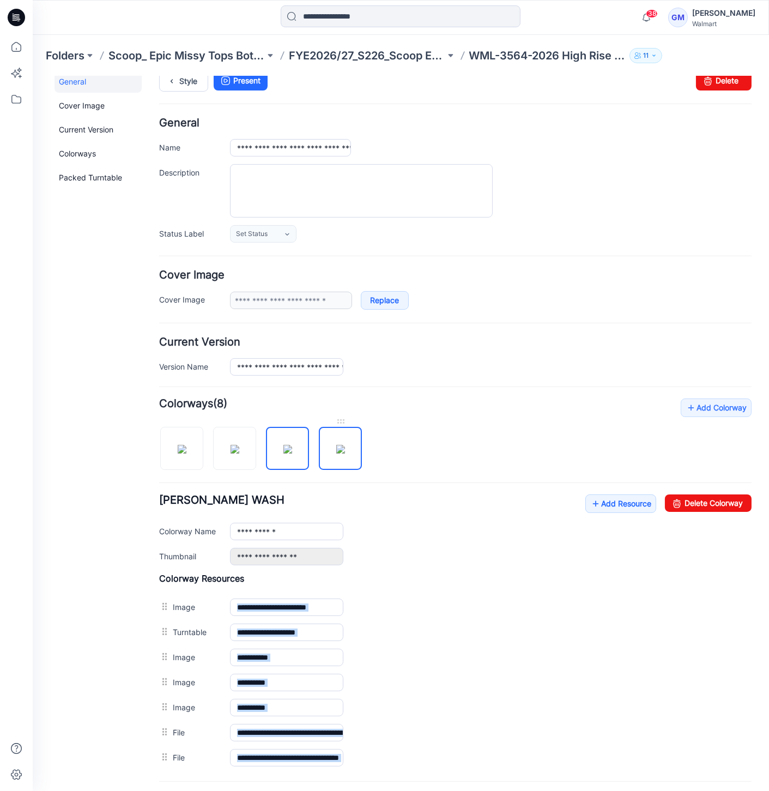
click at [341, 453] on img at bounding box center [340, 448] width 9 height 9
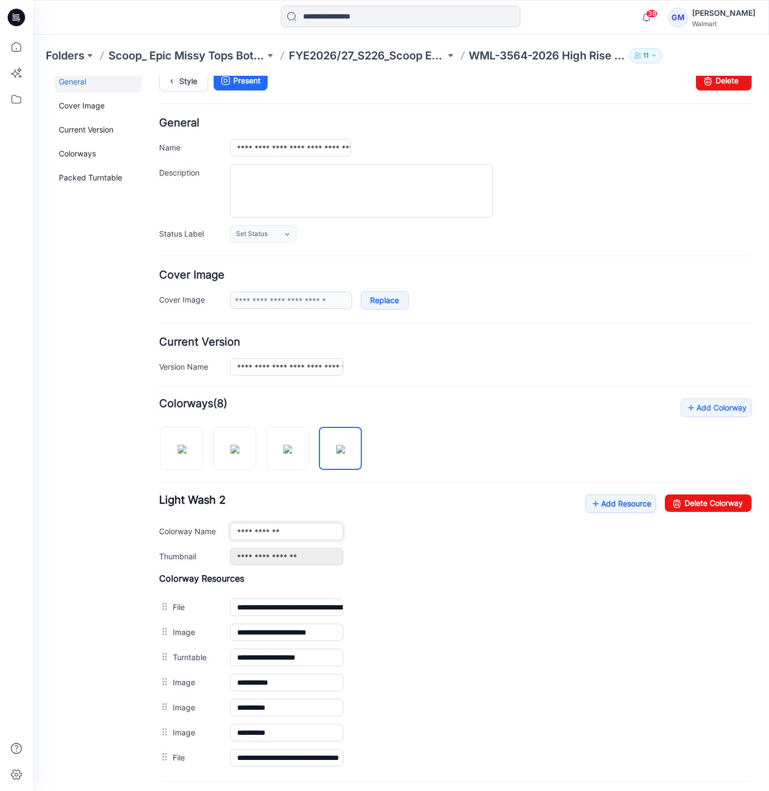
click at [313, 526] on input "**********" at bounding box center [286, 530] width 113 height 17
paste input "**********"
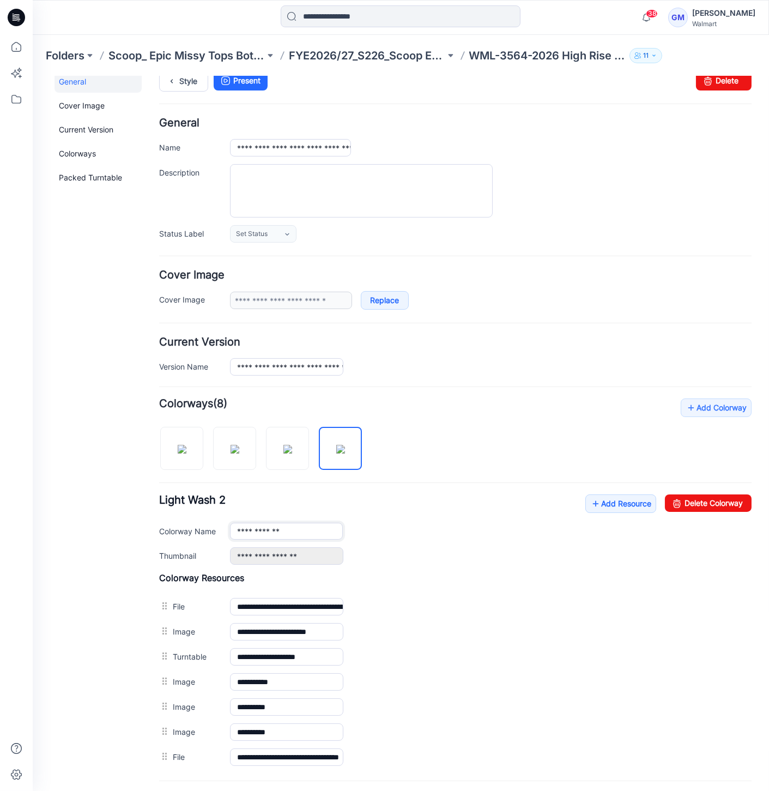
paste input "text"
click at [231, 444] on img at bounding box center [235, 448] width 9 height 9
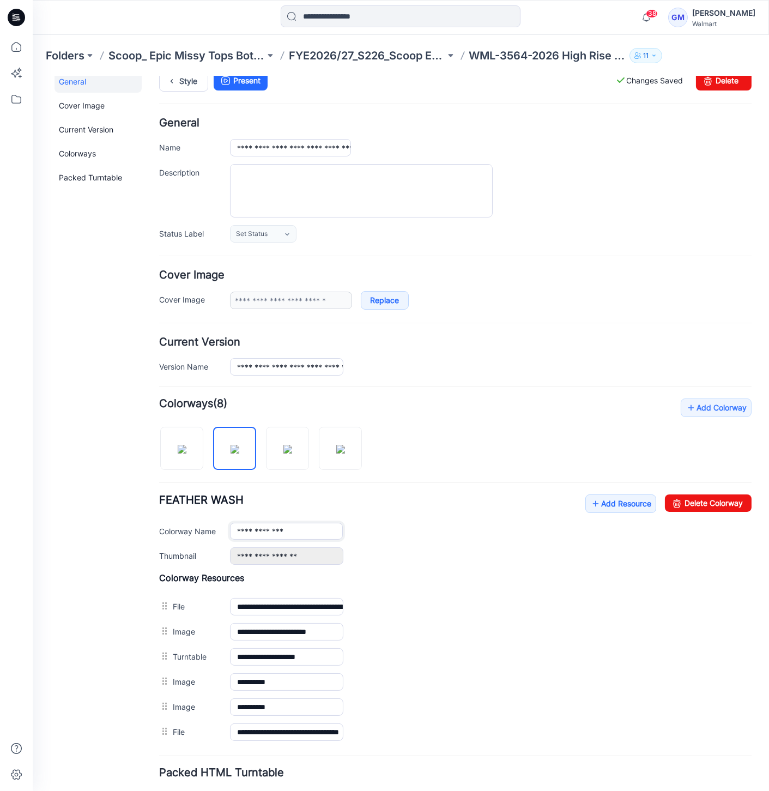
click at [316, 529] on input "**********" at bounding box center [286, 530] width 113 height 17
click at [183, 446] on img at bounding box center [182, 448] width 9 height 9
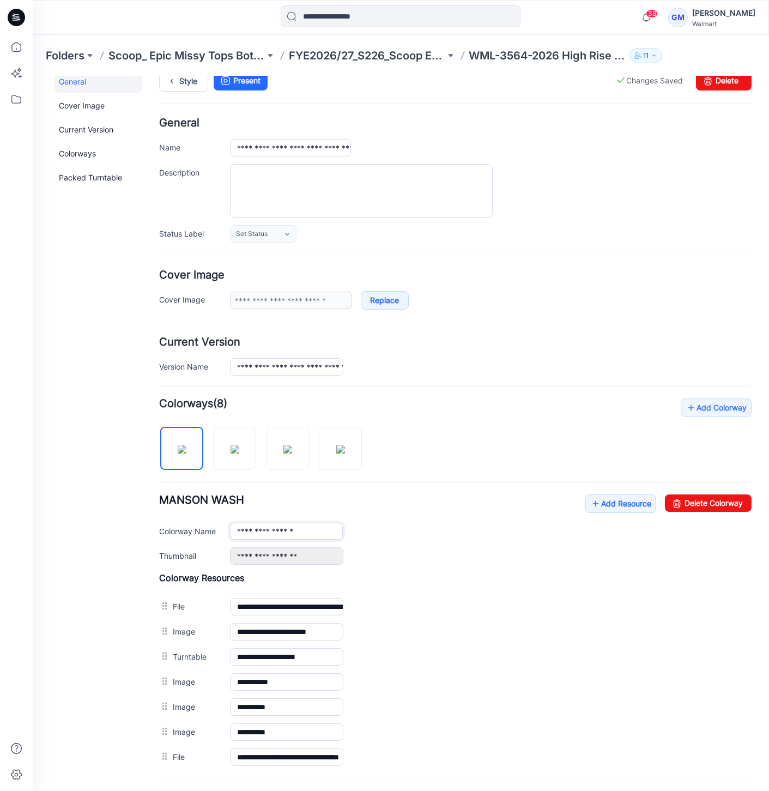
click at [325, 533] on input "**********" at bounding box center [286, 530] width 113 height 17
click at [342, 452] on img at bounding box center [340, 448] width 9 height 9
type input "**********"
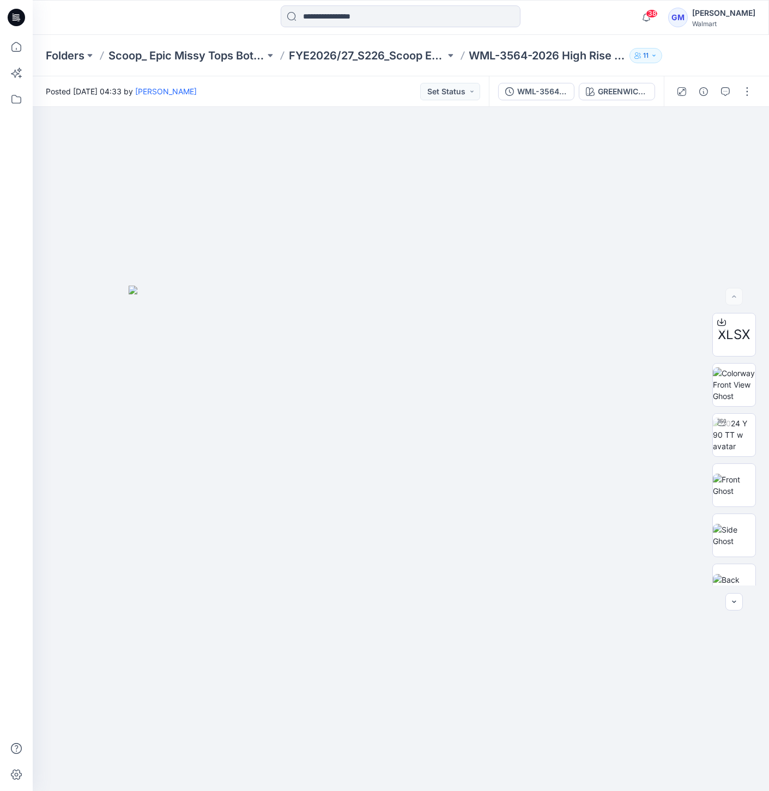
click at [606, 104] on div "WML-3564-2026 High Rise Skinny Jeans_Full Colorway [GEOGRAPHIC_DATA]" at bounding box center [576, 91] width 175 height 31
click at [621, 86] on div "GREENWICH WASH" at bounding box center [623, 92] width 50 height 12
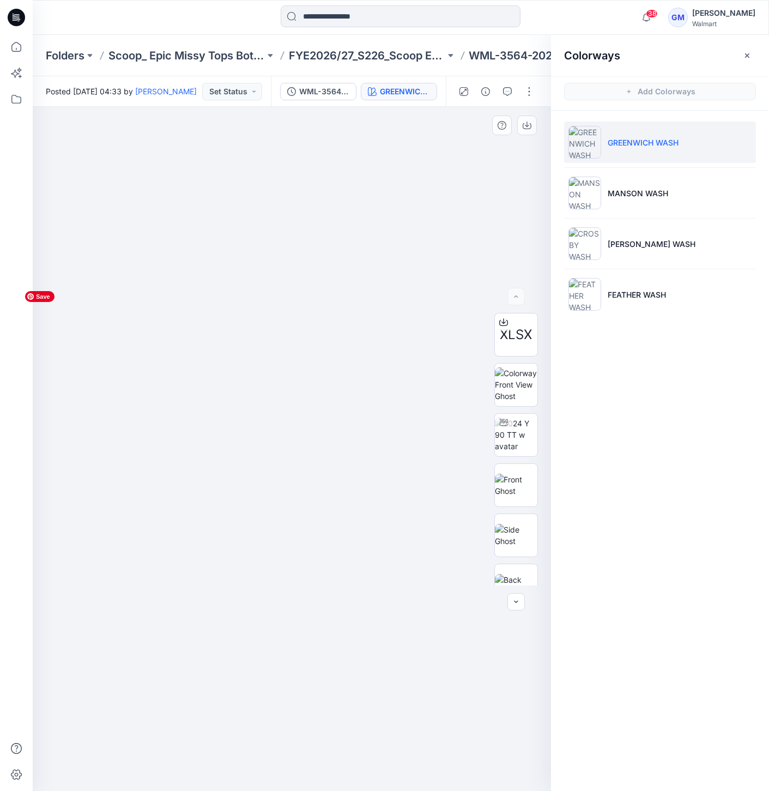
click at [414, 289] on img at bounding box center [291, 539] width 545 height 506
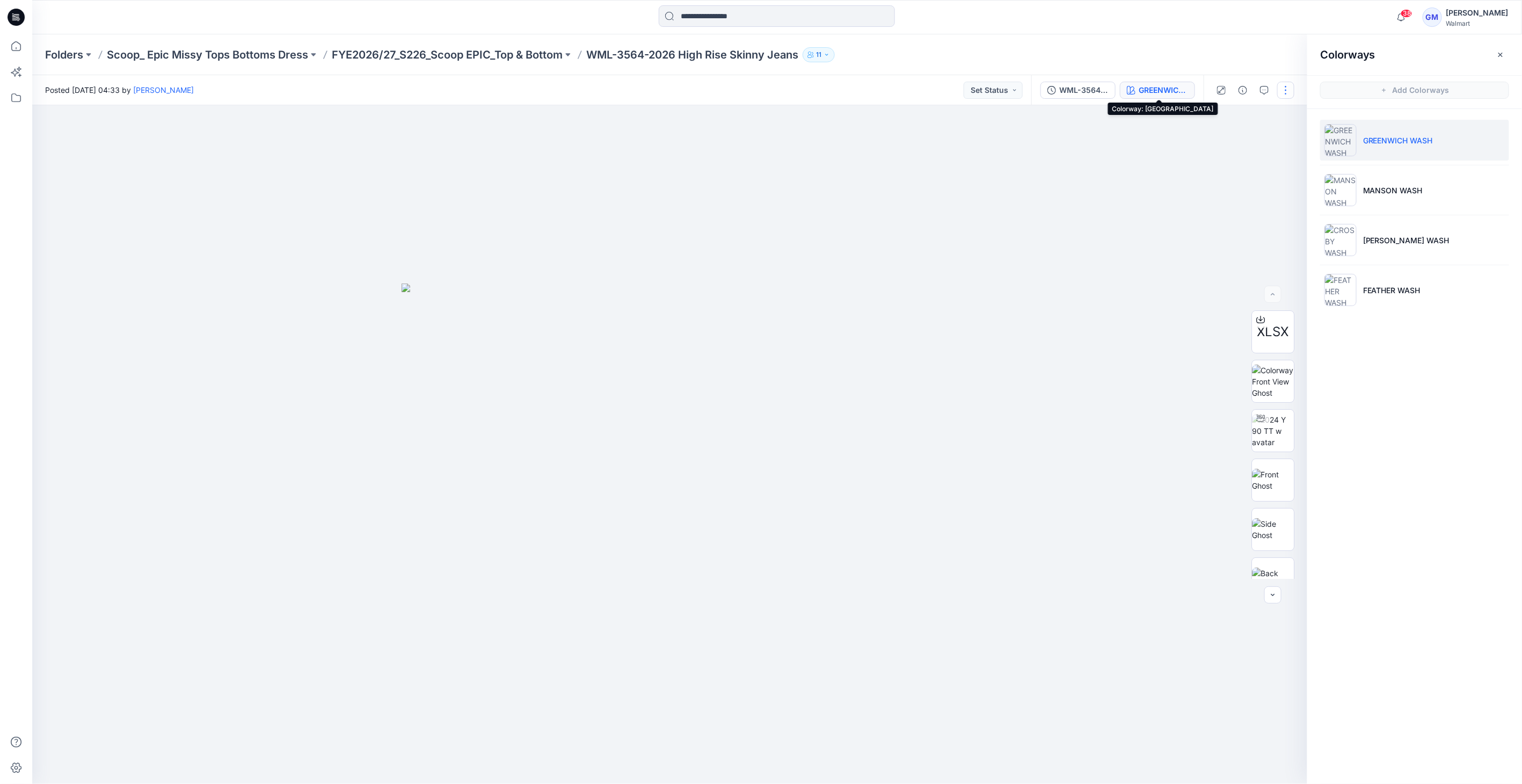
click at [757, 82] on button "button" at bounding box center [1286, 90] width 17 height 17
click at [757, 135] on button "Edit" at bounding box center [1240, 145] width 99 height 20
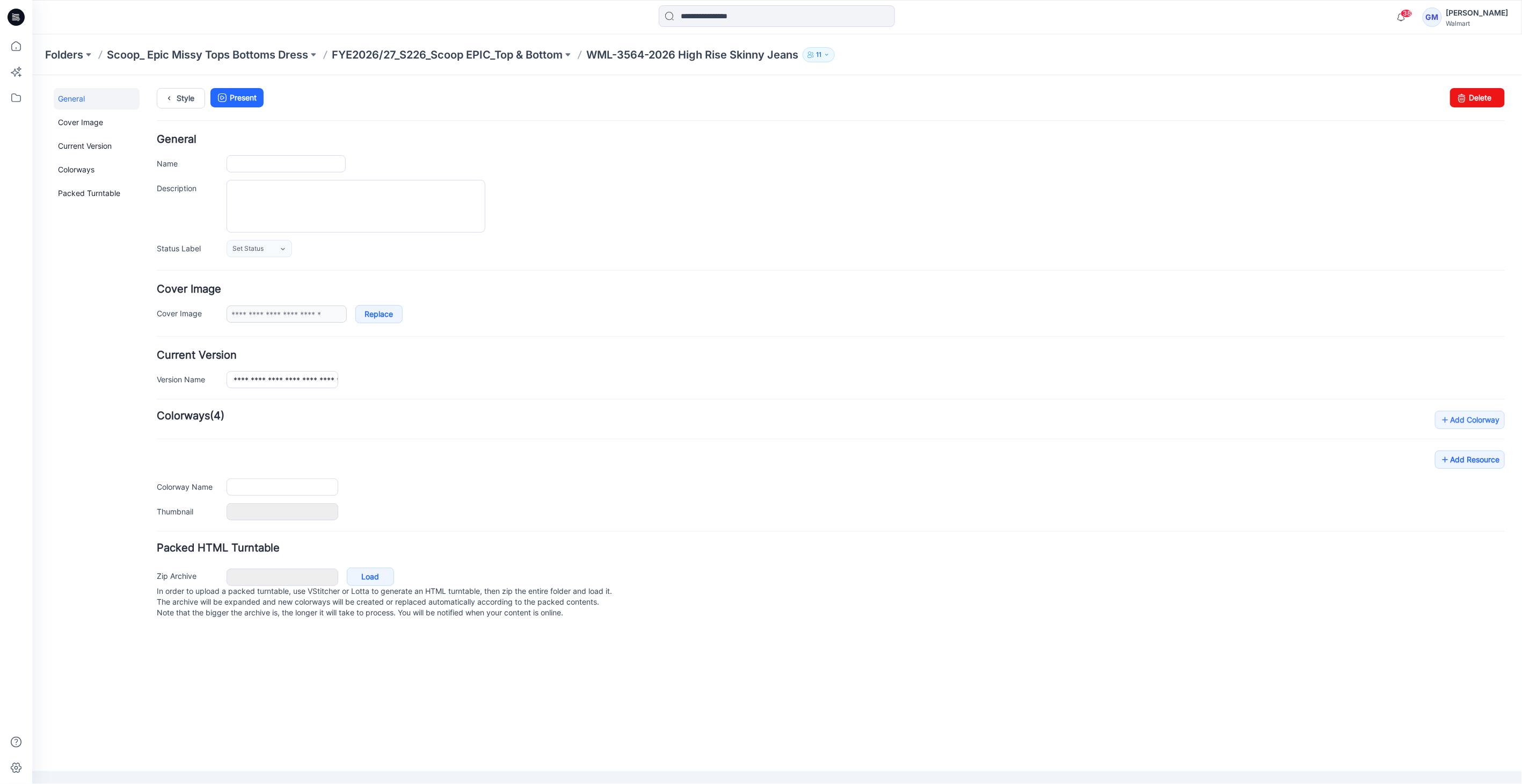
type input "**********"
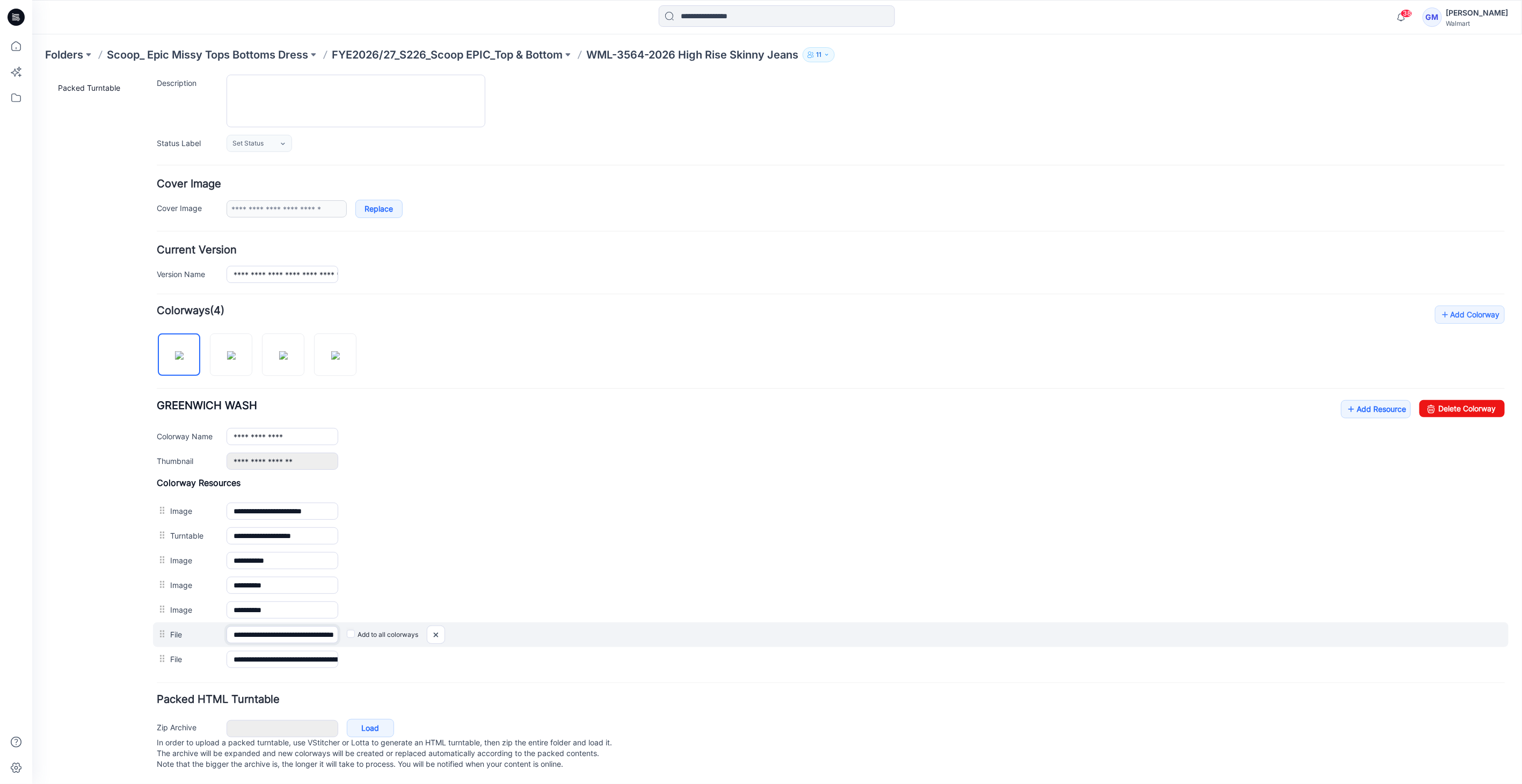
scroll to position [0, 44]
drag, startPoint x: 292, startPoint y: 621, endPoint x: 567, endPoint y: 621, distance: 275.0
click at [567, 621] on div "**********" at bounding box center [830, 633] width 1356 height 25
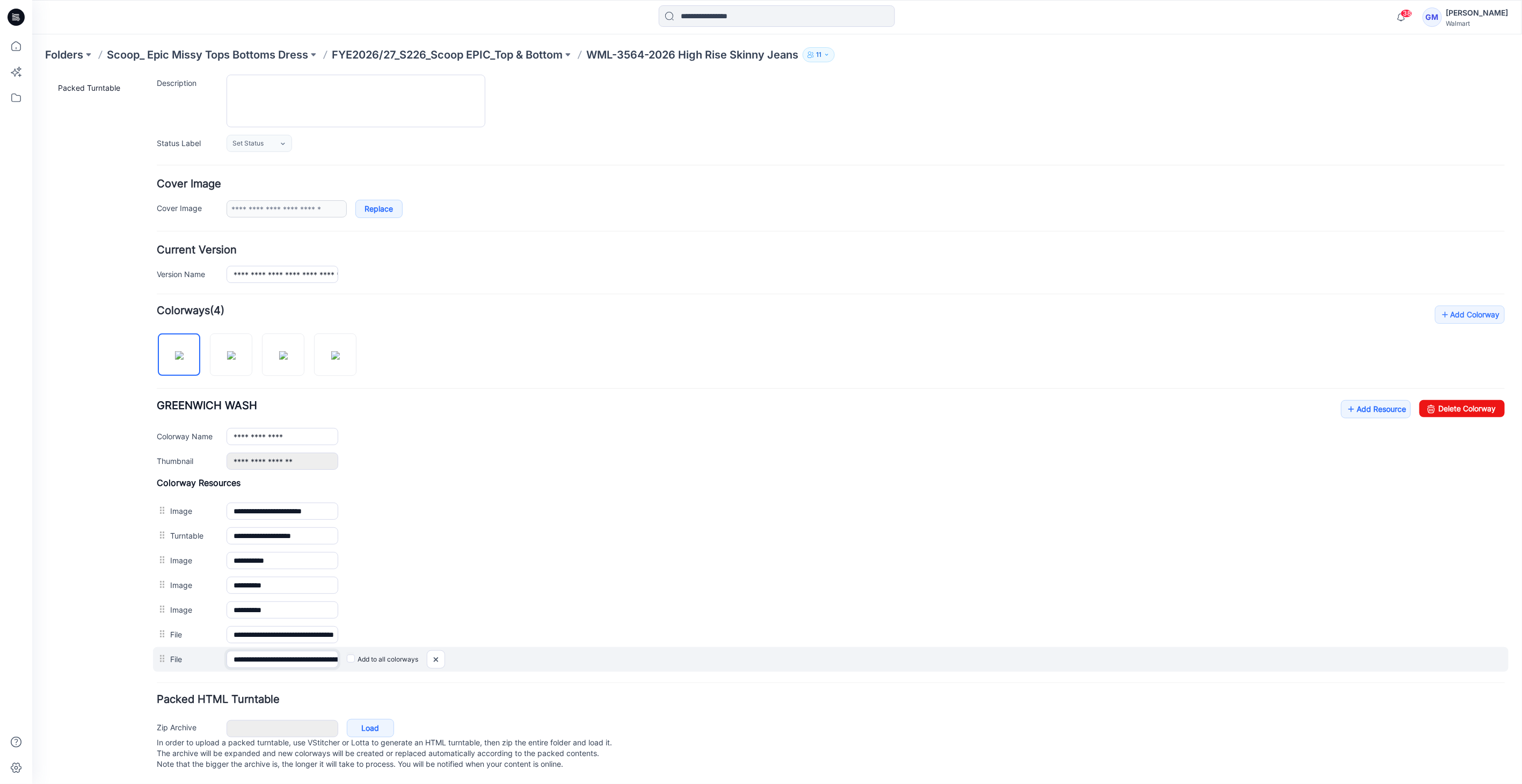
scroll to position [0, 151]
drag, startPoint x: 264, startPoint y: 653, endPoint x: 464, endPoint y: 650, distance: 200.0
click at [464, 650] on div "**********" at bounding box center [830, 658] width 1356 height 25
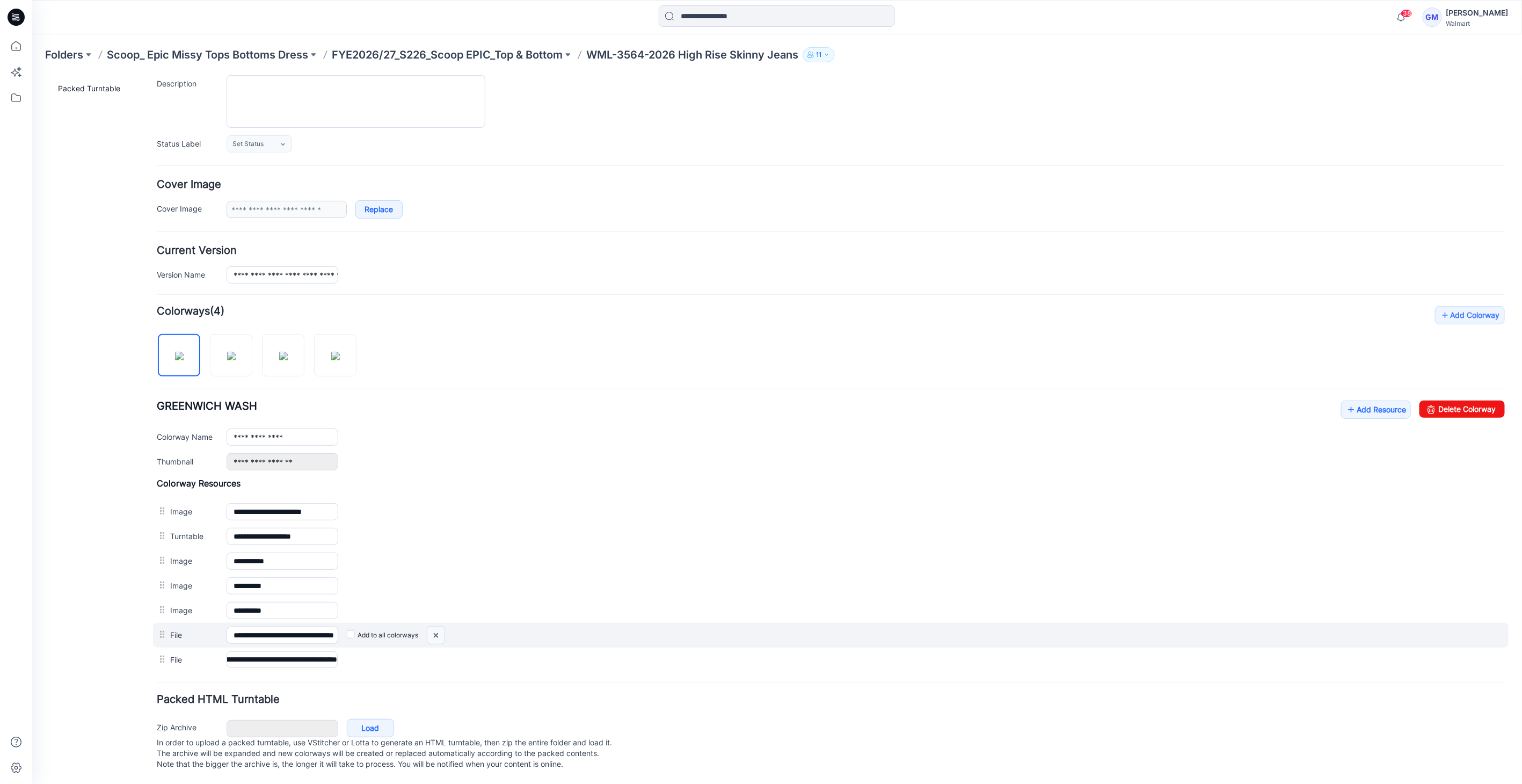
scroll to position [0, 0]
click at [32, 75] on img at bounding box center [32, 75] width 0 height 0
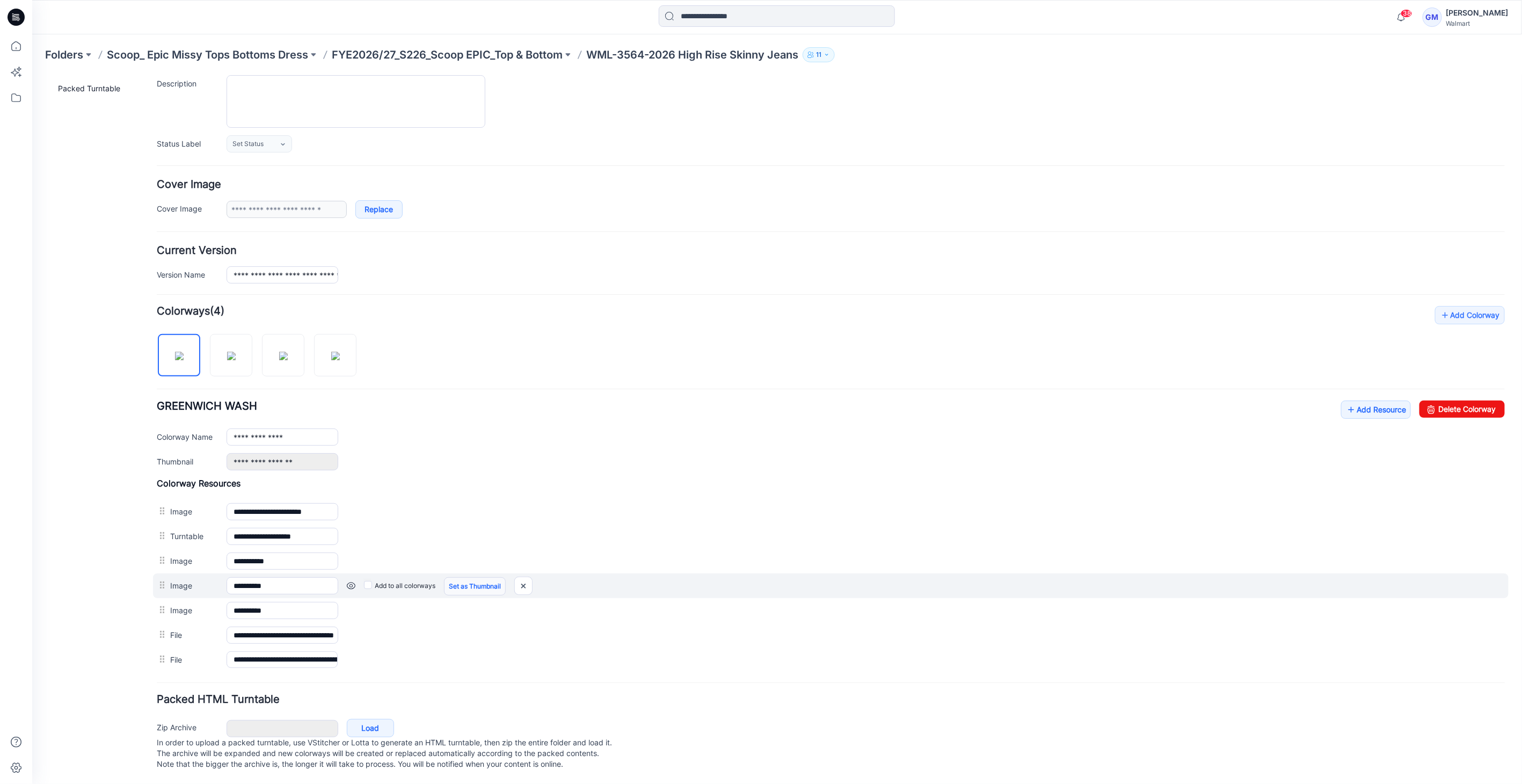
scroll to position [87, 0]
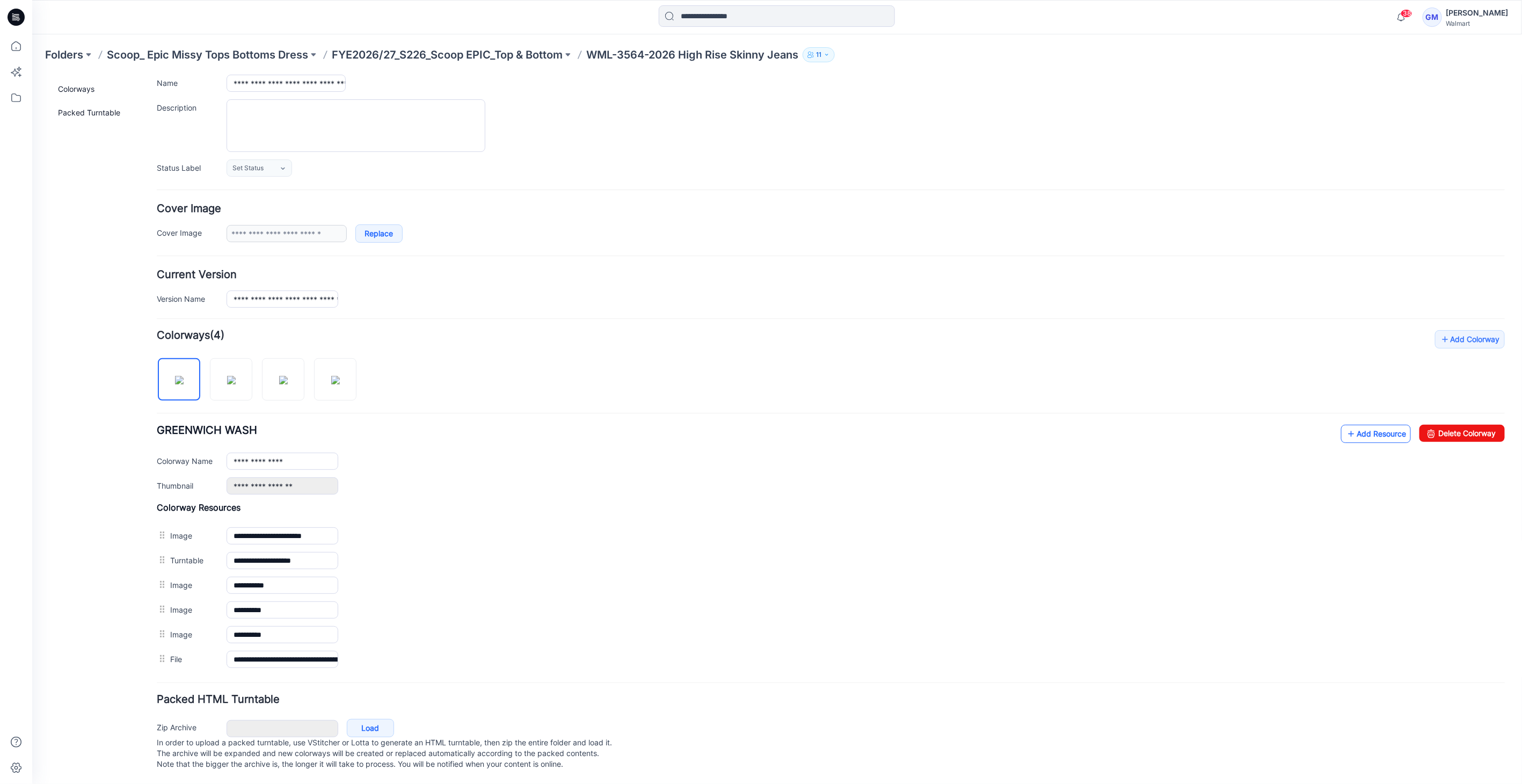
click at [1380, 425] on link "Add Resource" at bounding box center [1375, 433] width 70 height 19
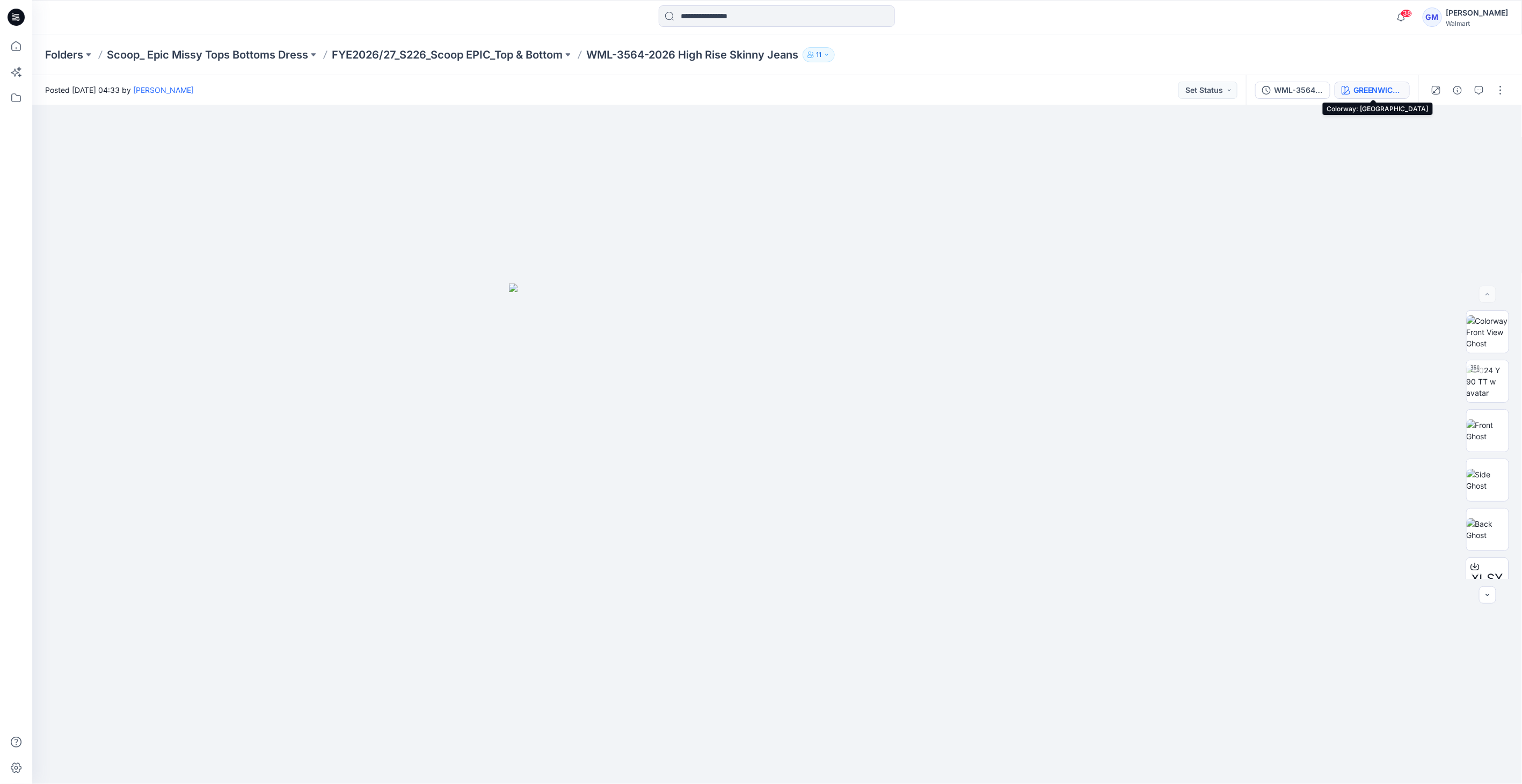
click at [757, 95] on div "GREENWICH WASH" at bounding box center [1378, 91] width 49 height 12
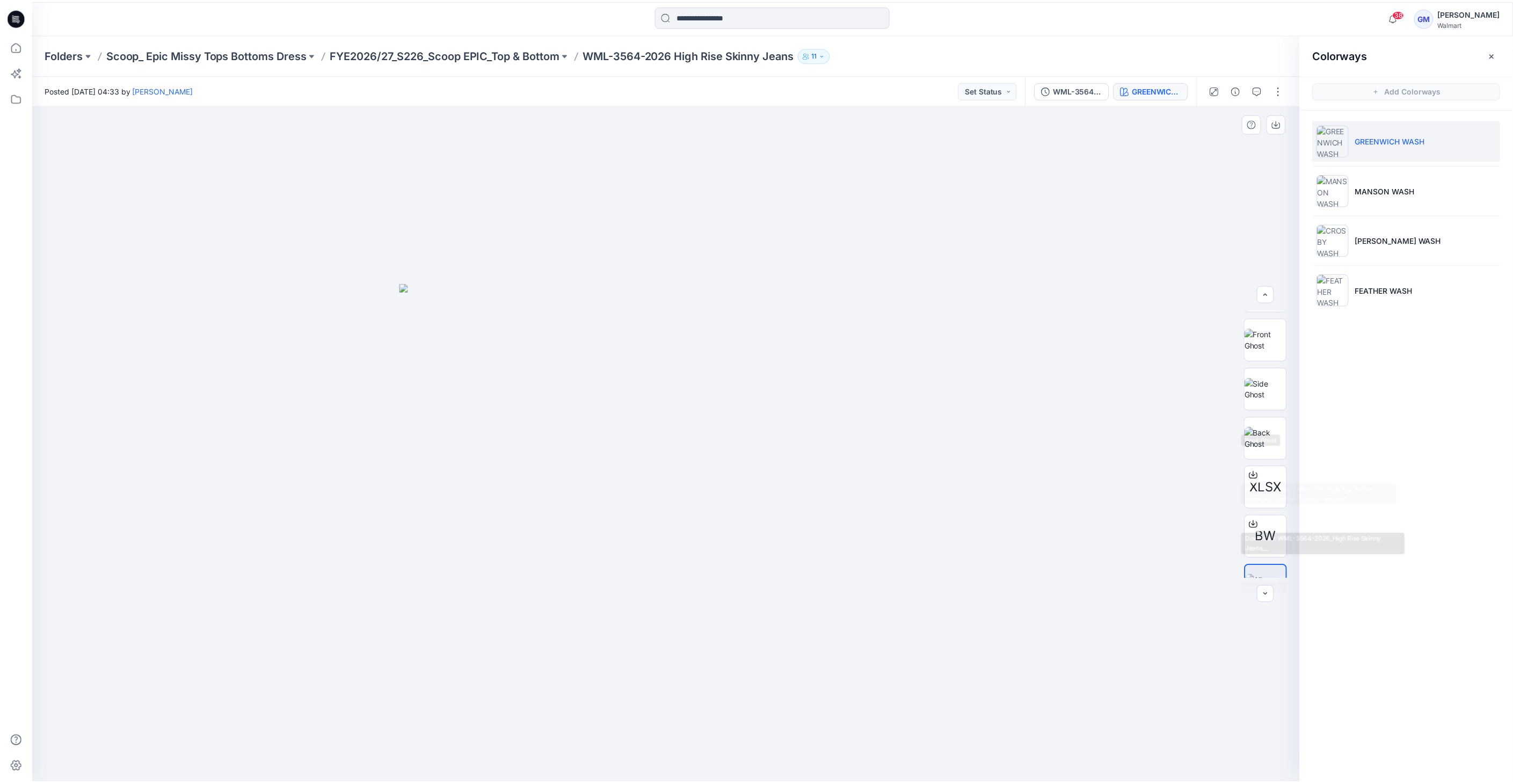
scroll to position [120, 0]
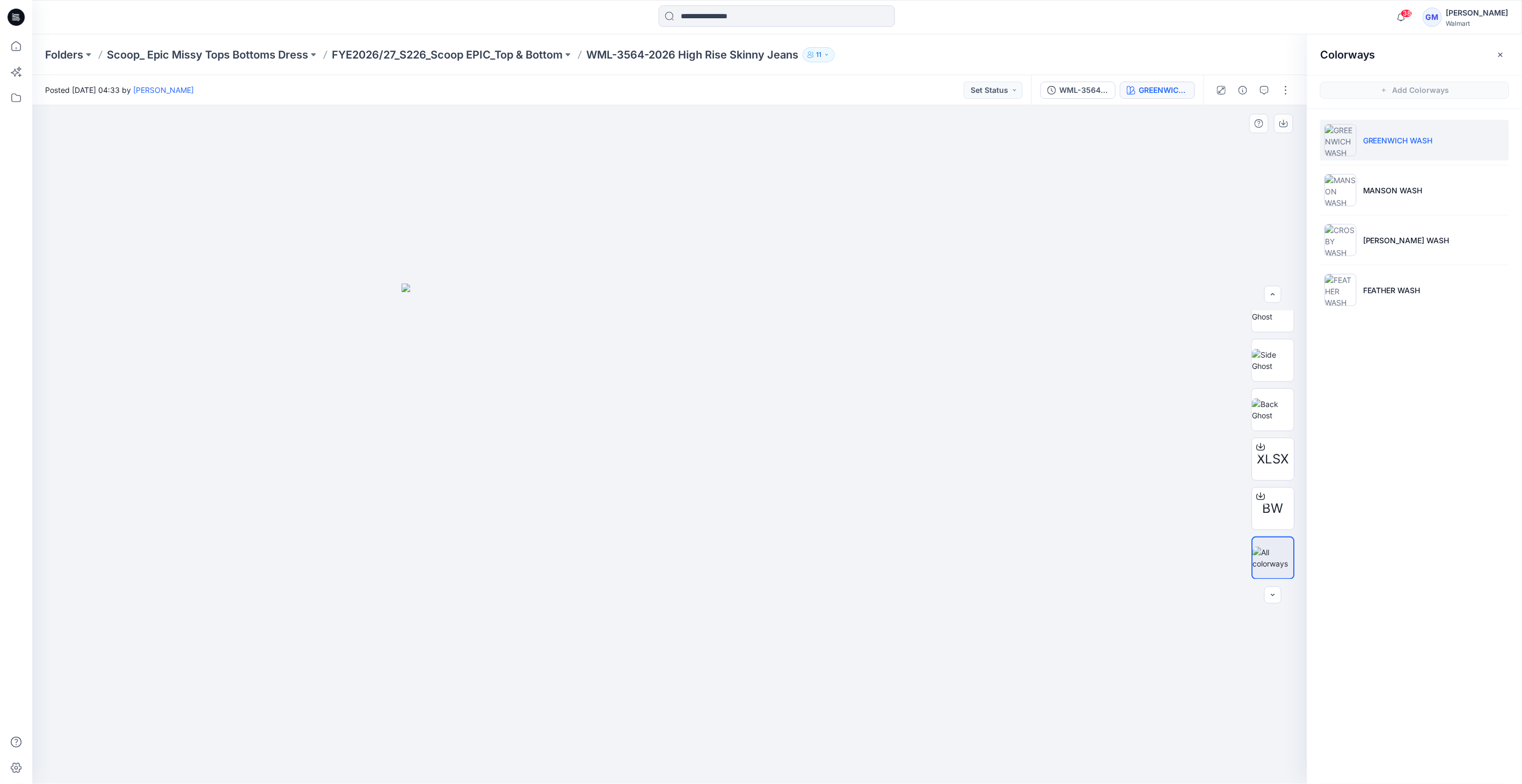
drag, startPoint x: 1079, startPoint y: 486, endPoint x: 855, endPoint y: 248, distance: 326.8
click at [757, 480] on div at bounding box center [670, 444] width 1276 height 679
click at [499, 50] on p "FYE2026/27_S226_Scoop EPIC_Top & Bottom" at bounding box center [447, 54] width 231 height 15
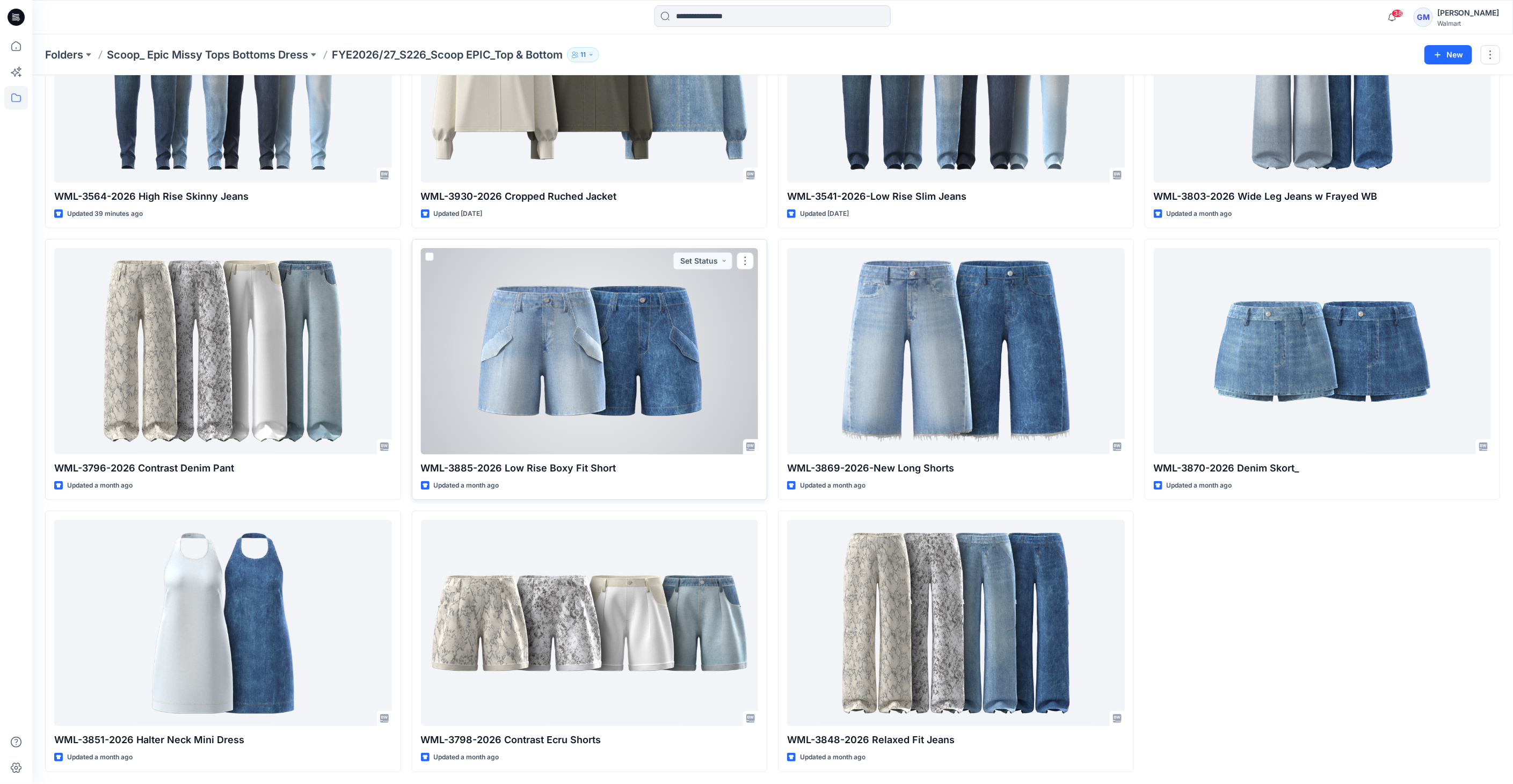
scroll to position [59, 0]
